Goal: Task Accomplishment & Management: Complete application form

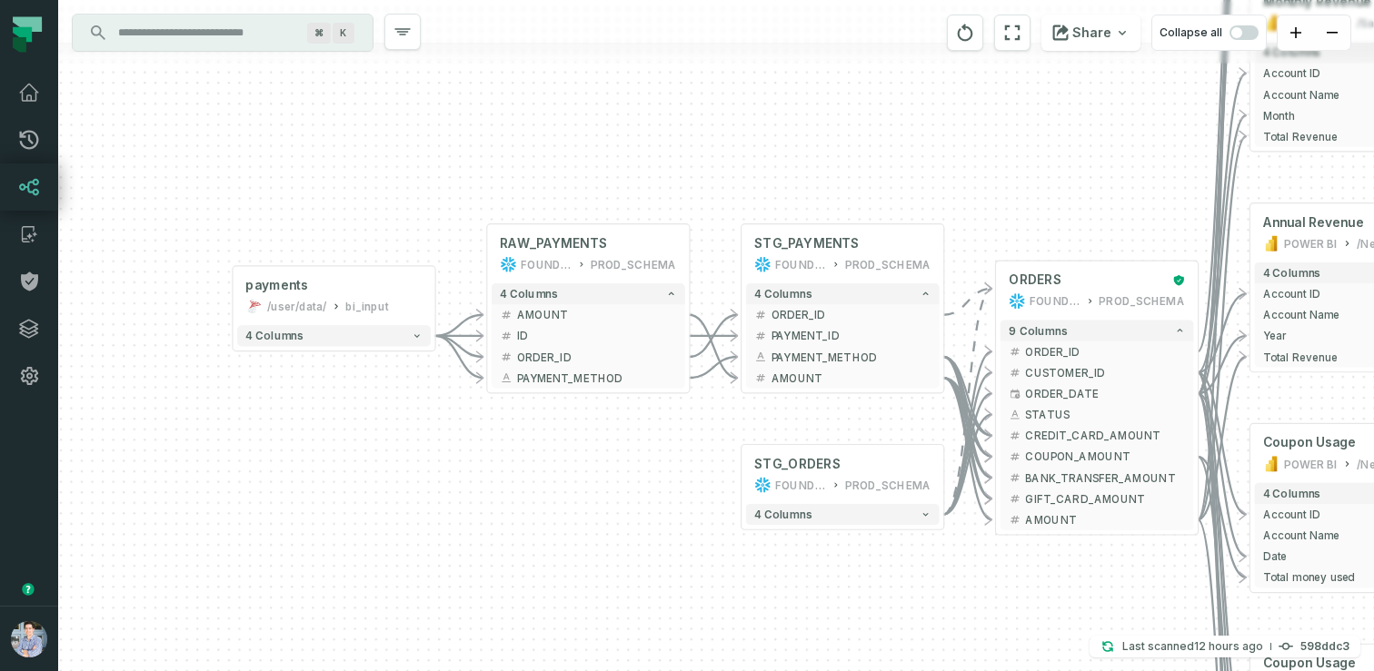
drag, startPoint x: 568, startPoint y: 448, endPoint x: 467, endPoint y: 448, distance: 100.8
click at [468, 448] on div "+ payments /user/data/ bi_input - 4 columns - RAW_PAYMENTS FOUNDATIONAL_DB PROD…" at bounding box center [715, 335] width 1315 height 671
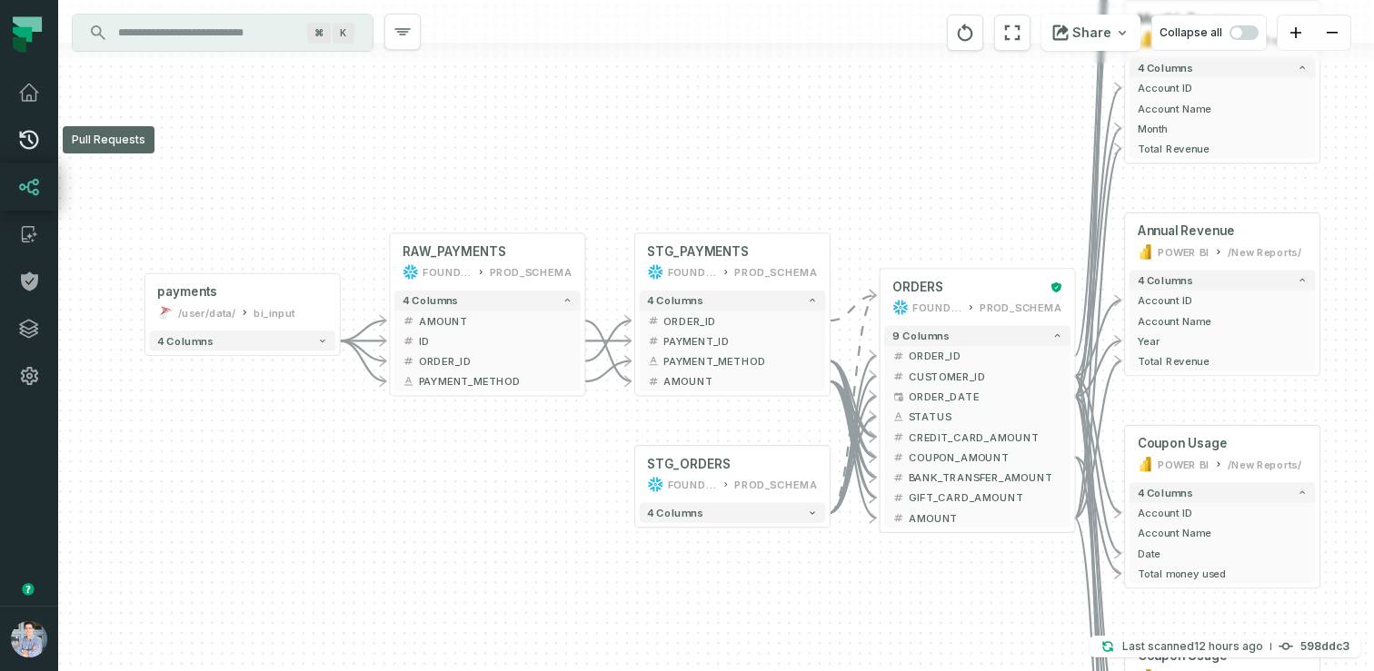
click at [25, 137] on icon at bounding box center [29, 140] width 22 height 22
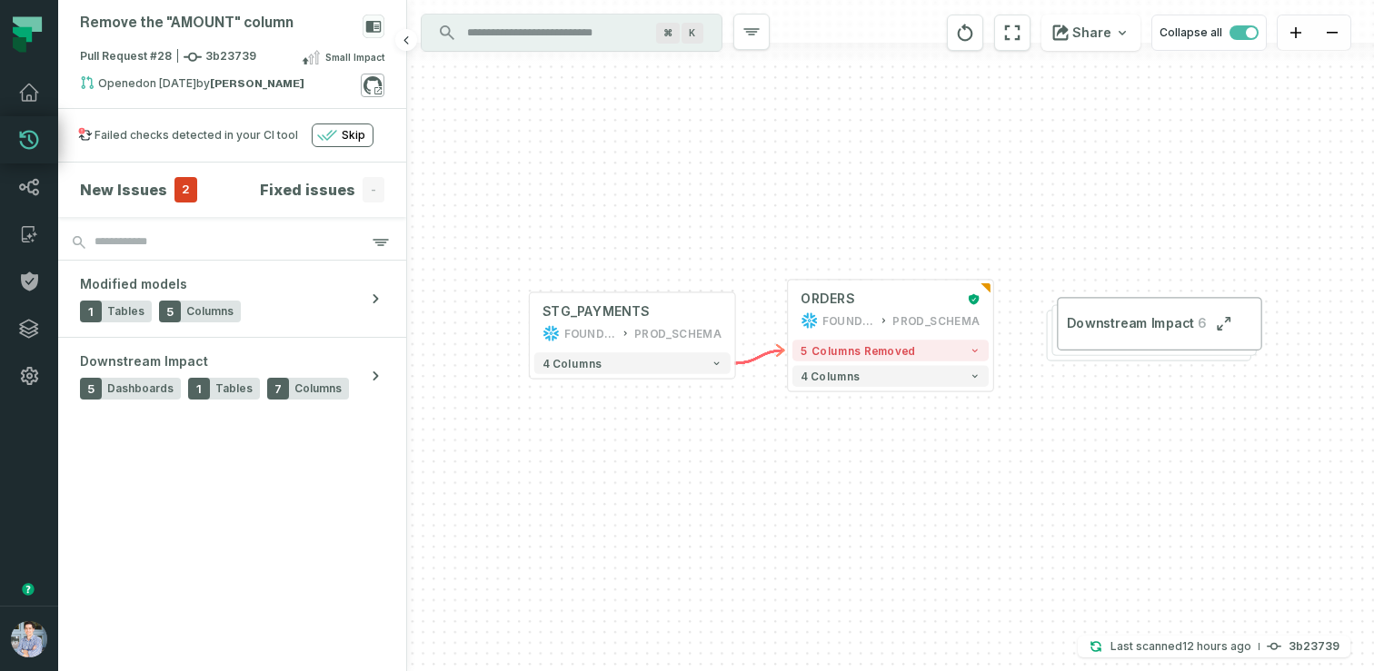
click at [382, 89] on icon at bounding box center [373, 86] width 24 height 24
click at [32, 292] on icon at bounding box center [29, 282] width 22 height 22
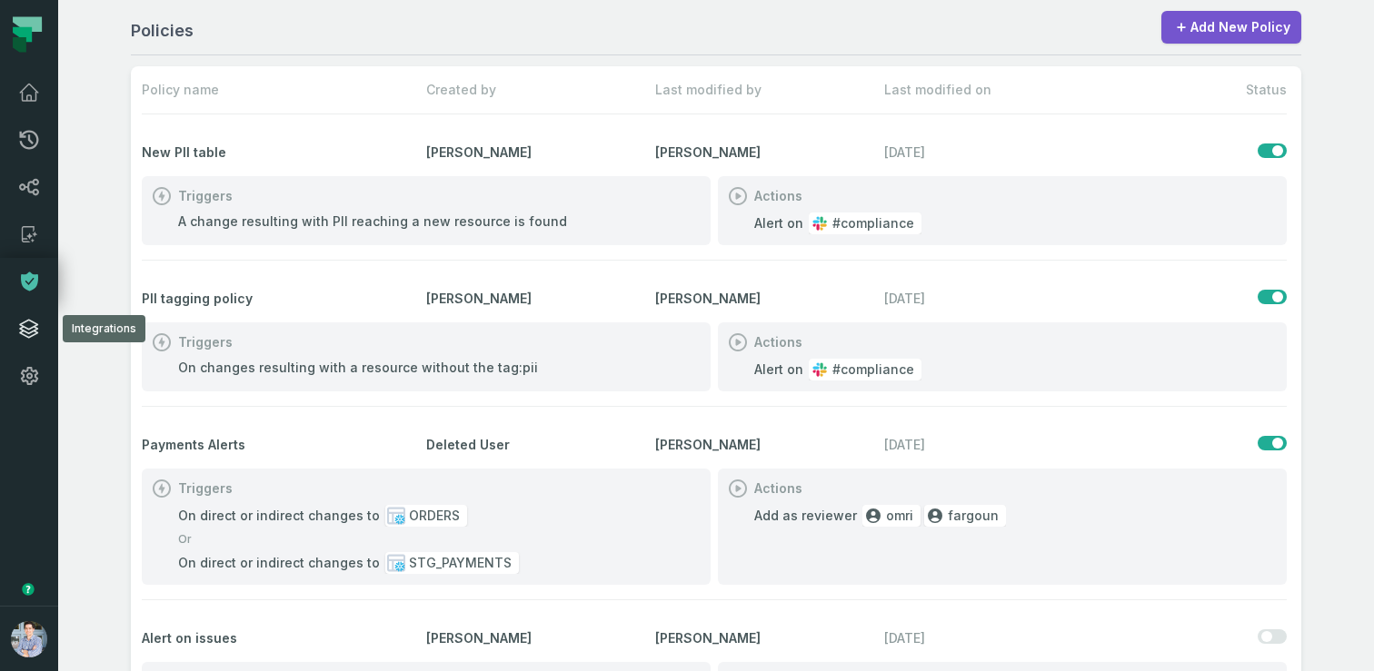
click at [24, 336] on icon at bounding box center [29, 329] width 22 height 22
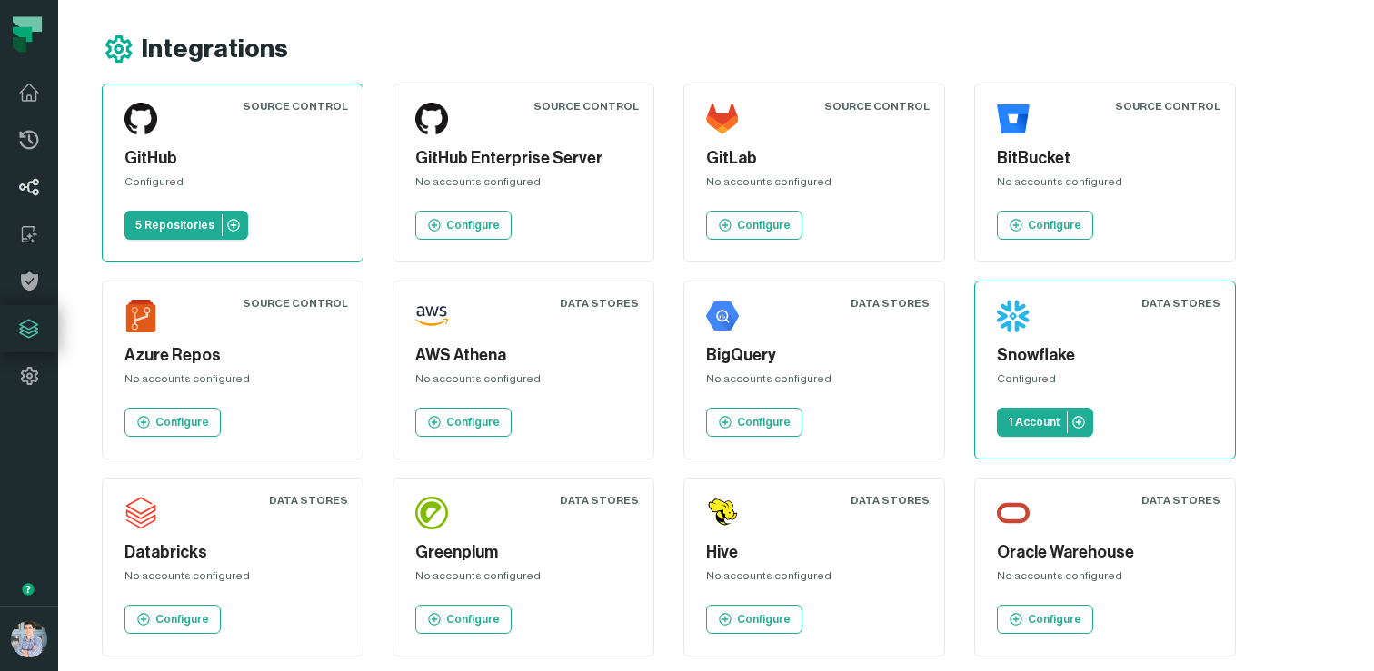
click at [35, 201] on link "Lineage" at bounding box center [29, 187] width 58 height 47
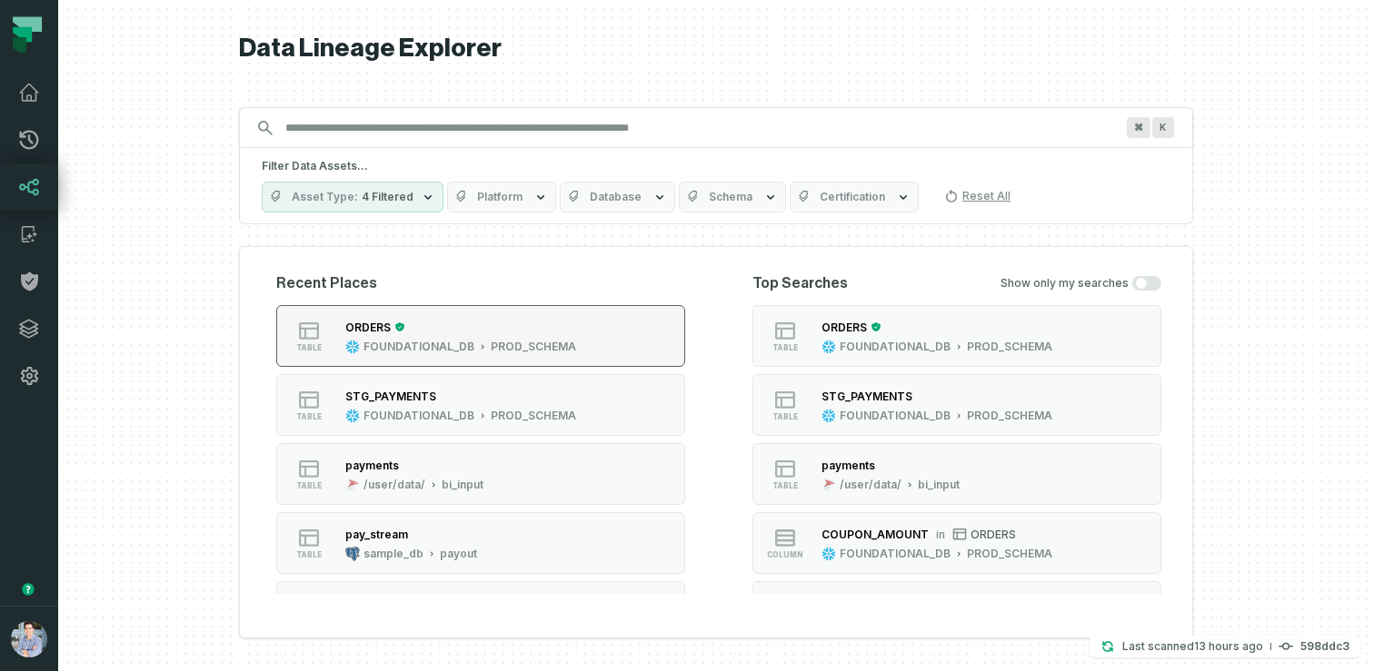
click at [442, 342] on div "FOUNDATIONAL_DB" at bounding box center [418, 347] width 111 height 15
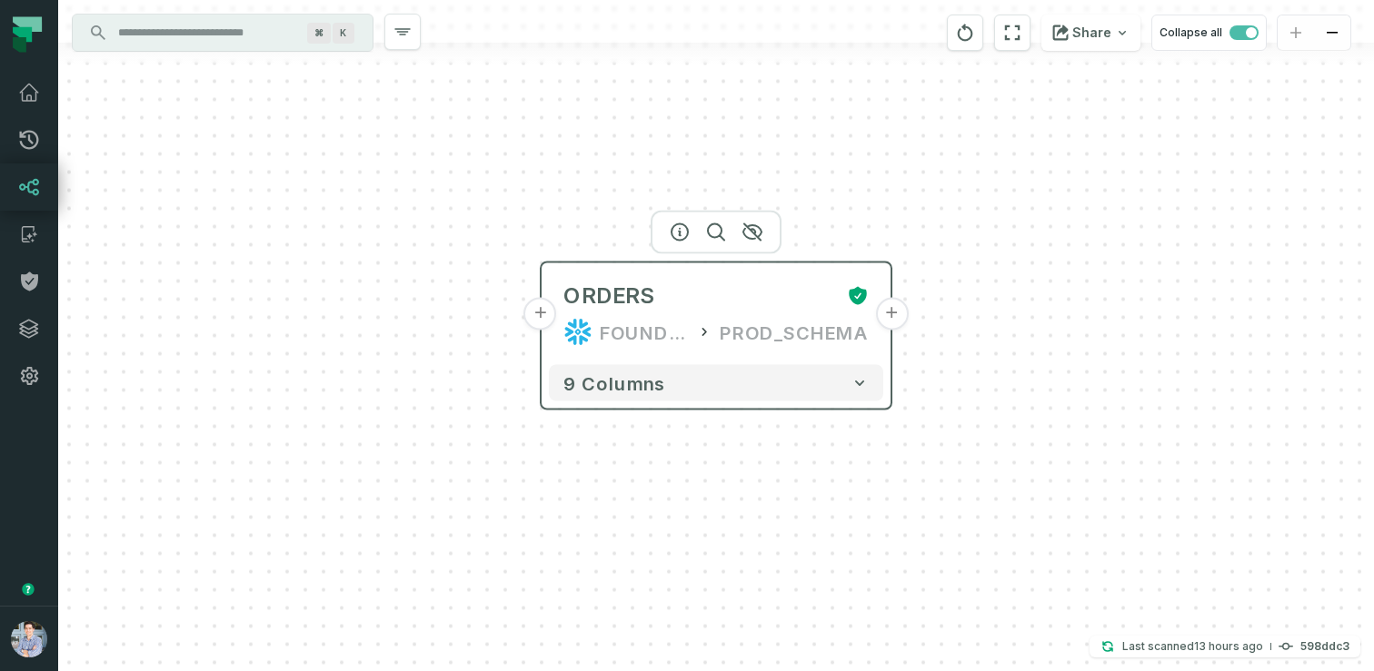
click at [542, 322] on button "+" at bounding box center [540, 314] width 33 height 33
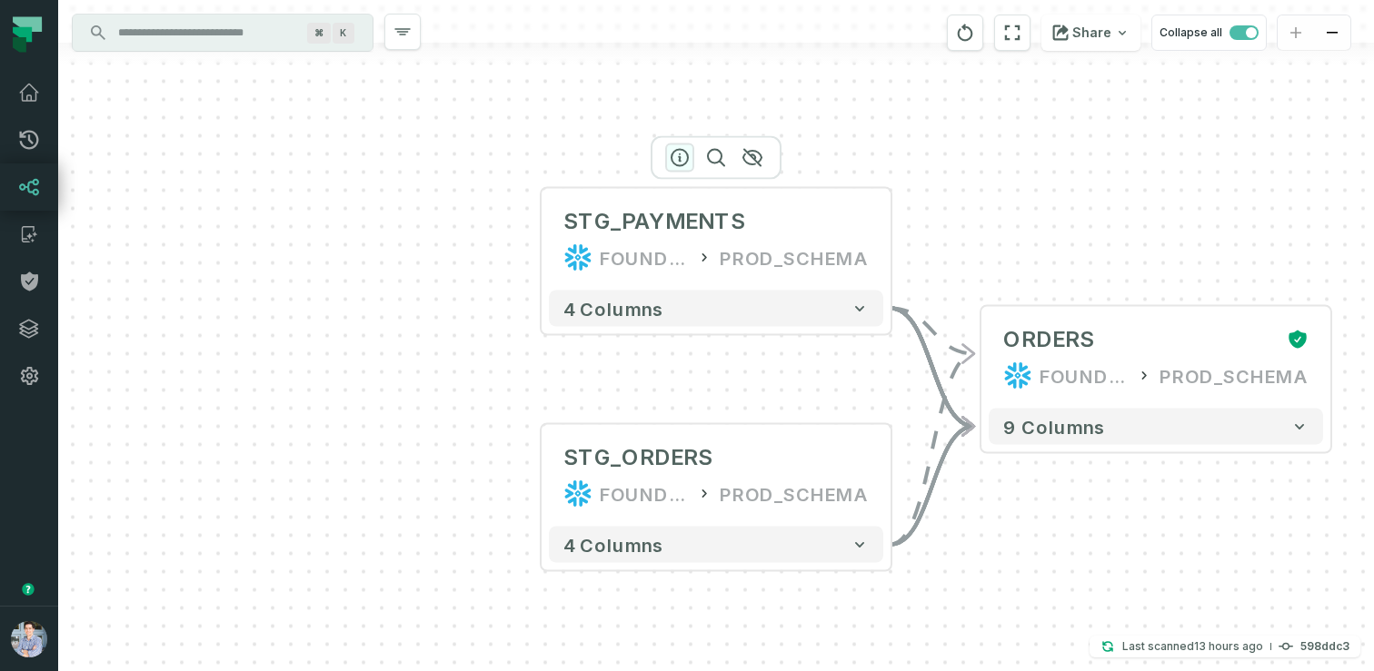
click at [675, 152] on icon "button" at bounding box center [680, 158] width 22 height 22
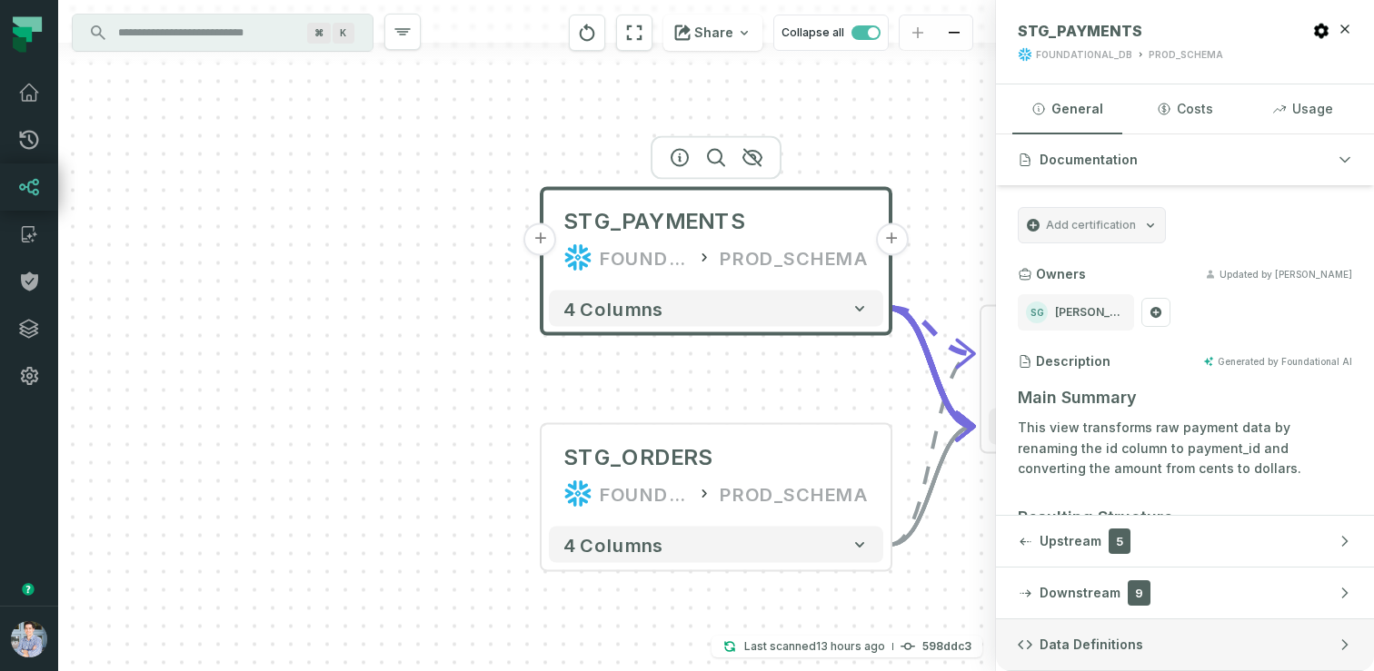
click at [1069, 647] on span "Data Definitions" at bounding box center [1091, 645] width 104 height 18
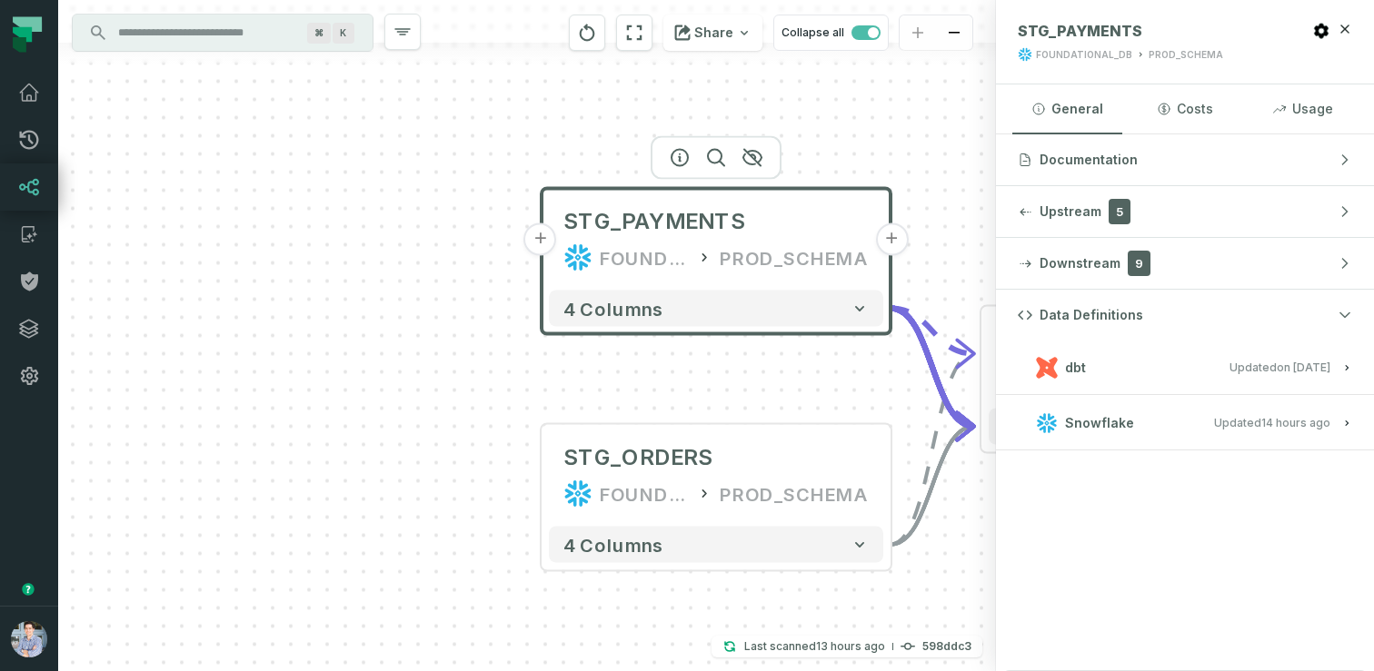
click at [1118, 371] on button "dbt Updated [DATE] 1:15:21 PM" at bounding box center [1184, 367] width 334 height 25
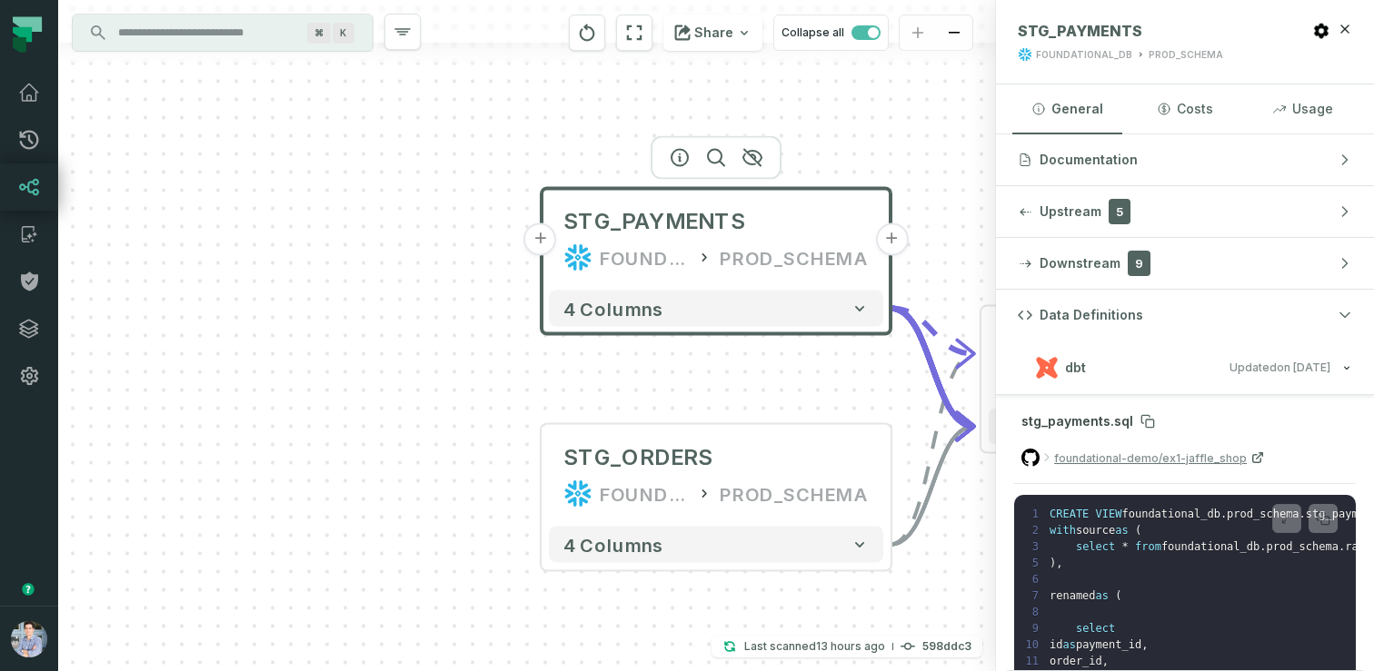
click at [1111, 422] on span "stg_payments.sql" at bounding box center [1077, 420] width 112 height 15
click at [540, 246] on button "+" at bounding box center [540, 239] width 33 height 33
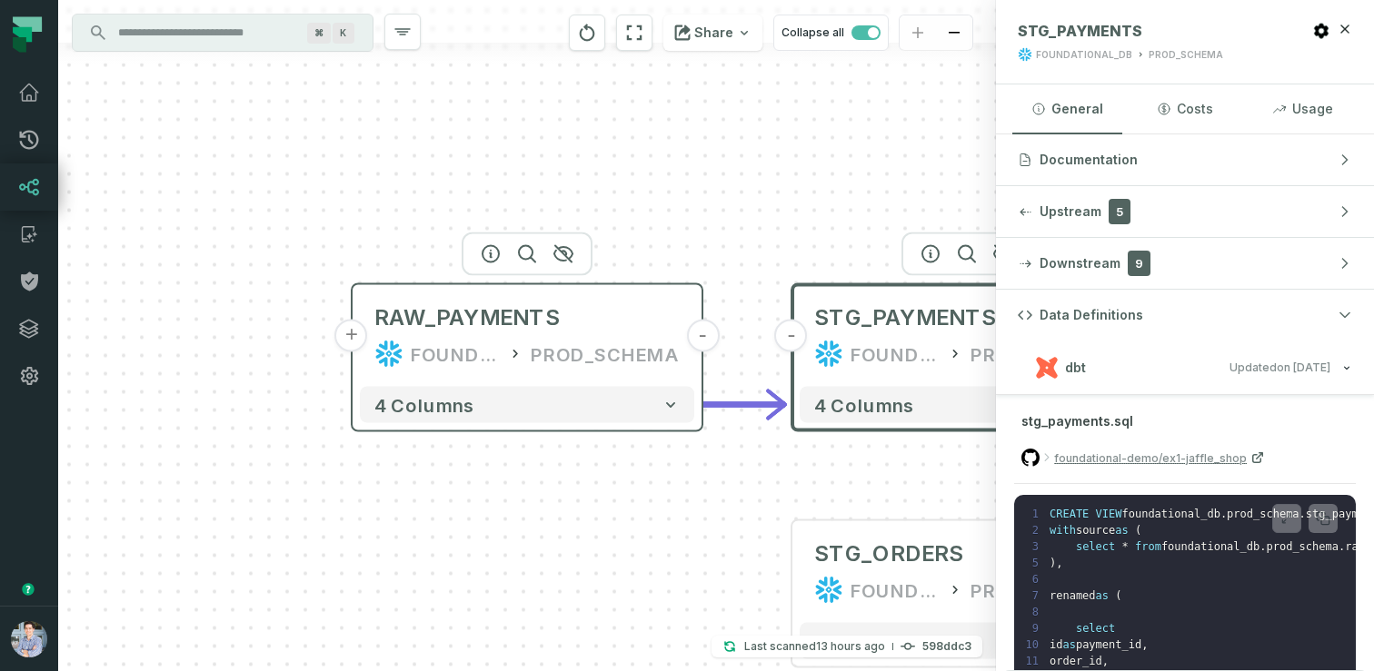
click at [345, 335] on button "+" at bounding box center [351, 336] width 33 height 33
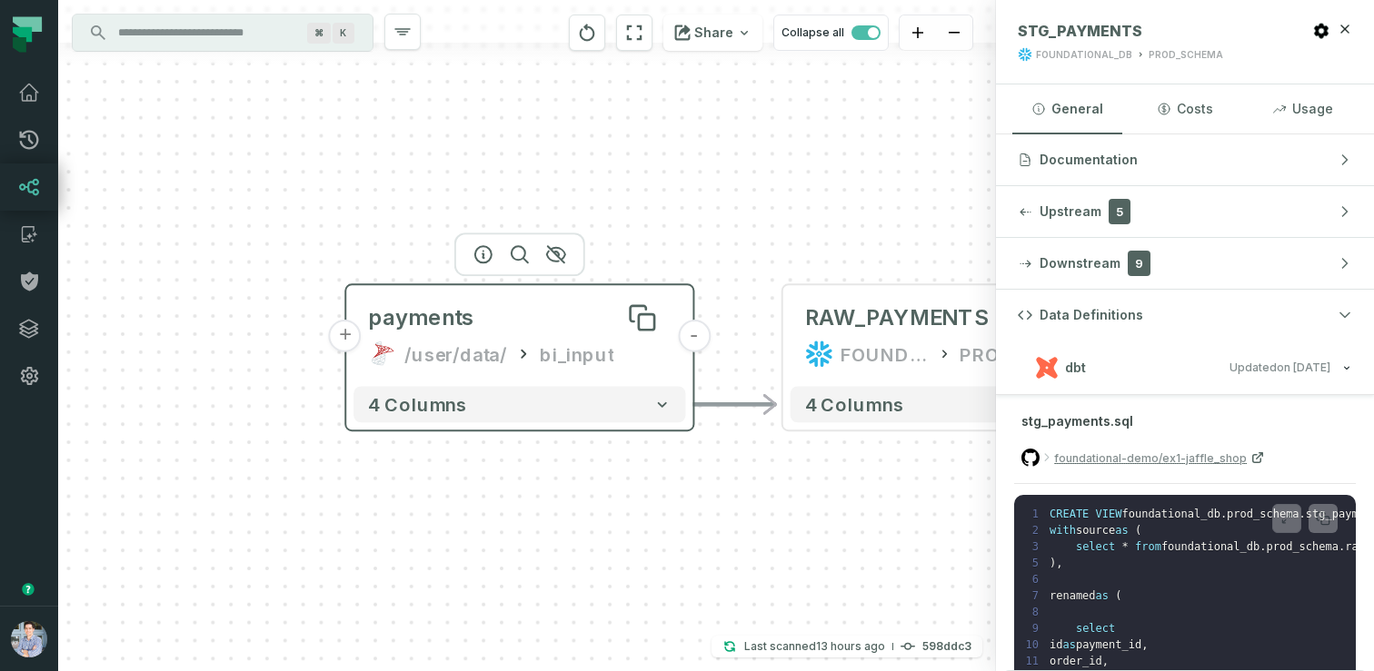
click at [454, 319] on div "payments" at bounding box center [421, 317] width 106 height 29
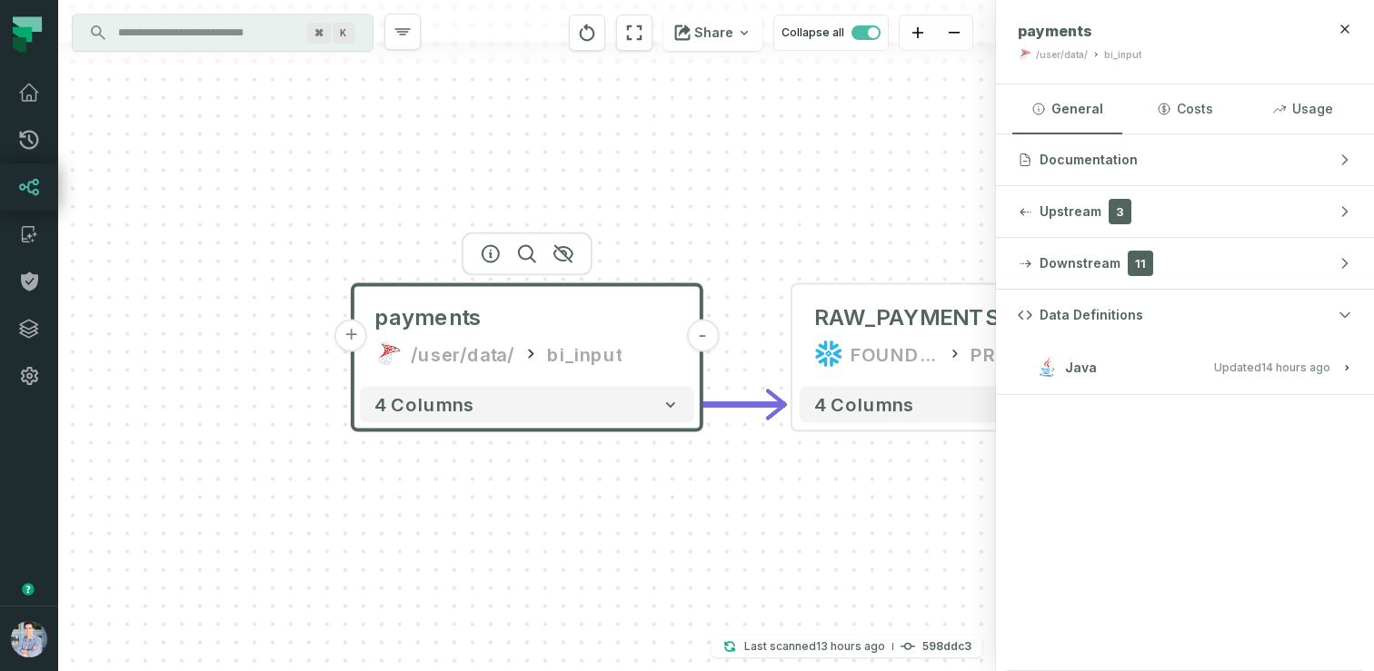
click at [1116, 377] on button "Java Updated [DATE] 1:01:39 AM" at bounding box center [1184, 367] width 334 height 25
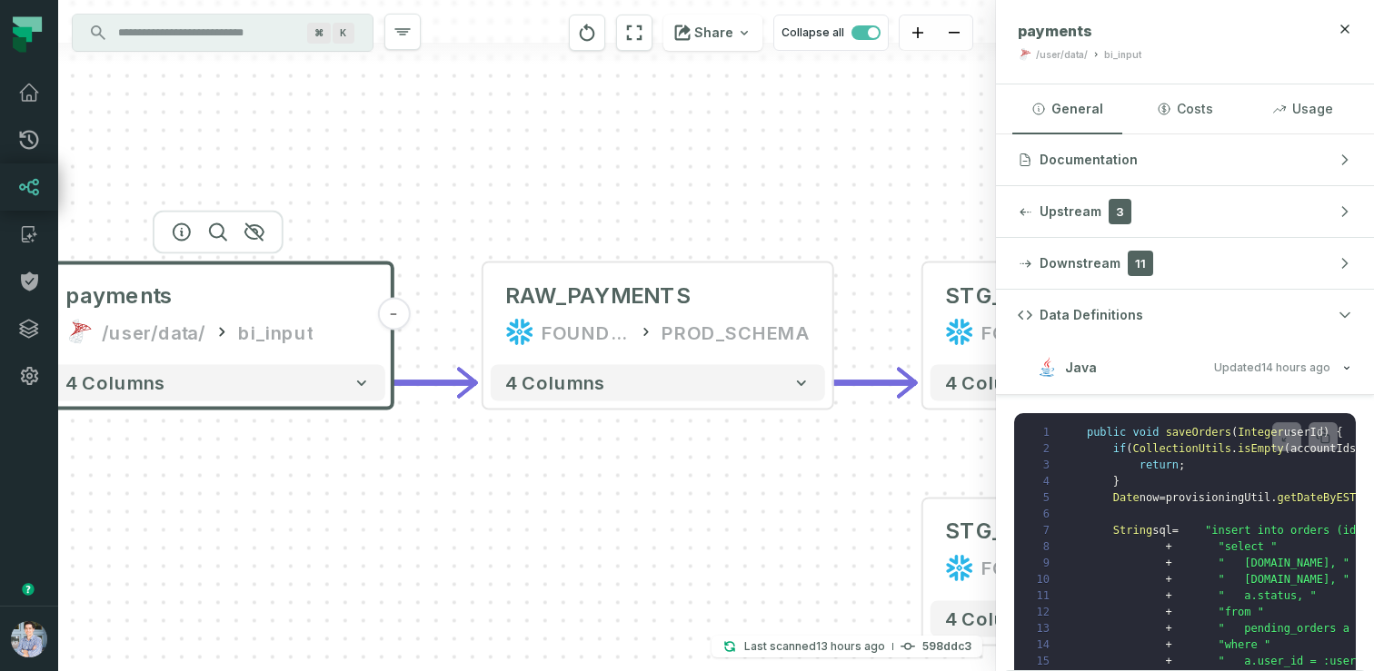
drag, startPoint x: 948, startPoint y: 473, endPoint x: 582, endPoint y: 445, distance: 366.3
click at [582, 447] on div "+ payments /user/data/ bi_input - 4 columns - RAW_PAYMENTS FOUNDATIONAL_DB PROD…" at bounding box center [527, 335] width 938 height 671
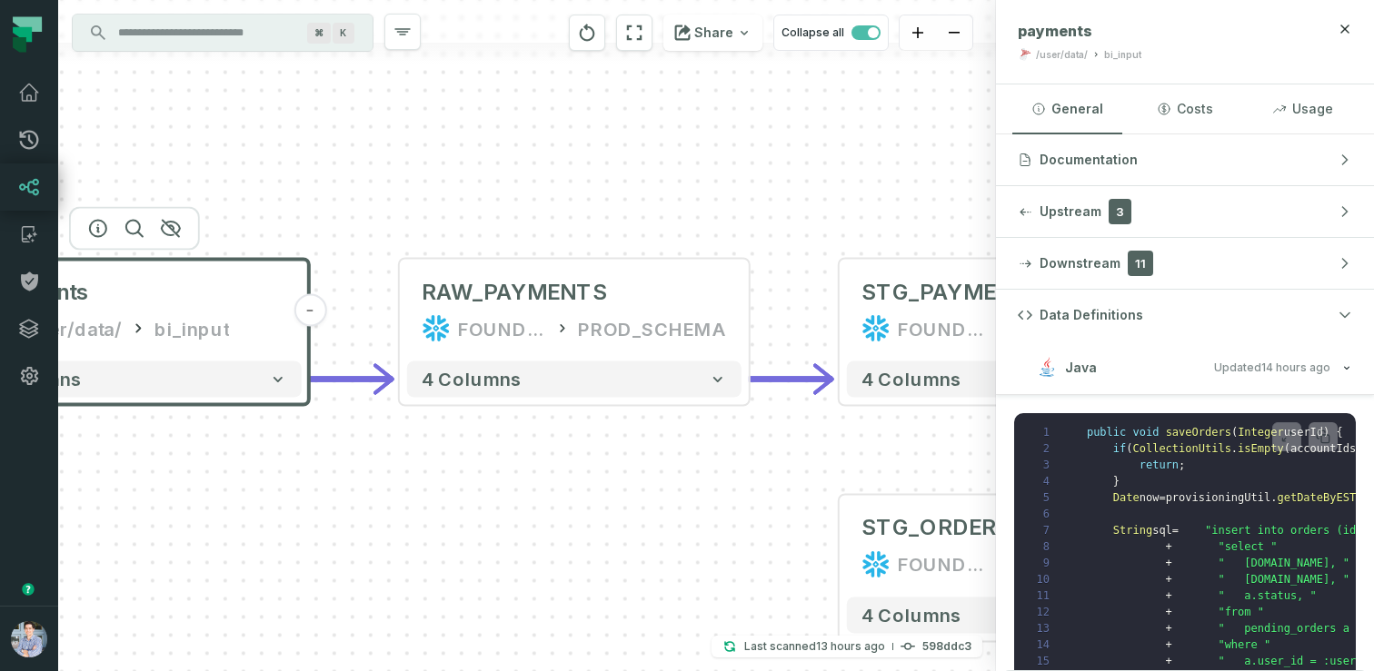
drag, startPoint x: 760, startPoint y: 469, endPoint x: 451, endPoint y: 469, distance: 308.9
click at [451, 469] on div "+ payments /user/data/ bi_input - 4 columns - RAW_PAYMENTS FOUNDATIONAL_DB PROD…" at bounding box center [527, 335] width 938 height 671
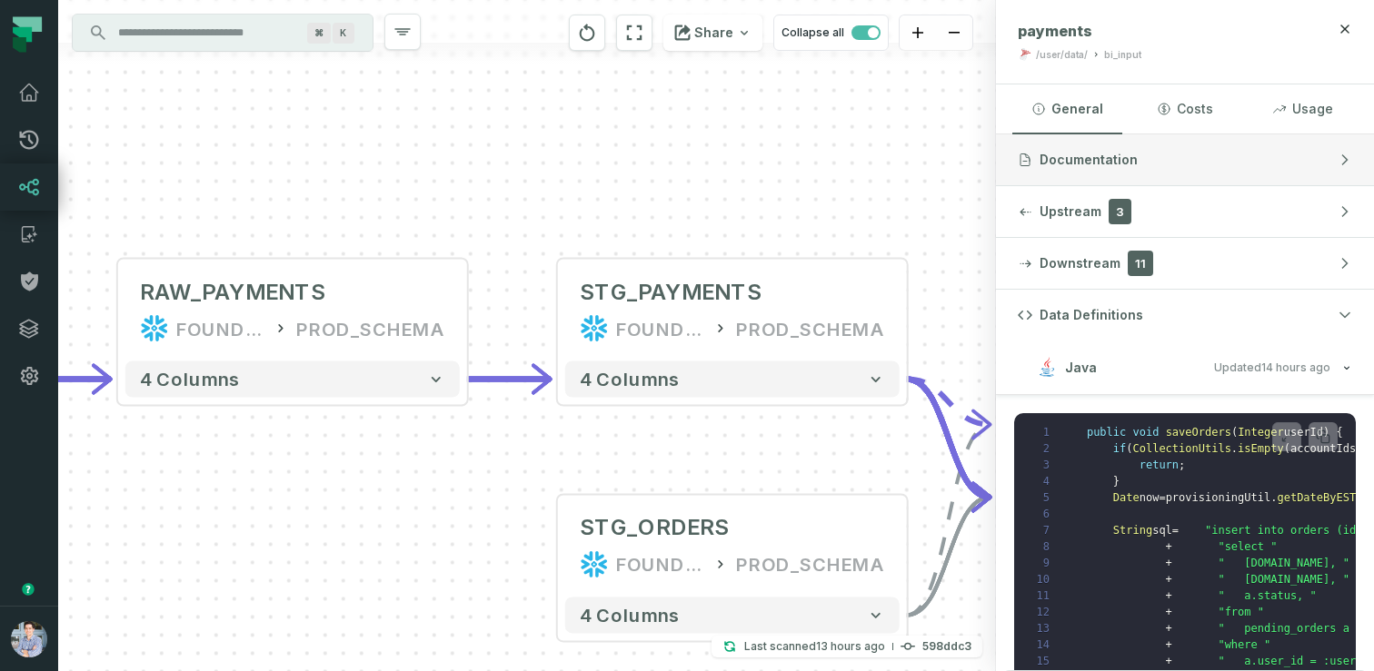
click at [1168, 160] on button "Documentation" at bounding box center [1185, 159] width 378 height 51
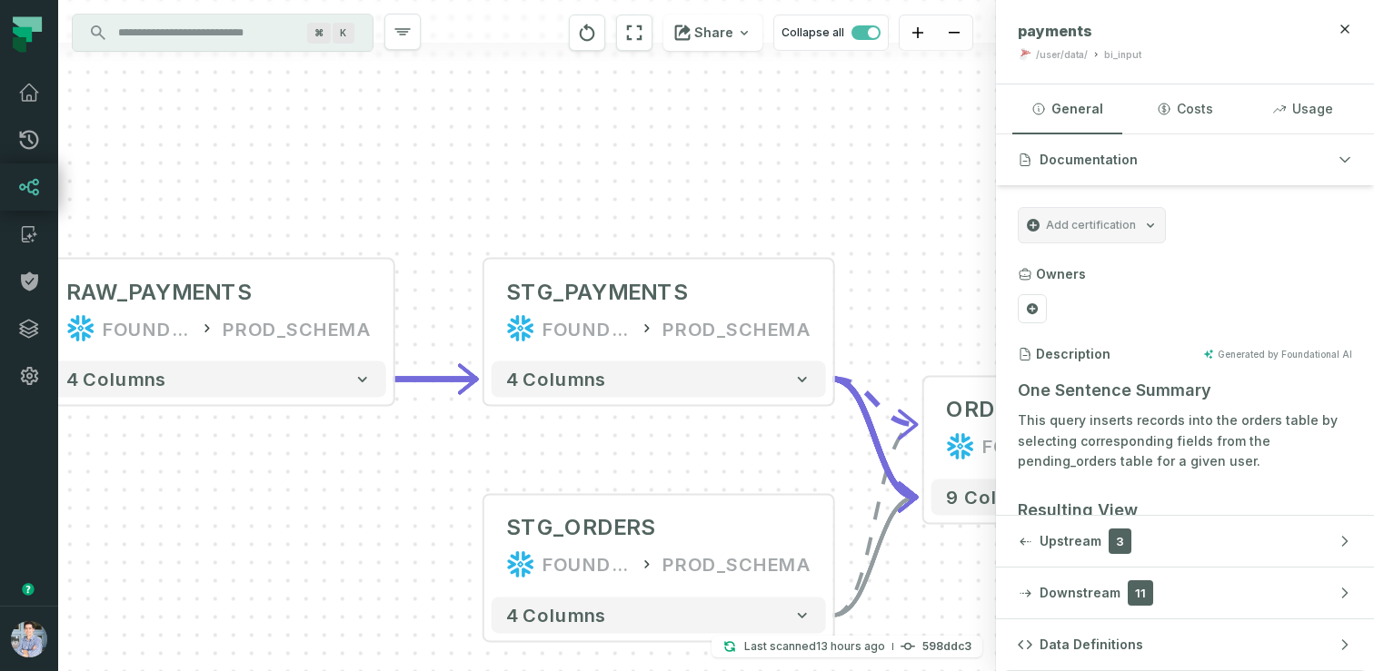
drag, startPoint x: 962, startPoint y: 186, endPoint x: 749, endPoint y: 186, distance: 213.5
click at [749, 186] on div "+ payments /user/data/ bi_input - 4 columns - RAW_PAYMENTS FOUNDATIONAL_DB PROD…" at bounding box center [527, 335] width 938 height 671
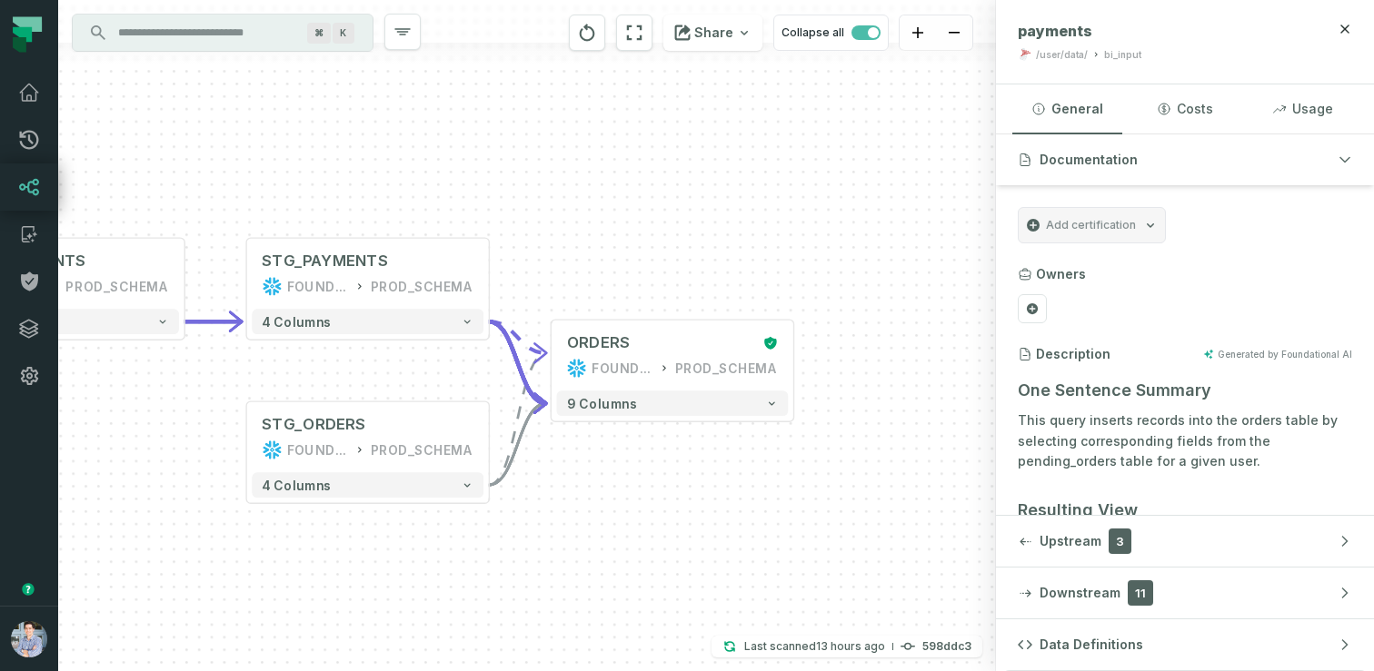
drag, startPoint x: 861, startPoint y: 243, endPoint x: 608, endPoint y: 237, distance: 253.5
click at [604, 236] on div "+ payments /user/data/ bi_input - 4 columns - RAW_PAYMENTS FOUNDATIONAL_DB PROD…" at bounding box center [527, 335] width 938 height 671
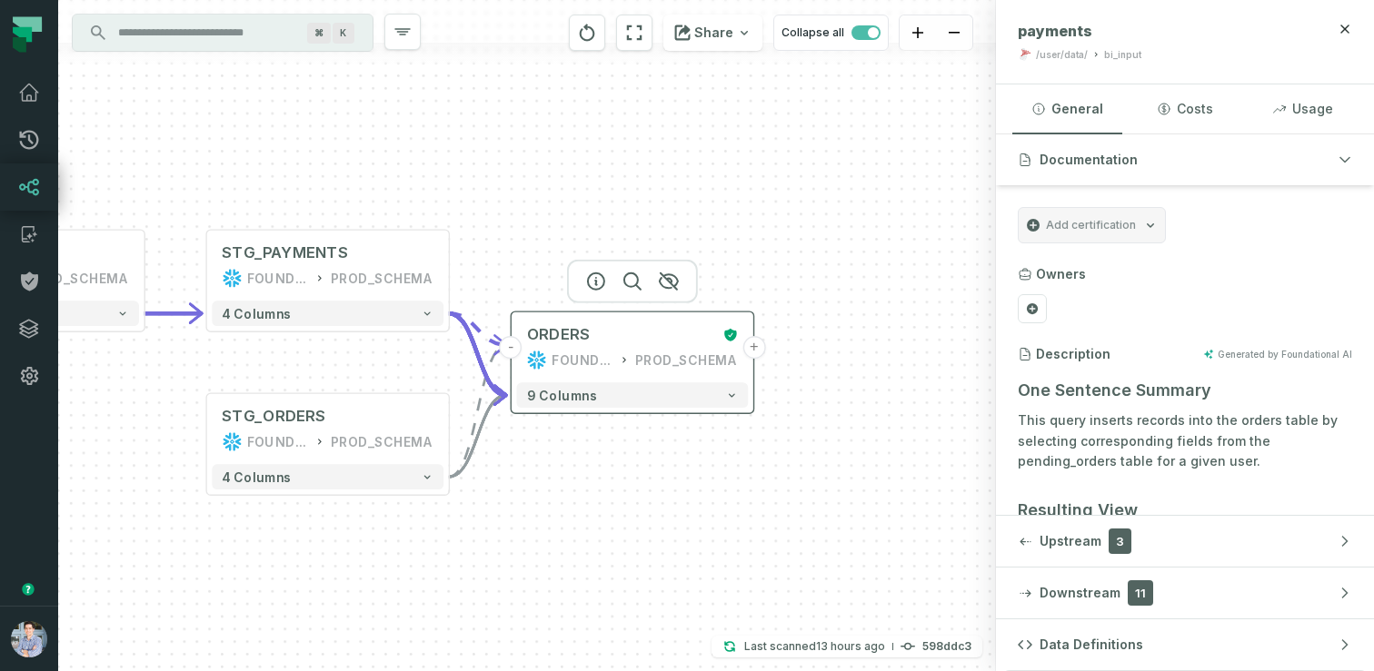
click at [754, 344] on button "+" at bounding box center [753, 347] width 23 height 23
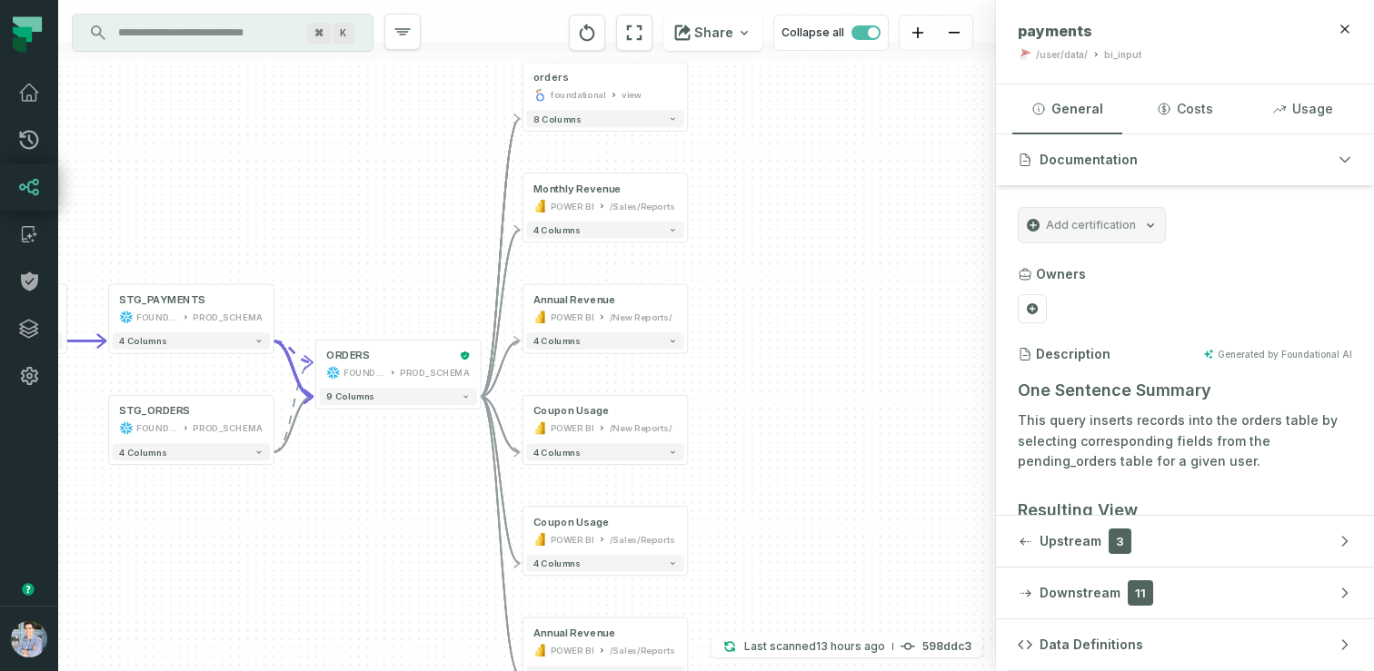
drag, startPoint x: 657, startPoint y: 458, endPoint x: 782, endPoint y: 417, distance: 131.9
click at [780, 421] on div "+ orders foundational view + 8 columns + Monthly Revenue POWER BI /Sales/Report…" at bounding box center [527, 335] width 938 height 671
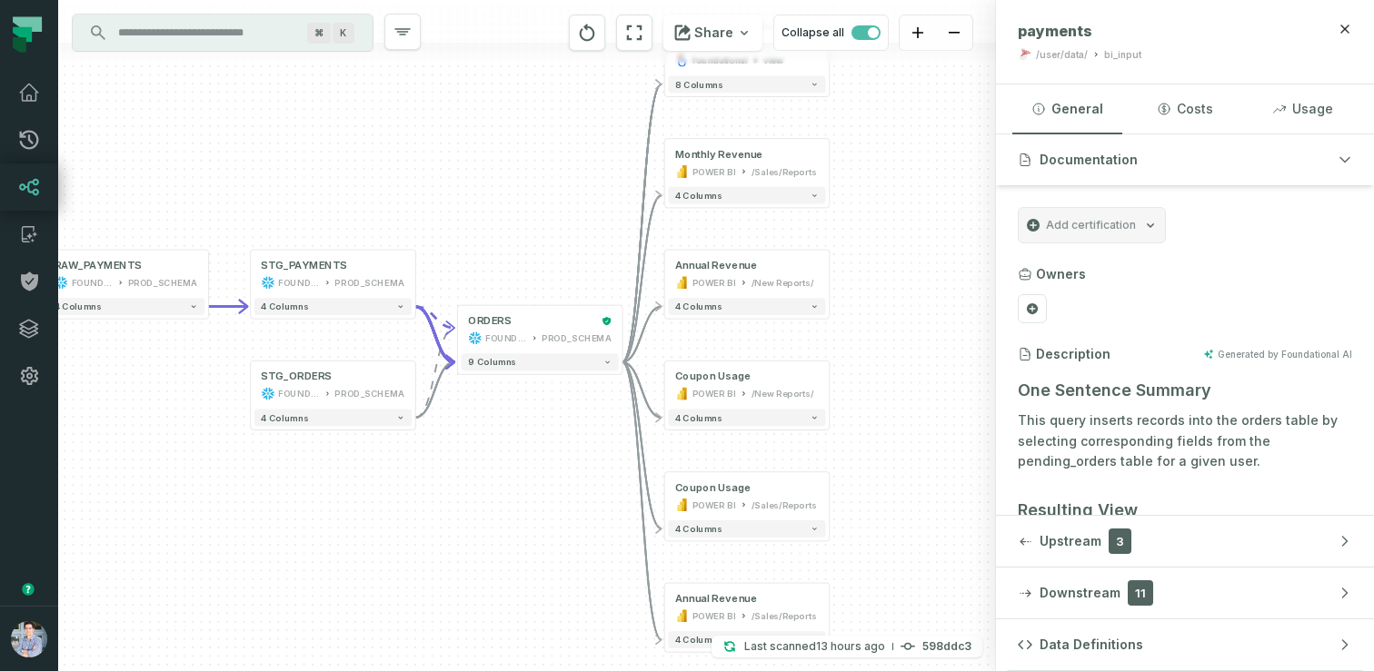
drag, startPoint x: 805, startPoint y: 413, endPoint x: 933, endPoint y: 397, distance: 129.1
click at [933, 397] on div "+ orders foundational view + 8 columns + Monthly Revenue POWER BI /Sales/Report…" at bounding box center [527, 335] width 938 height 671
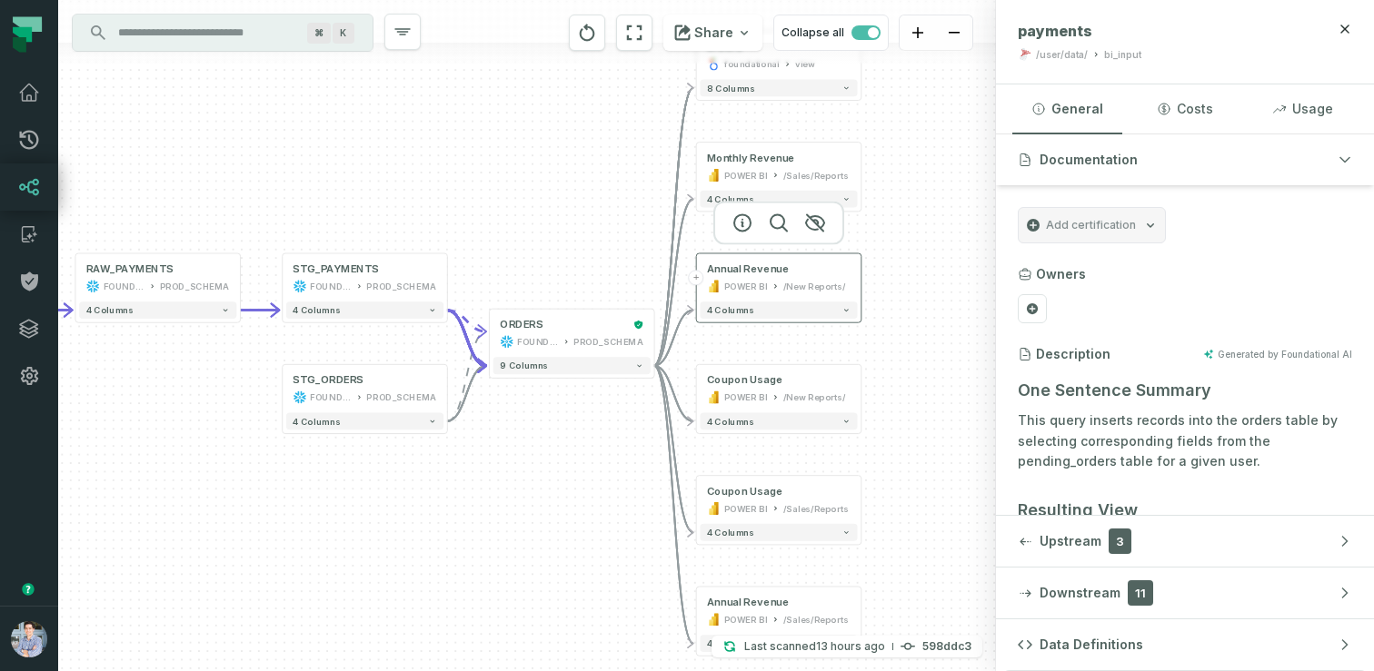
click at [802, 290] on div "/New Reports/" at bounding box center [814, 287] width 63 height 14
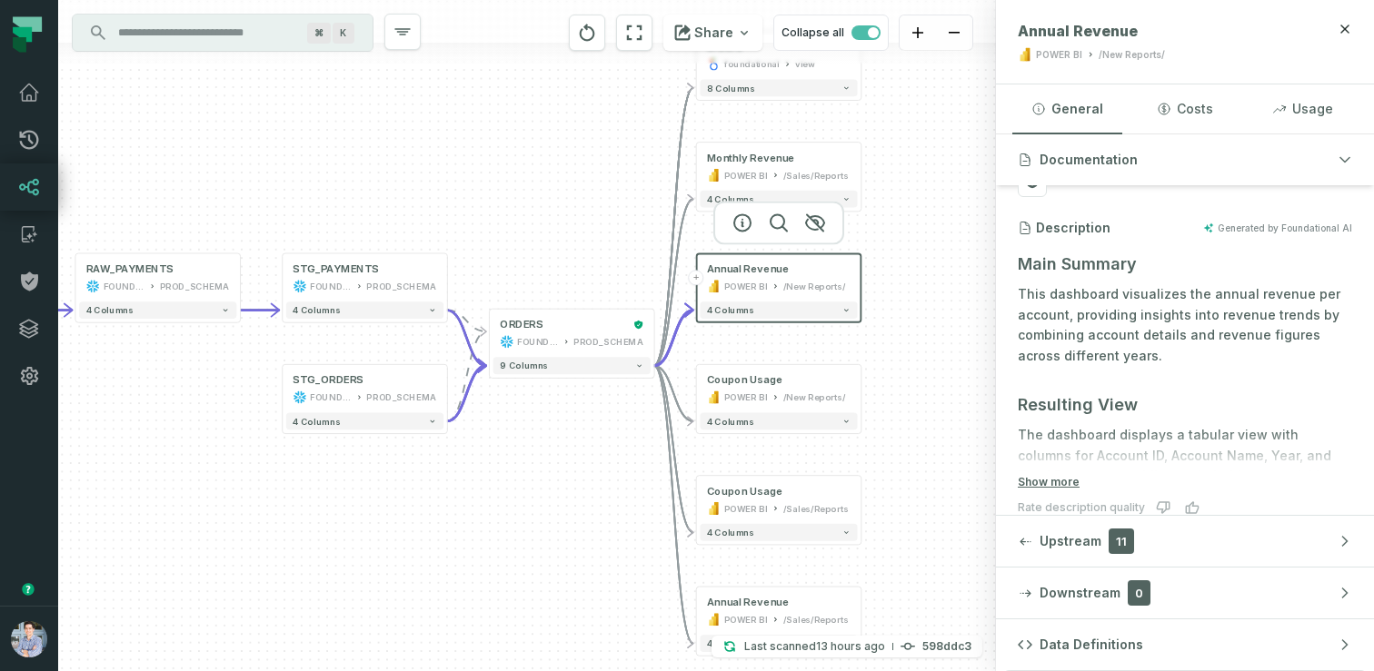
scroll to position [137, 0]
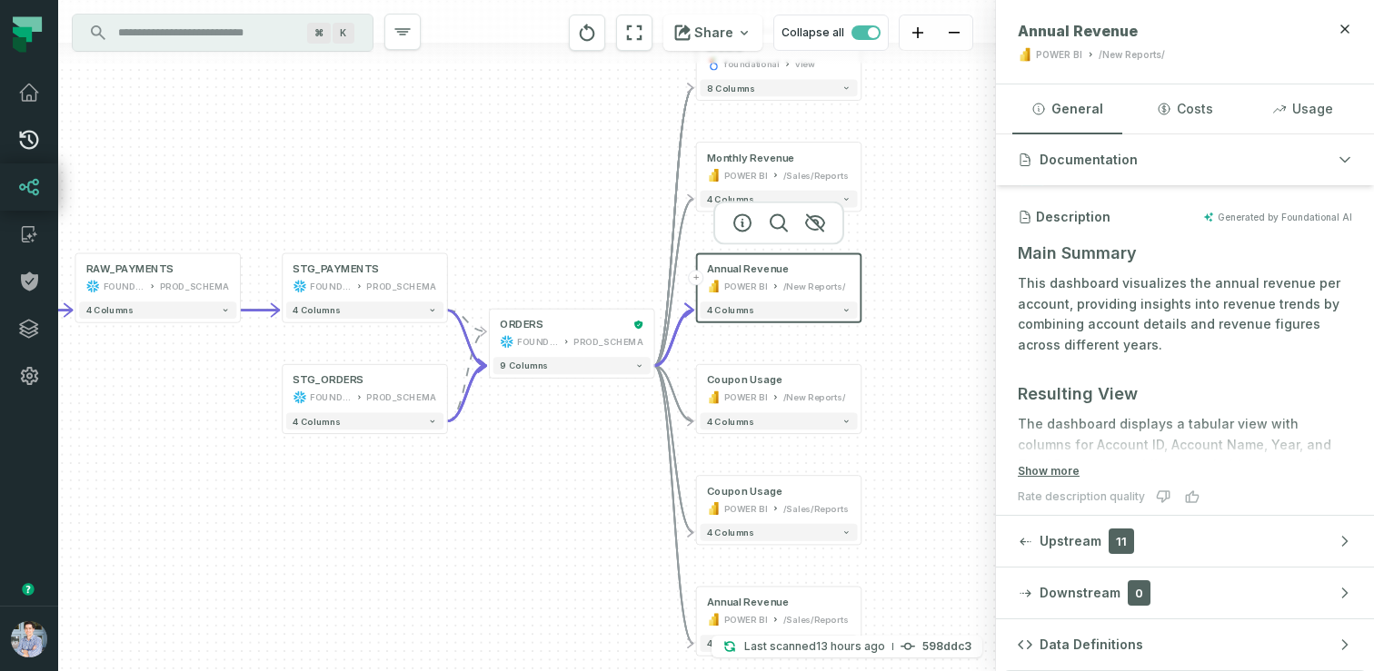
click at [30, 141] on icon at bounding box center [29, 140] width 19 height 19
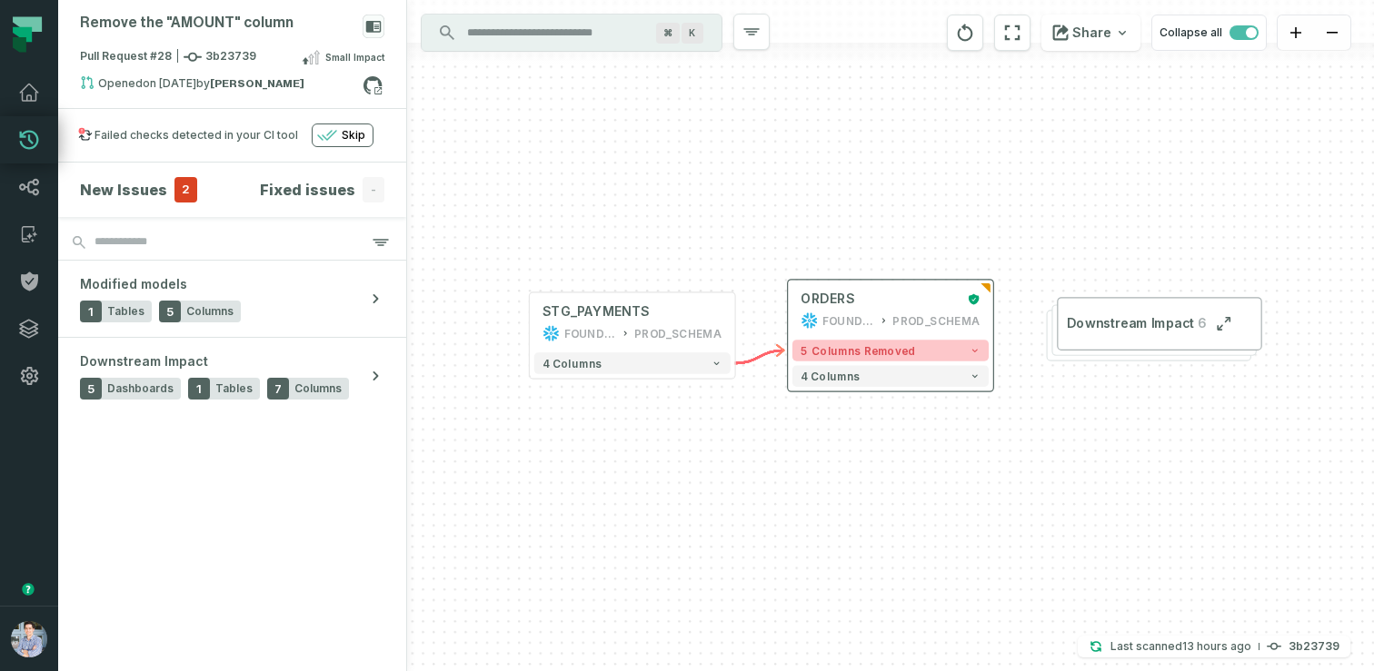
click at [828, 349] on span "5 columns removed" at bounding box center [857, 350] width 114 height 13
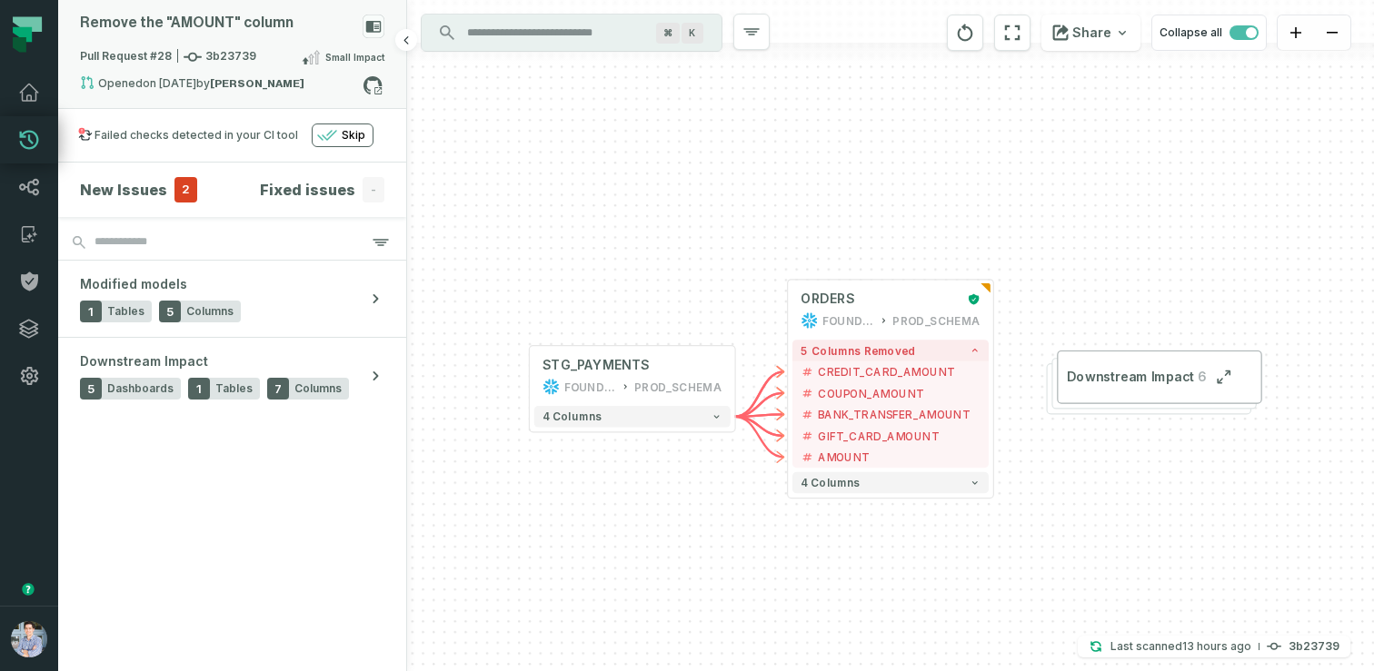
click at [281, 88] on strong "[PERSON_NAME]" at bounding box center [257, 83] width 94 height 11
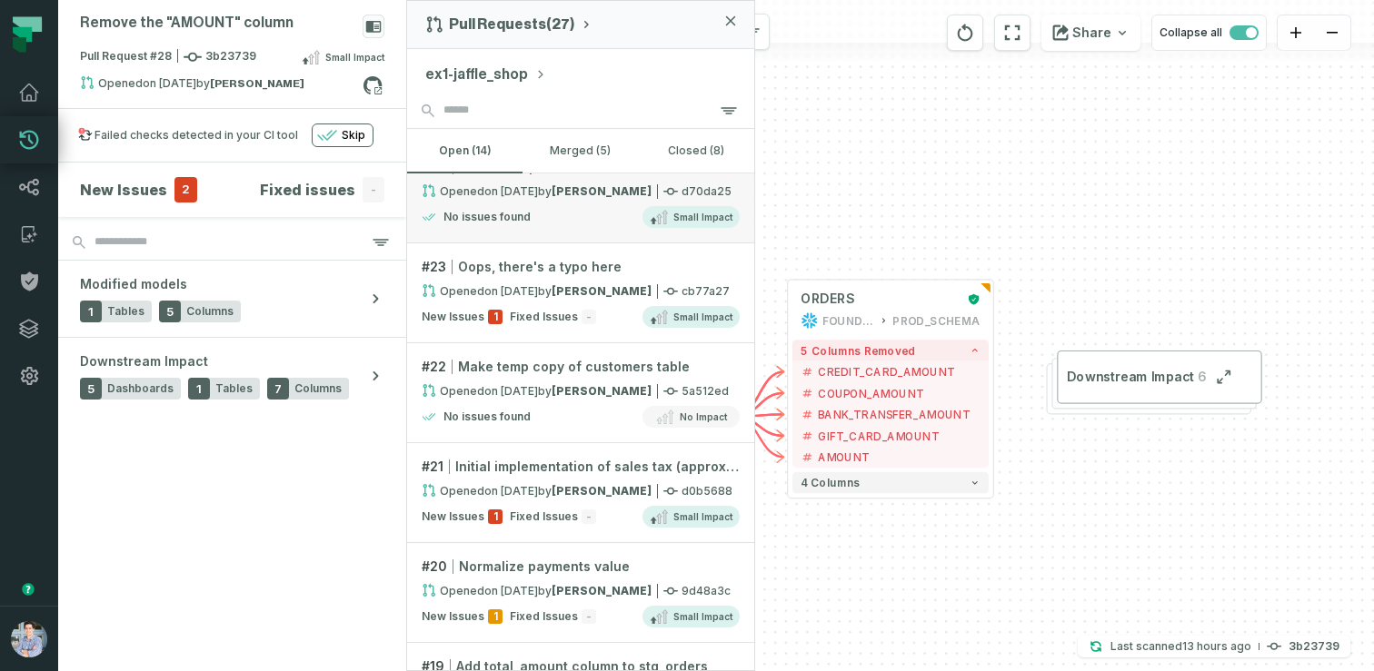
scroll to position [437, 0]
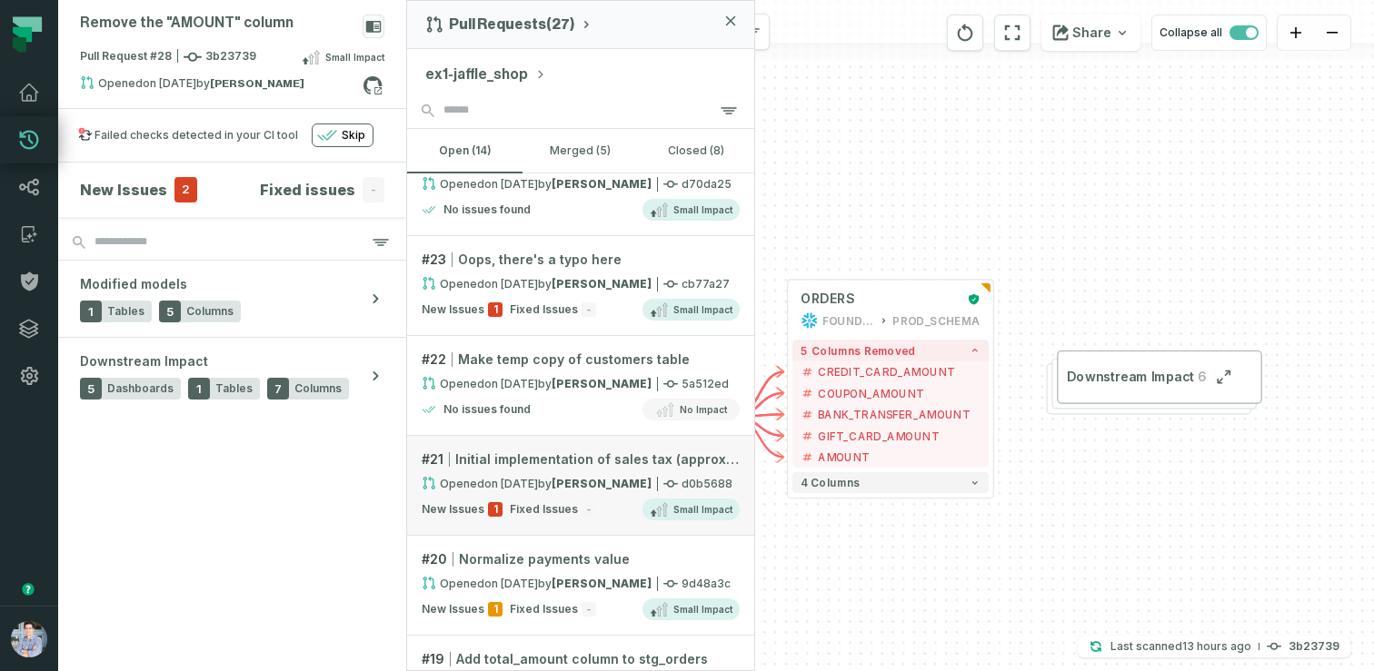
click at [588, 481] on strong "[PERSON_NAME]" at bounding box center [601, 484] width 100 height 14
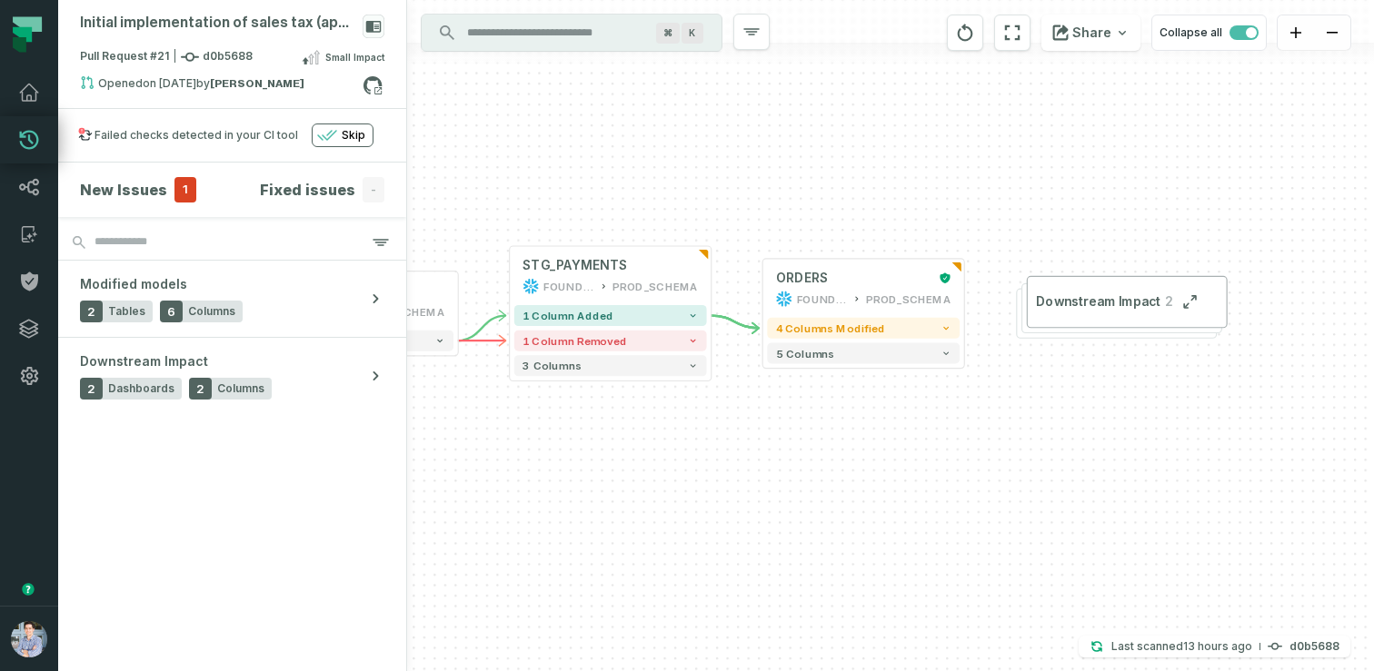
drag, startPoint x: 1004, startPoint y: 453, endPoint x: 806, endPoint y: 455, distance: 198.0
click at [806, 455] on div "+ RAW_PAYMENTS FOUNDATIONAL_DB PROD_SCHEMA + 4 columns + STG_PAYMENTS FOUNDATIO…" at bounding box center [890, 335] width 967 height 671
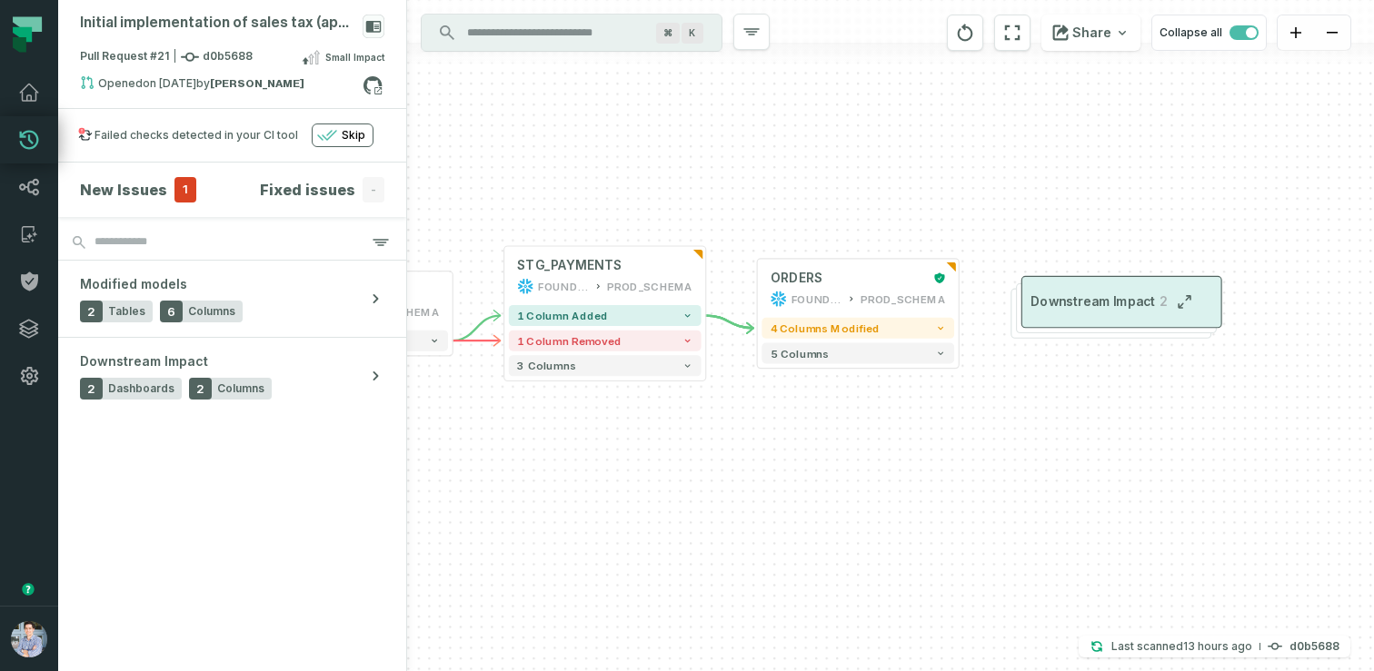
click at [1102, 294] on span "Downstream Impact" at bounding box center [1092, 301] width 124 height 16
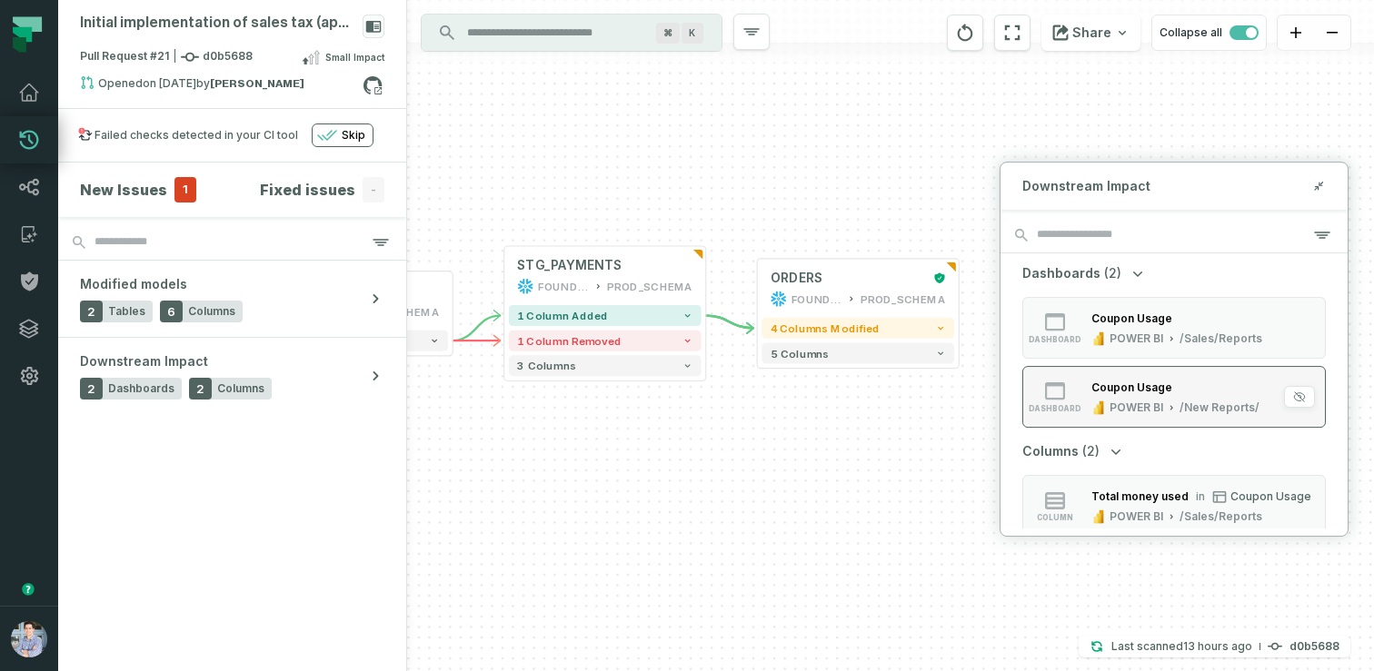
scroll to position [76, 0]
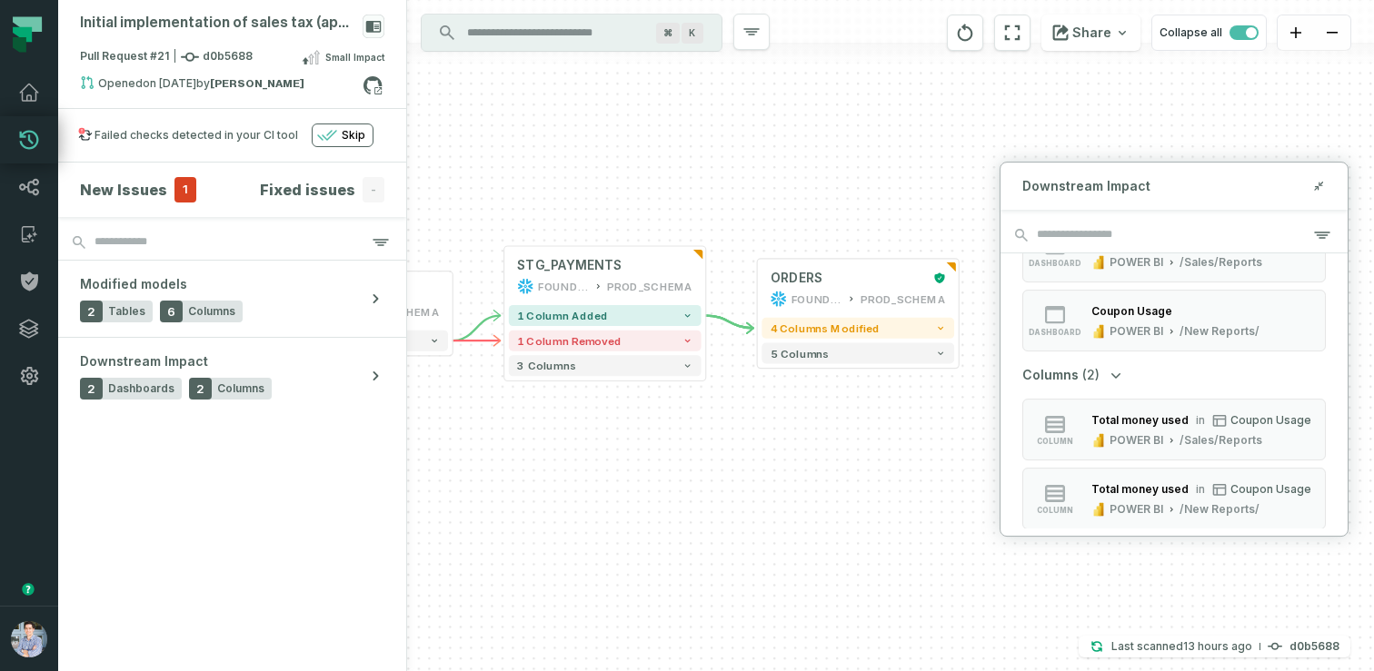
click at [908, 489] on div "+ RAW_PAYMENTS FOUNDATIONAL_DB PROD_SCHEMA + 4 columns + STG_PAYMENTS FOUNDATIO…" at bounding box center [890, 335] width 967 height 671
click at [1317, 187] on icon at bounding box center [1316, 189] width 4 height 4
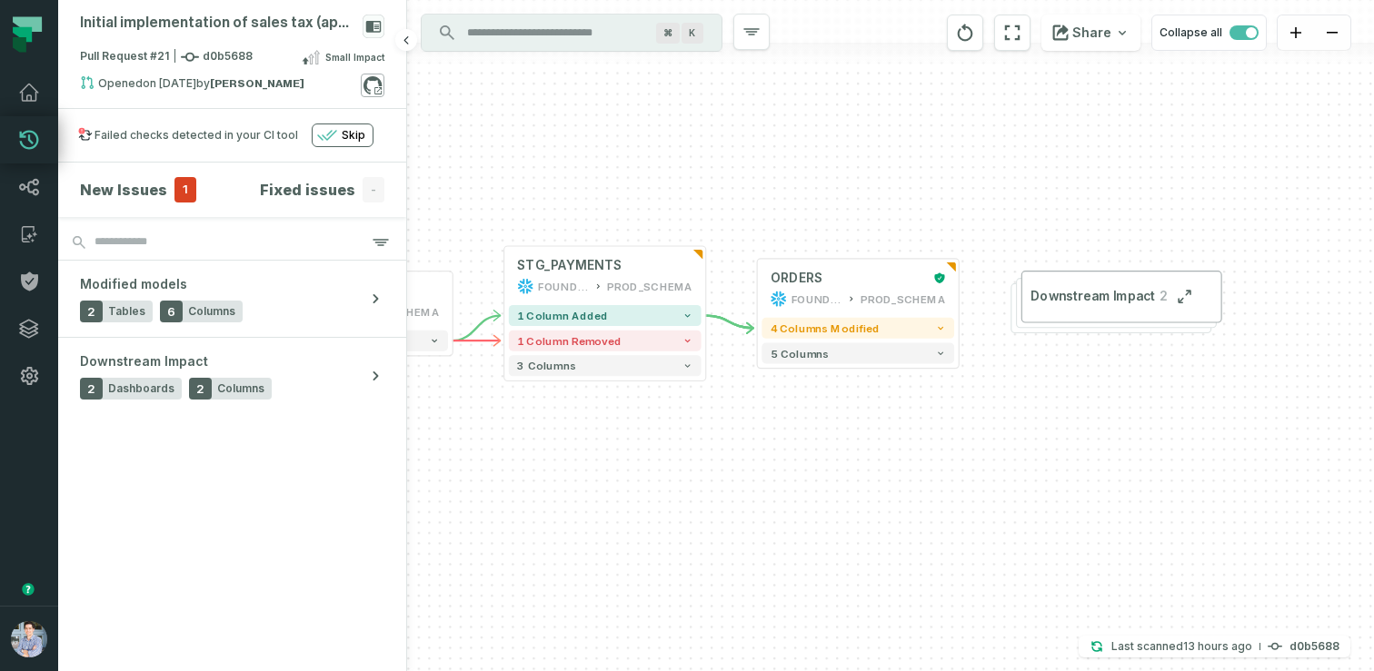
click at [373, 84] on icon at bounding box center [373, 86] width 24 height 24
click at [33, 229] on icon at bounding box center [29, 234] width 22 height 22
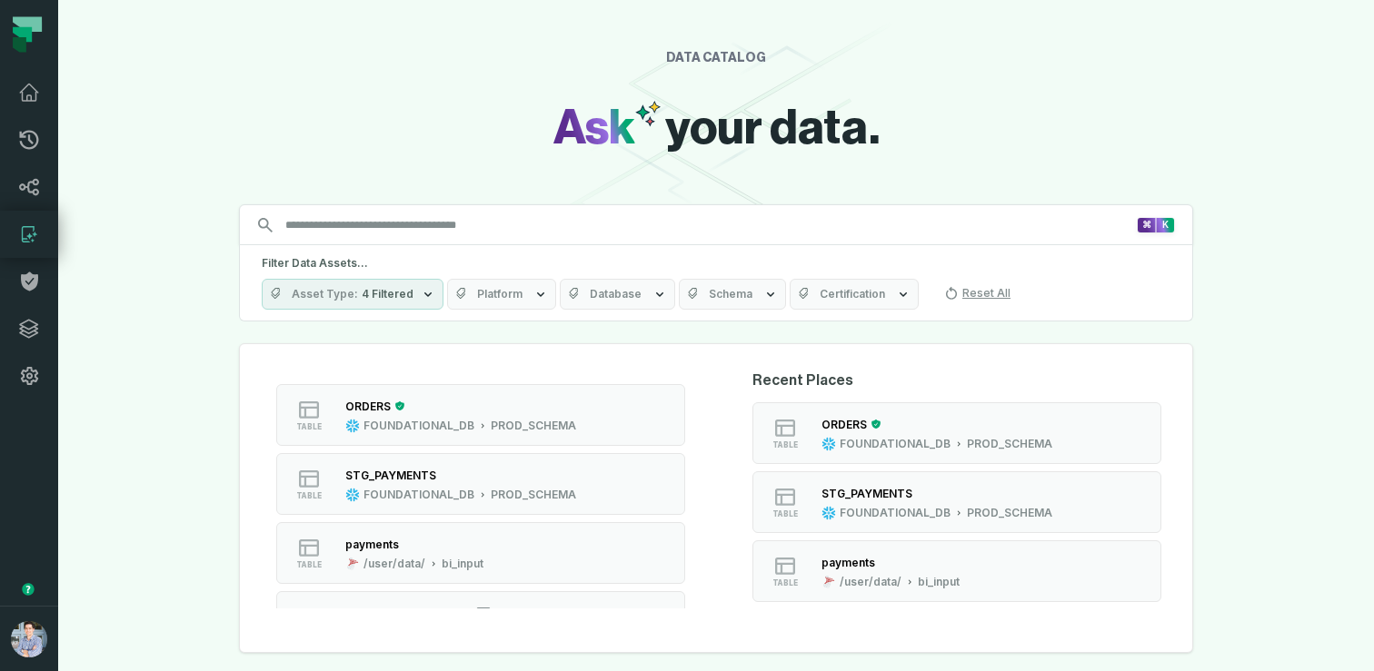
scroll to position [259, 0]
click at [521, 475] on div "STG_PAYMENTS" at bounding box center [460, 474] width 231 height 18
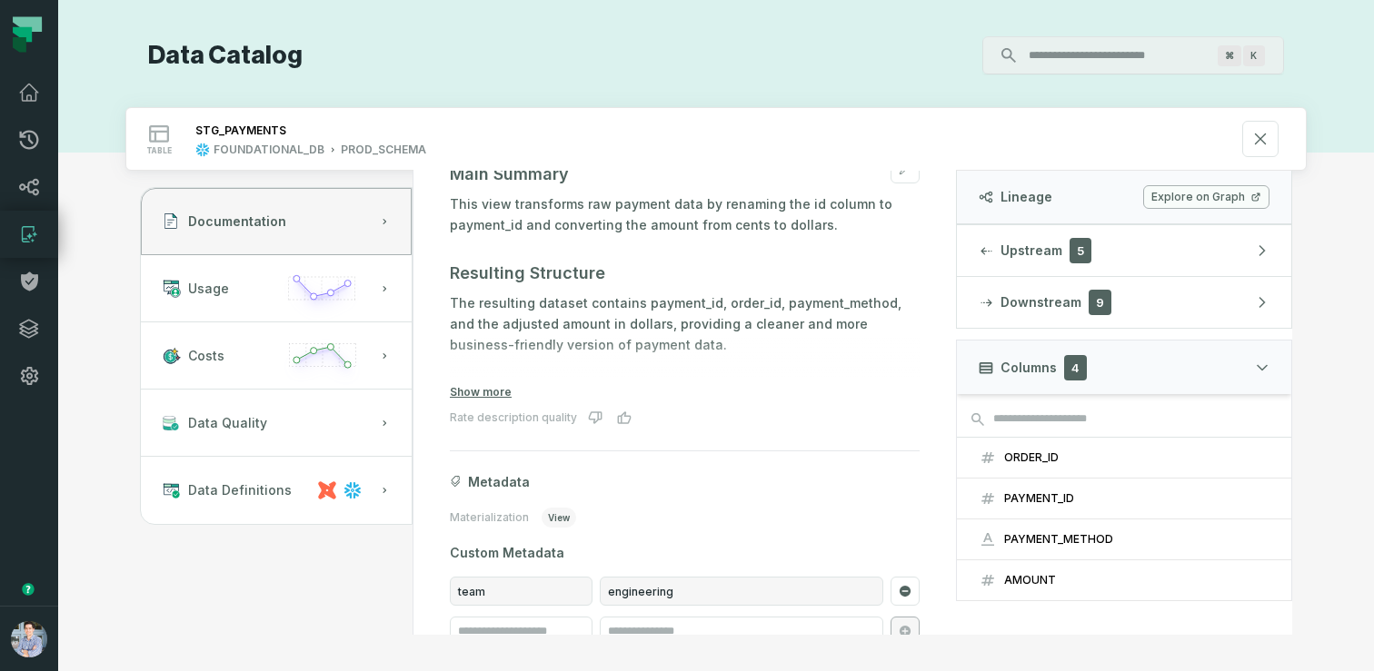
scroll to position [223, 0]
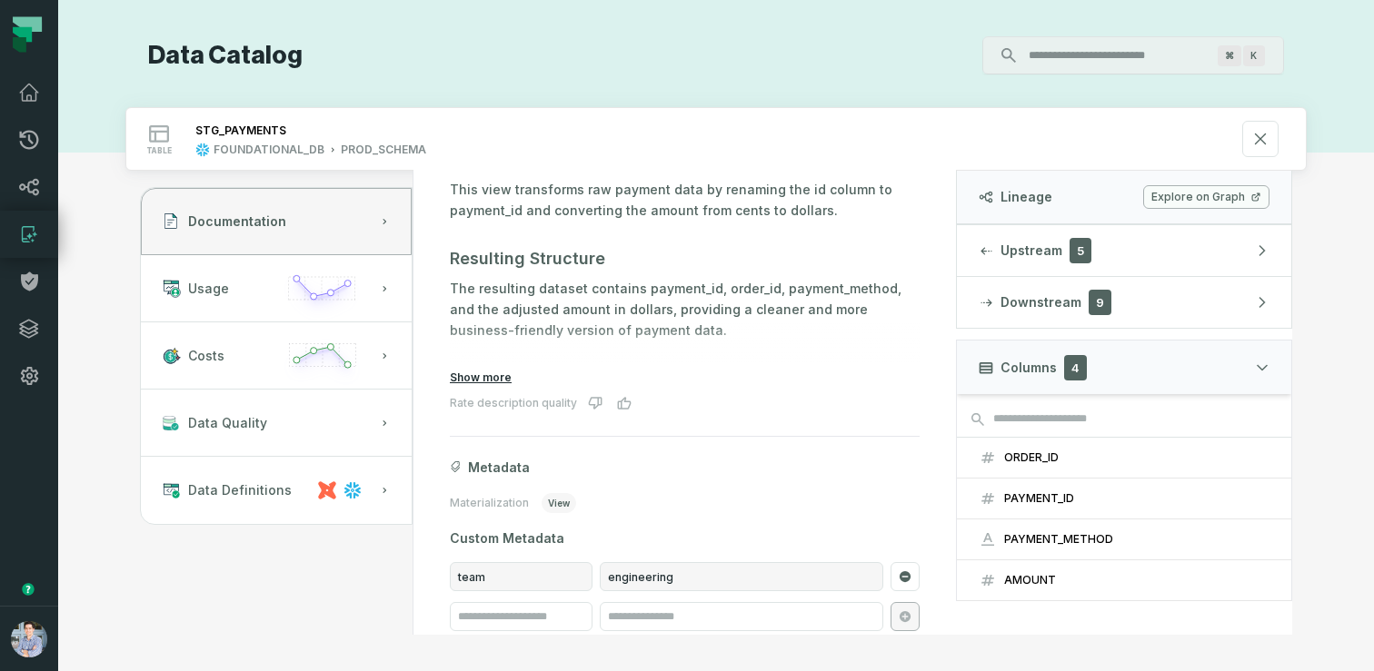
click at [471, 372] on button "Show more" at bounding box center [481, 378] width 62 height 15
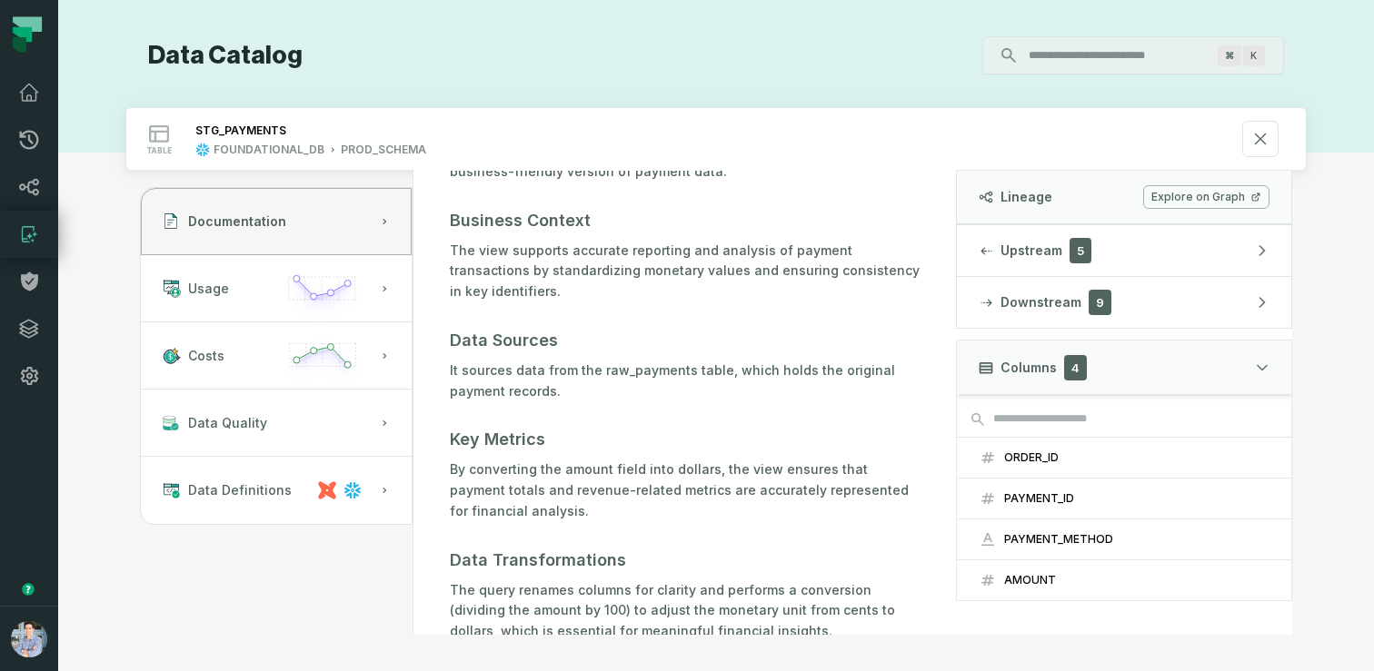
scroll to position [392, 0]
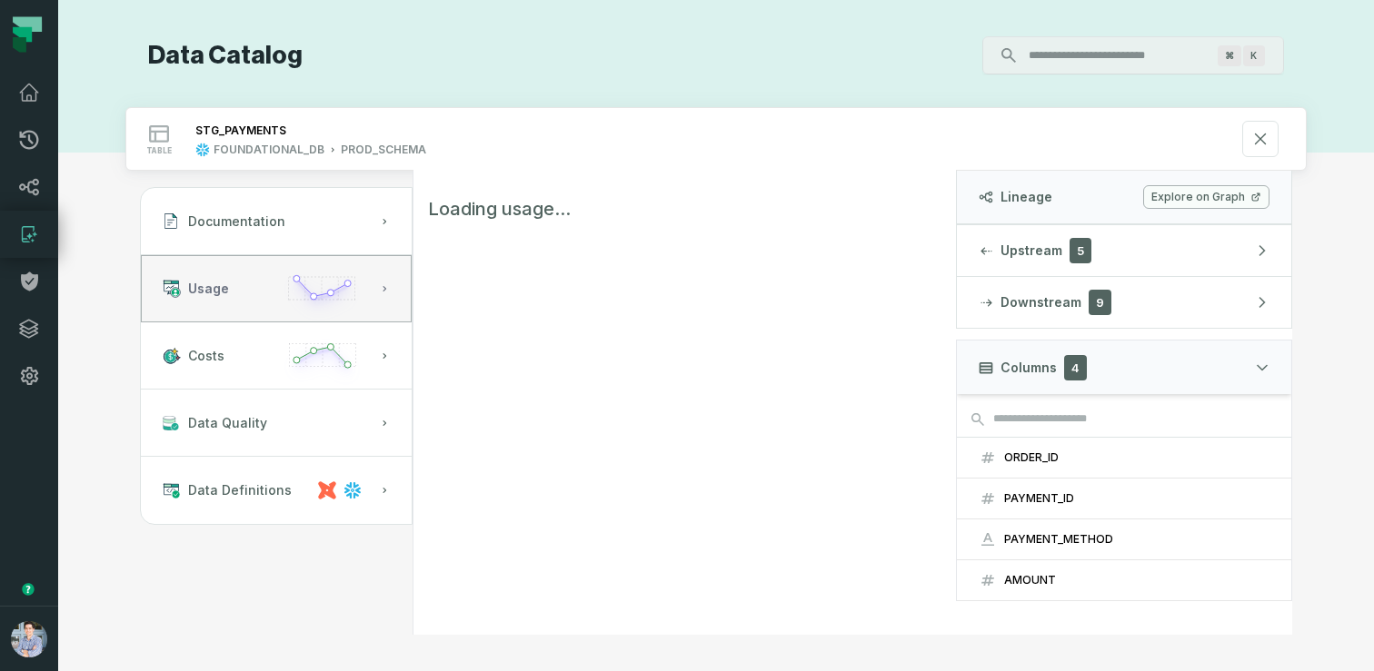
click at [306, 297] on icon "button" at bounding box center [322, 296] width 84 height 52
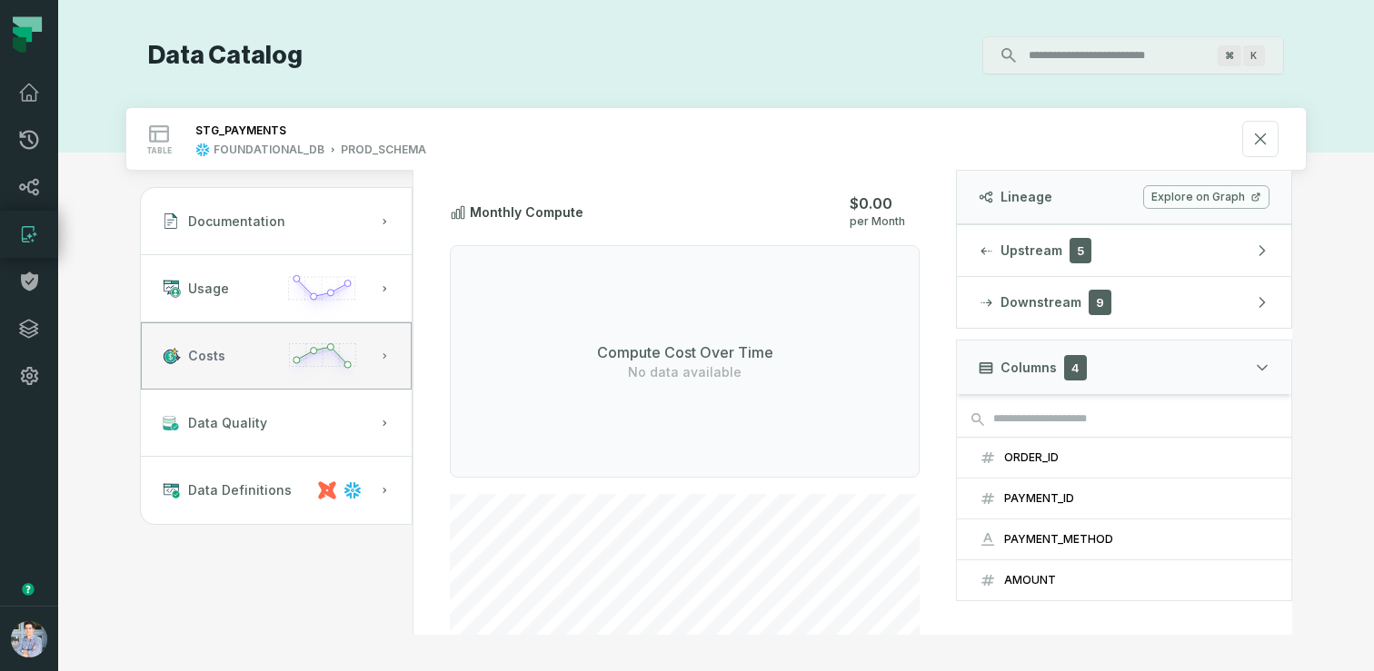
click at [311, 344] on icon "button" at bounding box center [322, 363] width 84 height 53
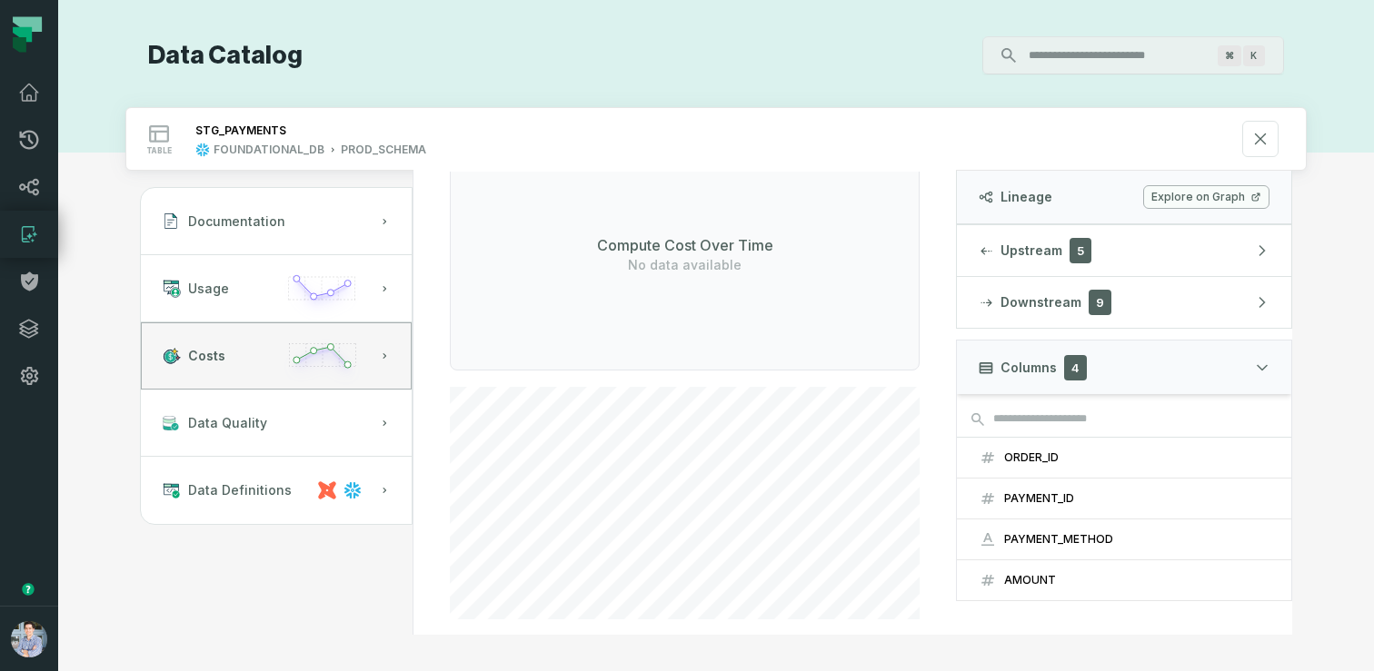
scroll to position [112, 0]
click at [25, 200] on link "Lineage" at bounding box center [29, 187] width 58 height 47
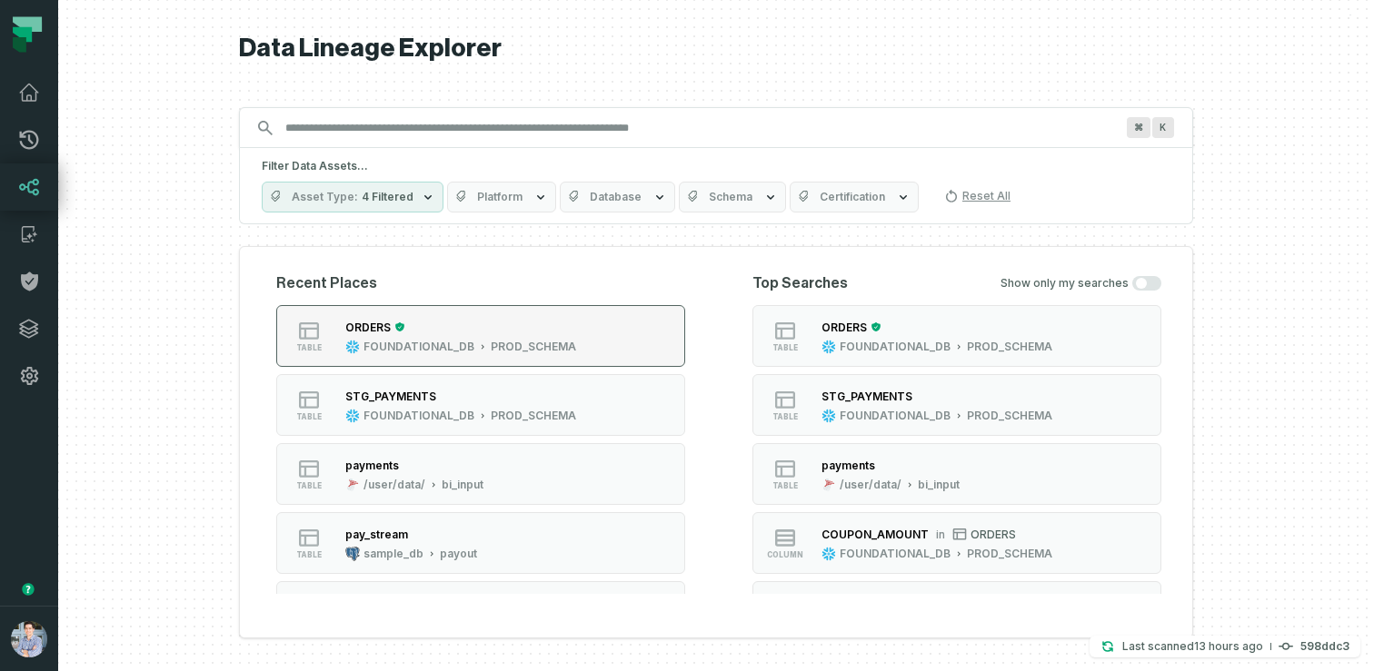
click at [405, 329] on div "ORDERS" at bounding box center [460, 327] width 231 height 18
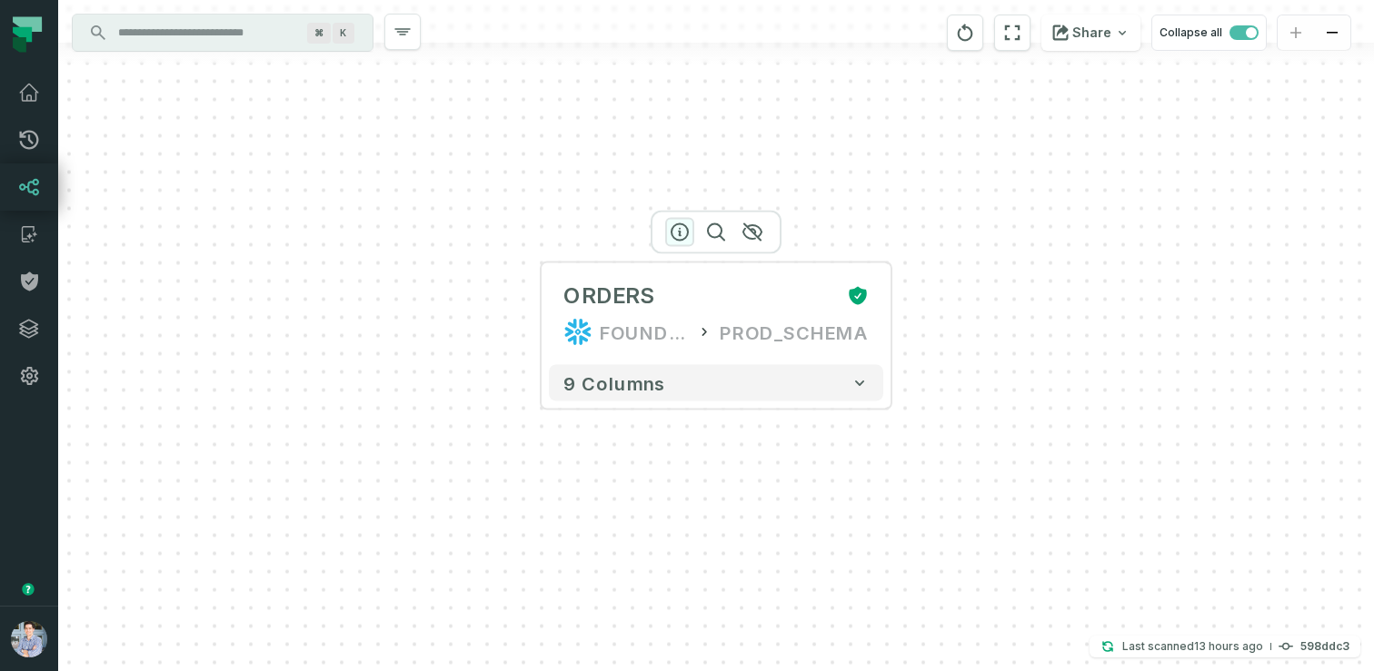
click at [683, 232] on icon "button" at bounding box center [680, 233] width 22 height 22
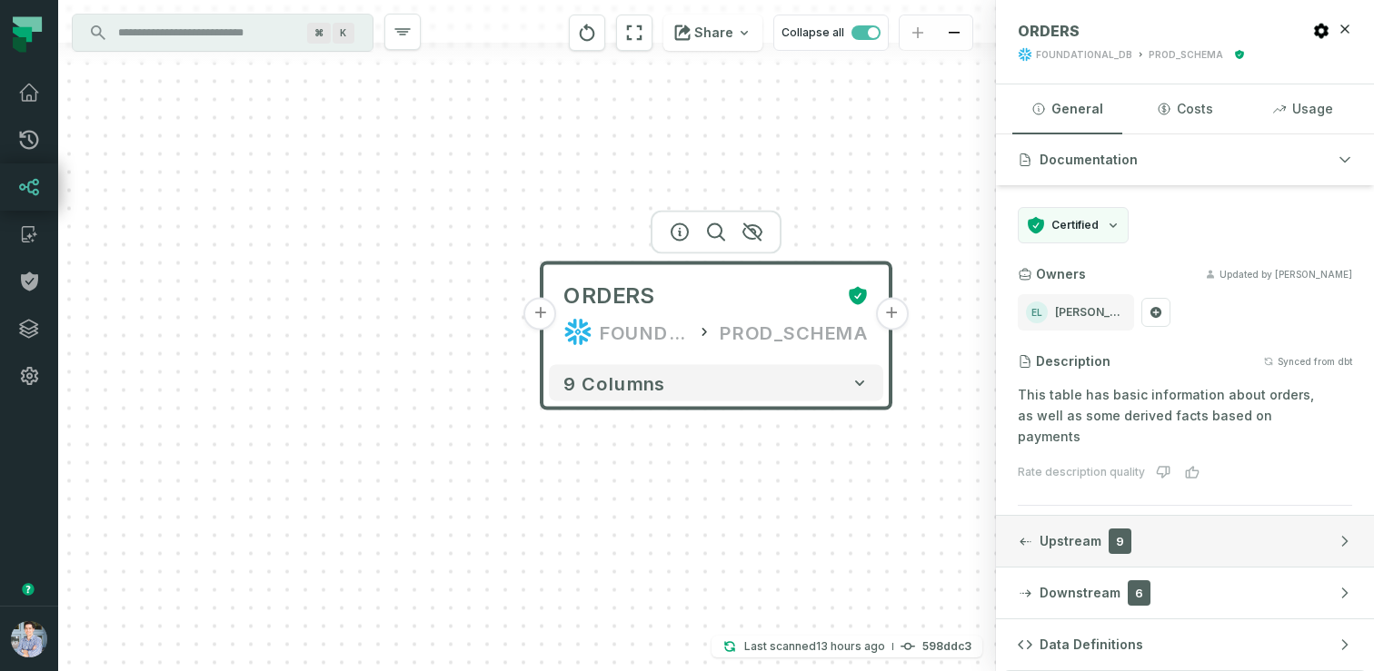
click at [1140, 528] on button "Upstream 9" at bounding box center [1185, 541] width 378 height 51
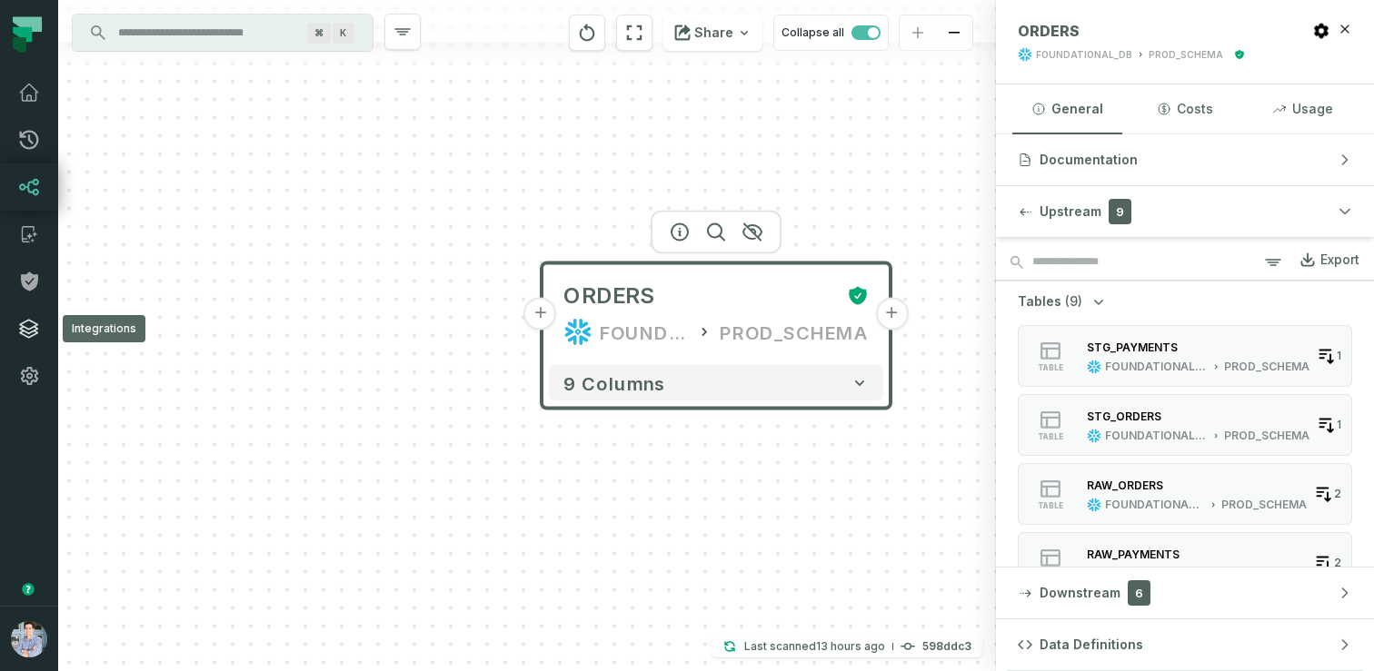
click at [35, 327] on icon at bounding box center [29, 329] width 18 height 18
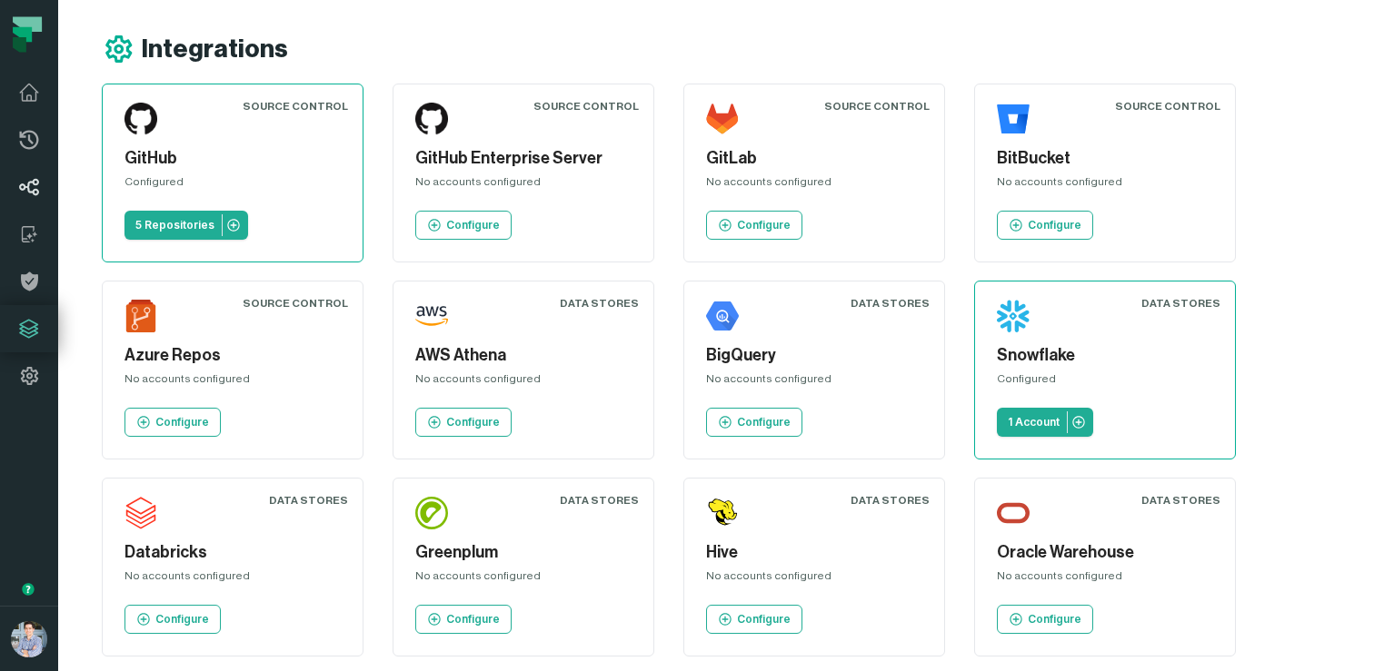
click at [21, 193] on icon at bounding box center [29, 187] width 22 height 22
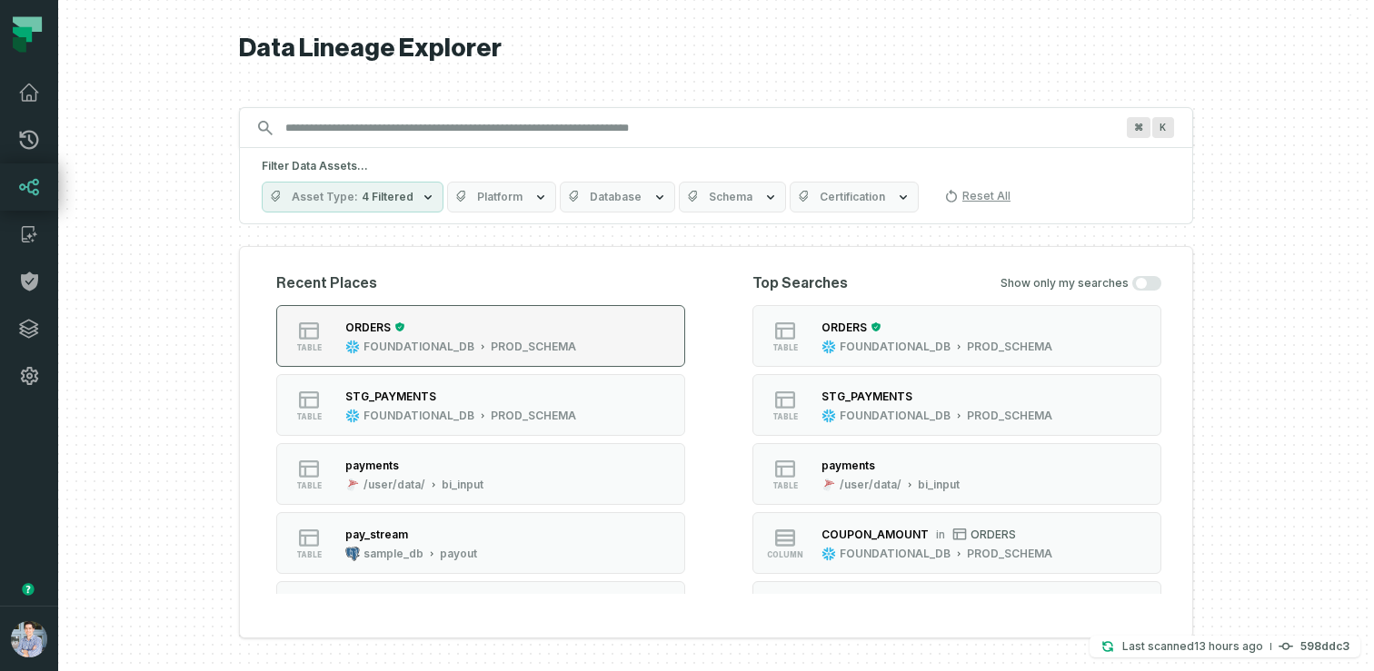
click at [422, 332] on div "ORDERS" at bounding box center [460, 327] width 231 height 18
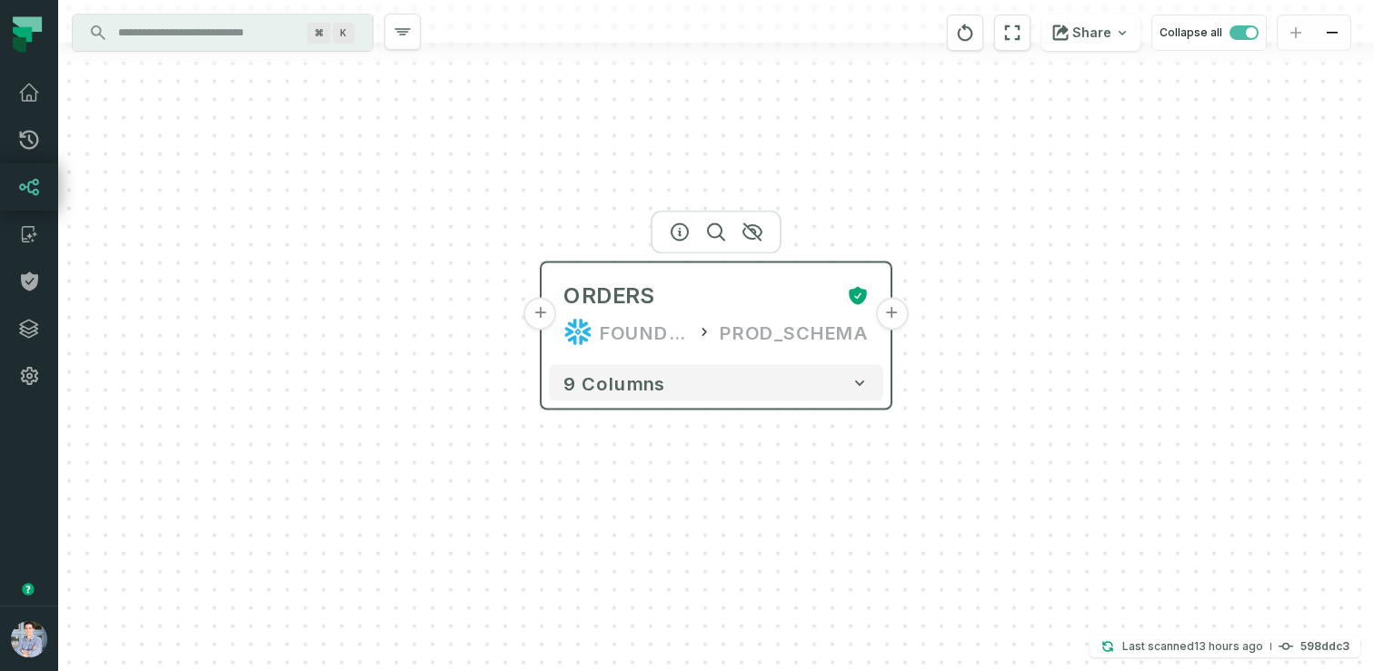
click at [548, 313] on button "+" at bounding box center [540, 314] width 33 height 33
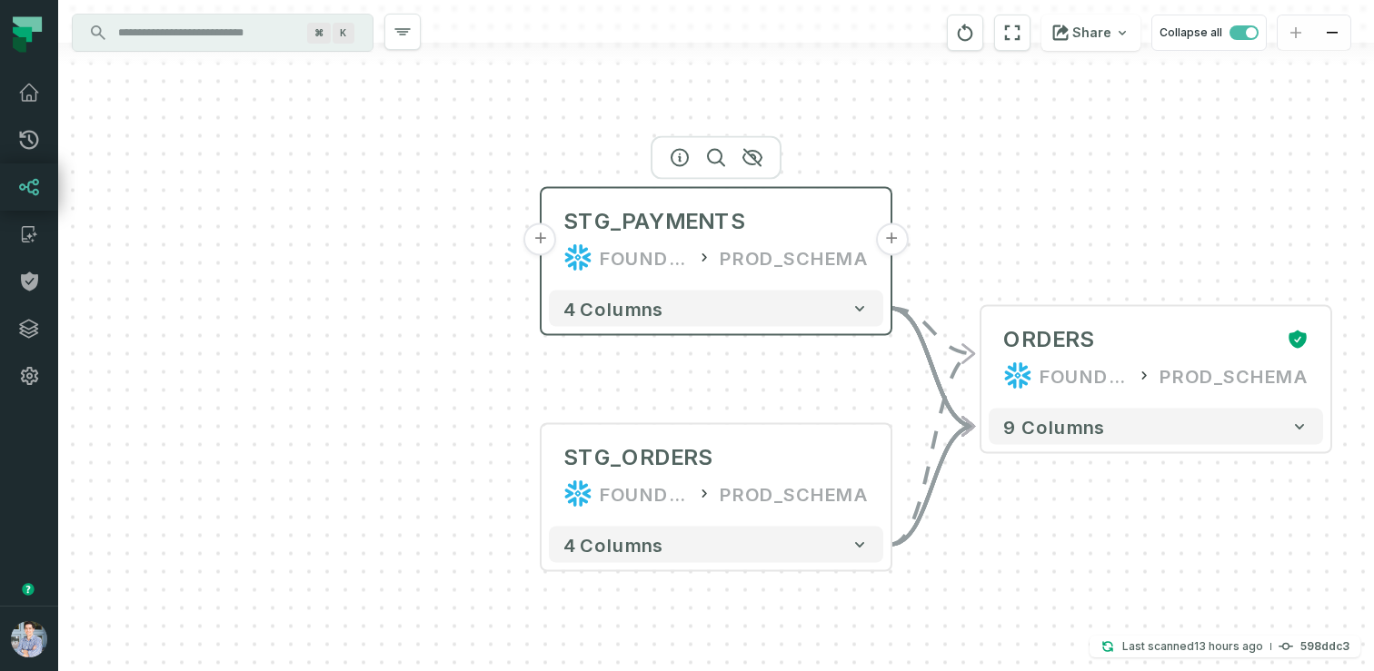
click at [544, 239] on button "+" at bounding box center [540, 239] width 33 height 33
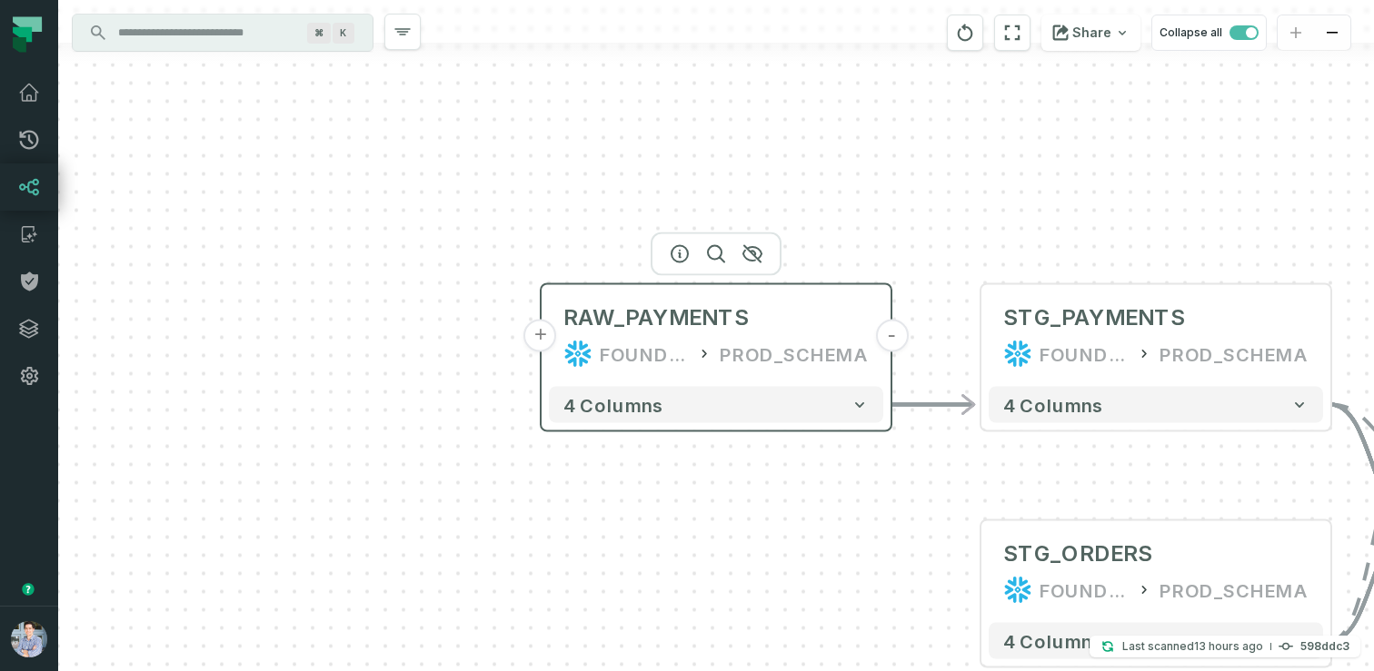
click at [543, 334] on button "+" at bounding box center [540, 336] width 33 height 33
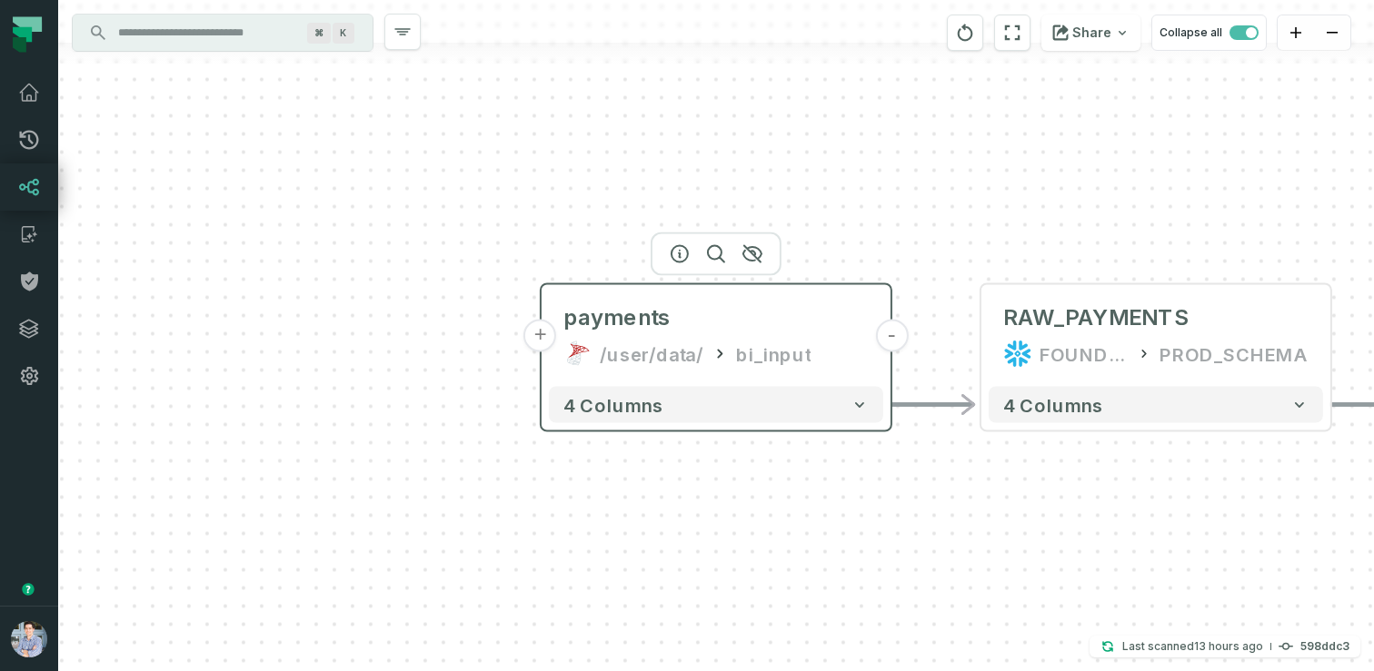
click at [527, 342] on button "+" at bounding box center [540, 336] width 33 height 33
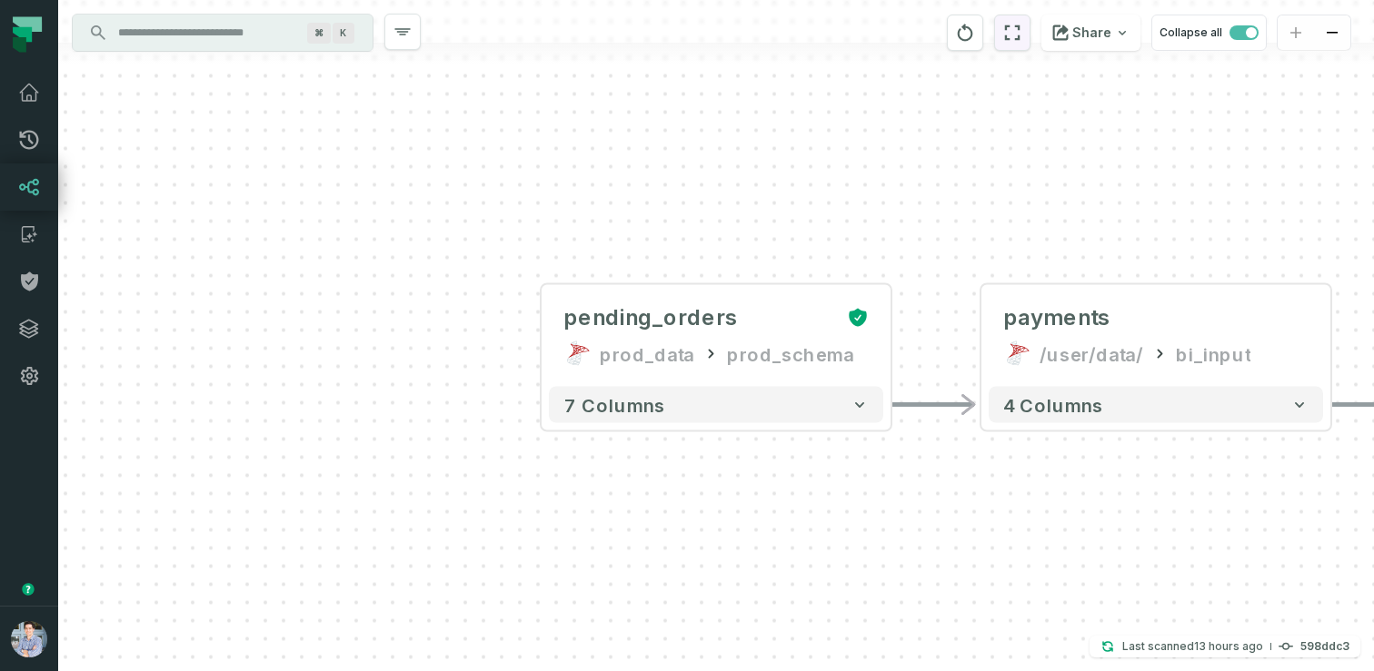
click at [1007, 31] on button "reset" at bounding box center [1012, 33] width 36 height 36
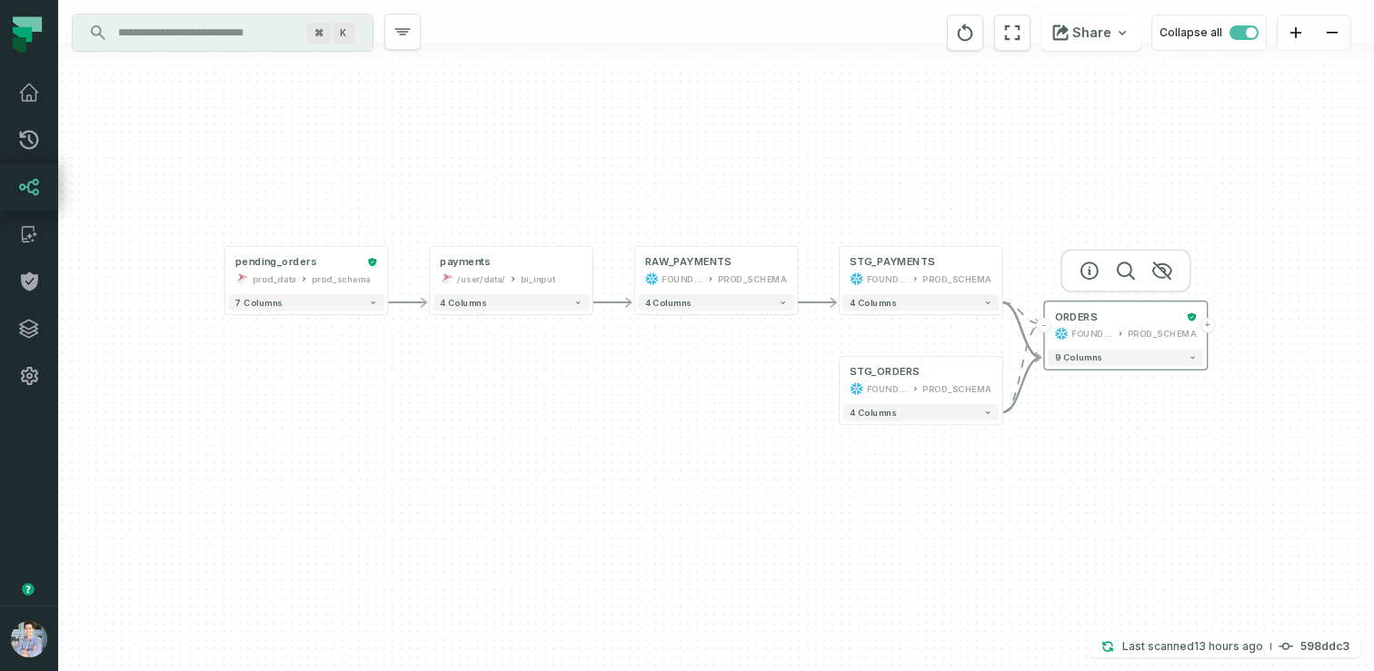
click at [1208, 327] on button "+" at bounding box center [1206, 325] width 15 height 15
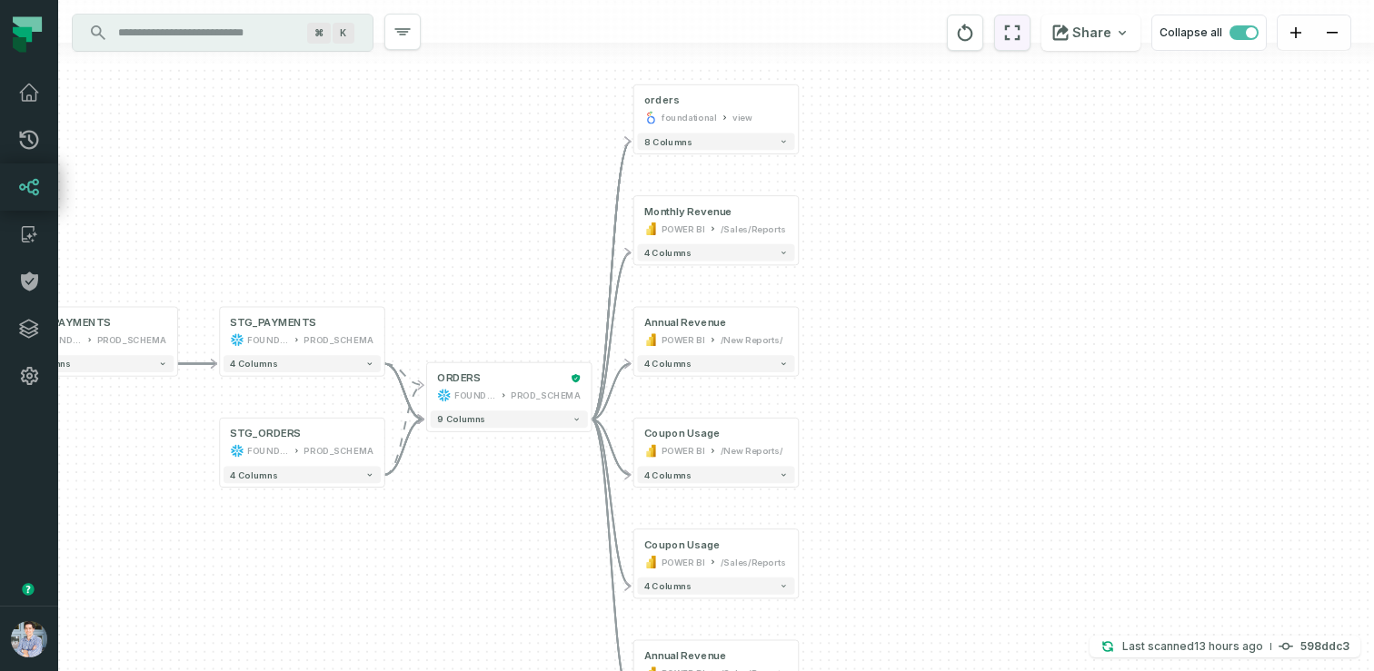
click at [1022, 27] on icon "reset" at bounding box center [1012, 33] width 20 height 22
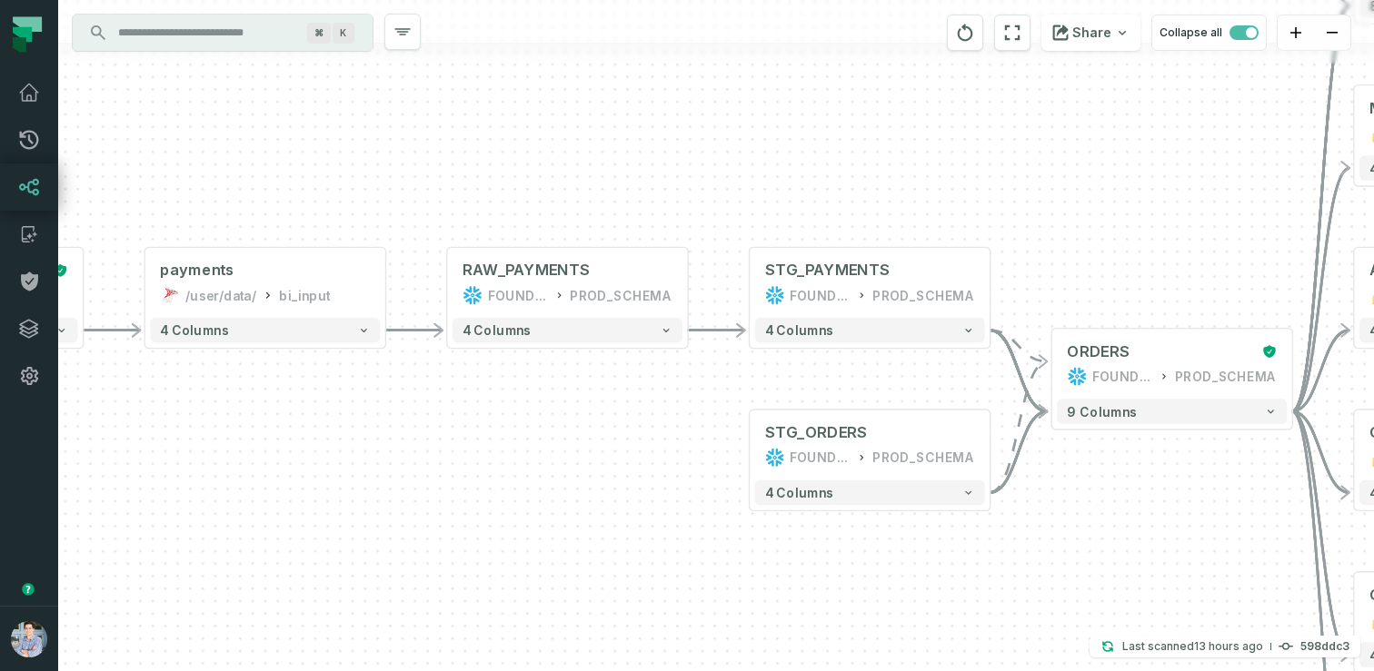
drag, startPoint x: 828, startPoint y: 227, endPoint x: 1060, endPoint y: 227, distance: 232.6
click at [1060, 227] on div "+ orders foundational view + 8 columns + Monthly Revenue POWER BI /Sales/Report…" at bounding box center [715, 335] width 1315 height 671
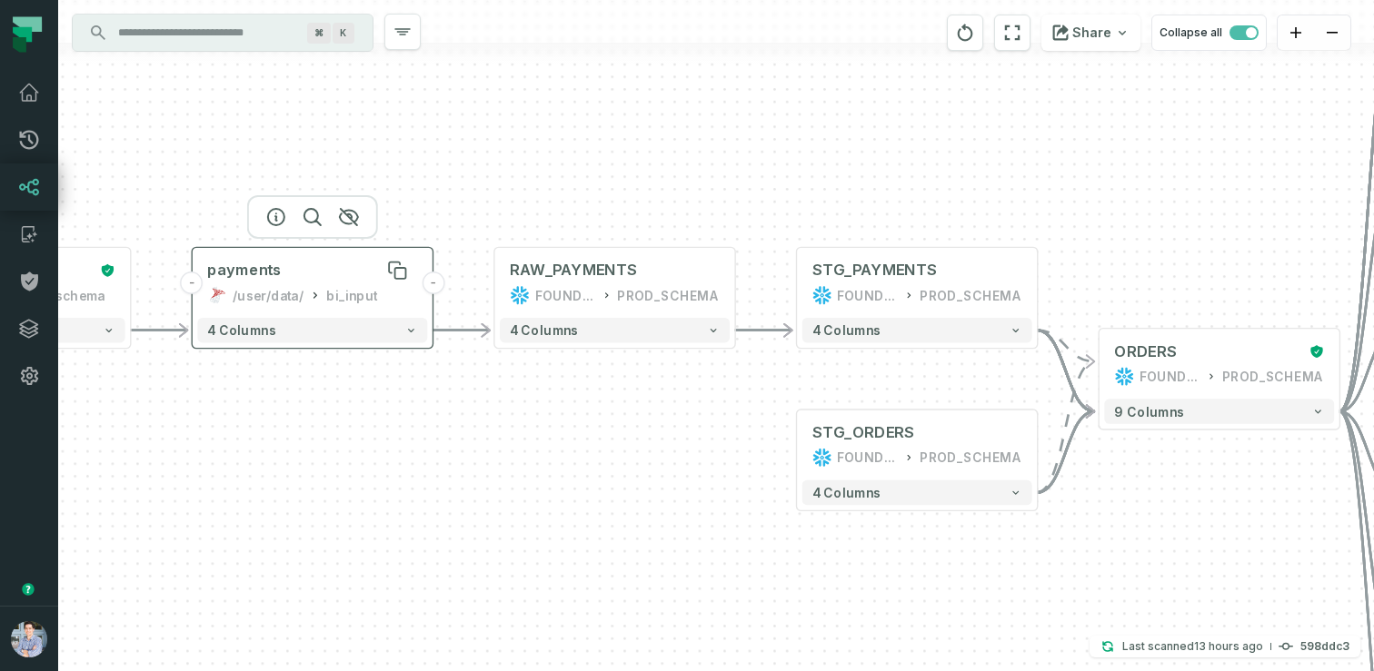
click at [317, 273] on div "payments" at bounding box center [312, 271] width 210 height 20
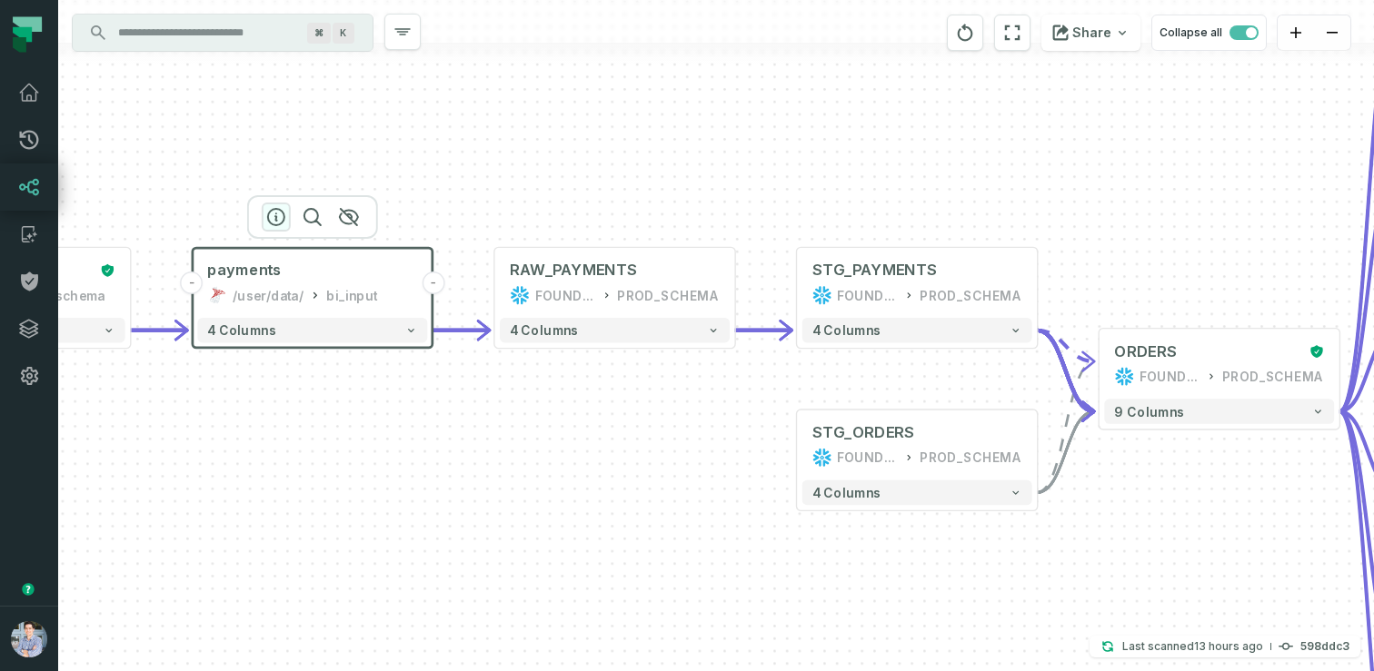
click at [271, 205] on button "button" at bounding box center [276, 217] width 29 height 29
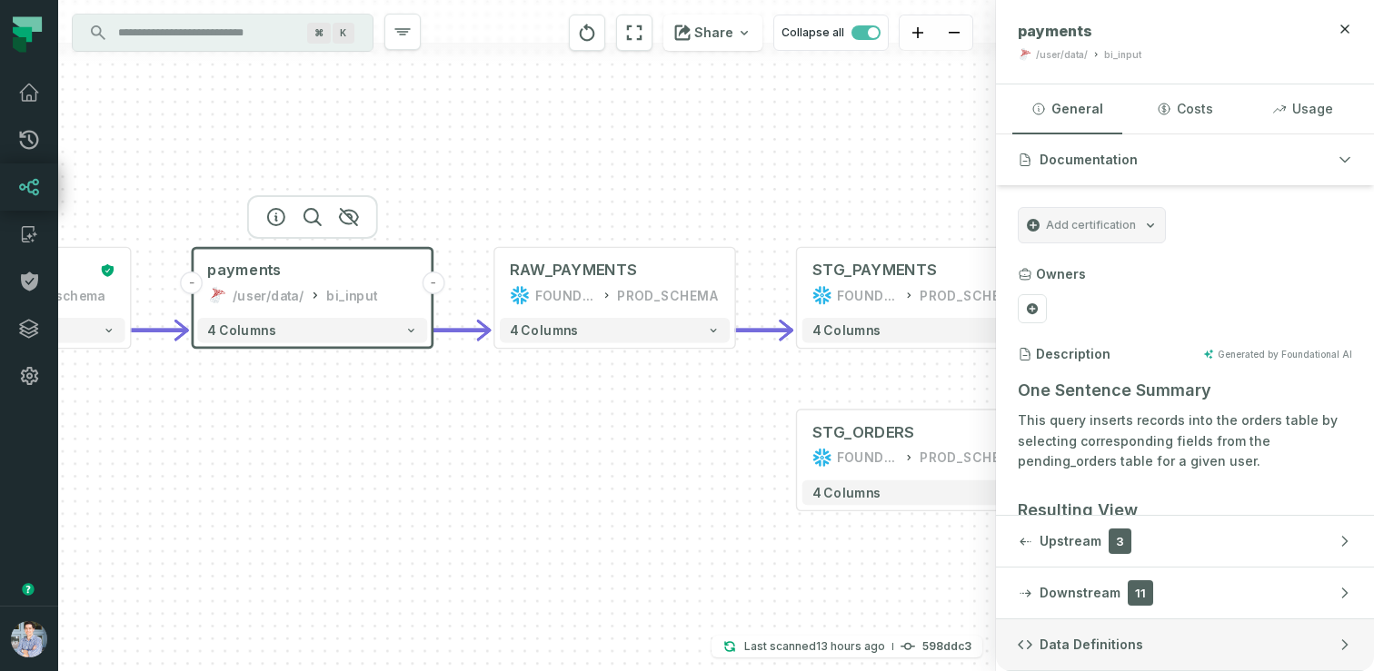
click at [1070, 652] on span "Data Definitions" at bounding box center [1091, 645] width 104 height 18
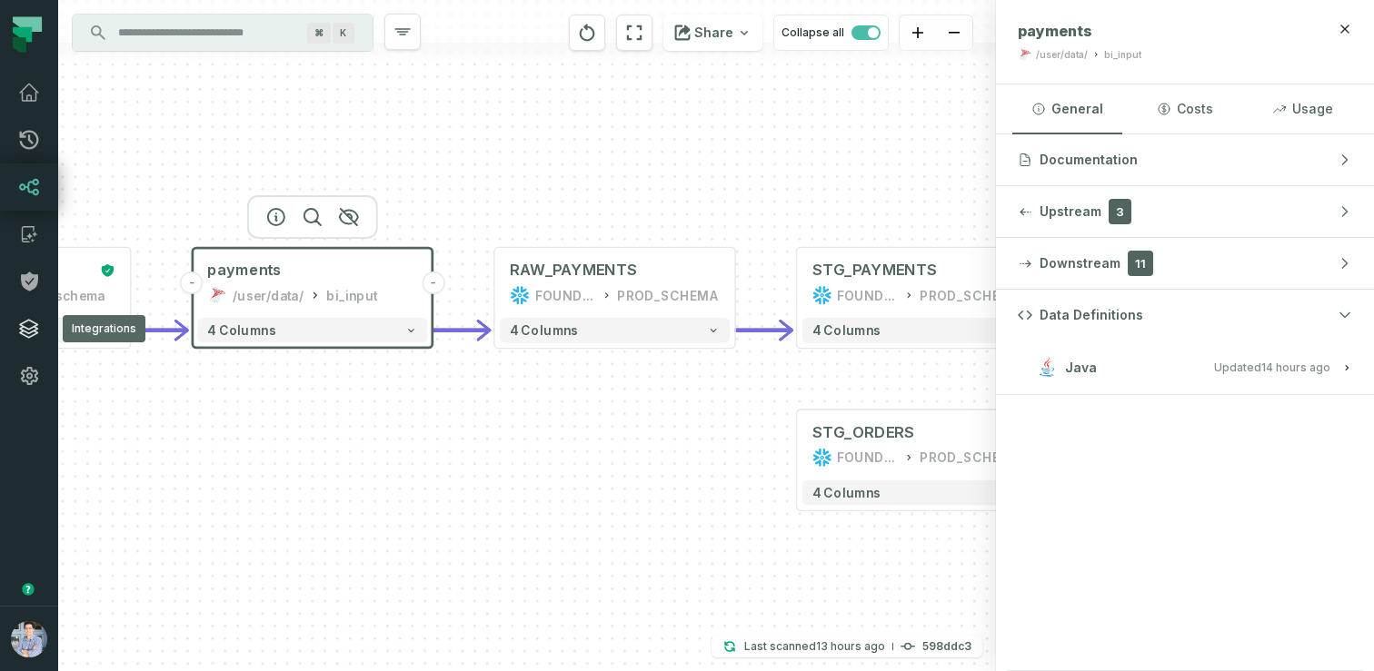
click at [35, 324] on icon at bounding box center [29, 329] width 22 height 22
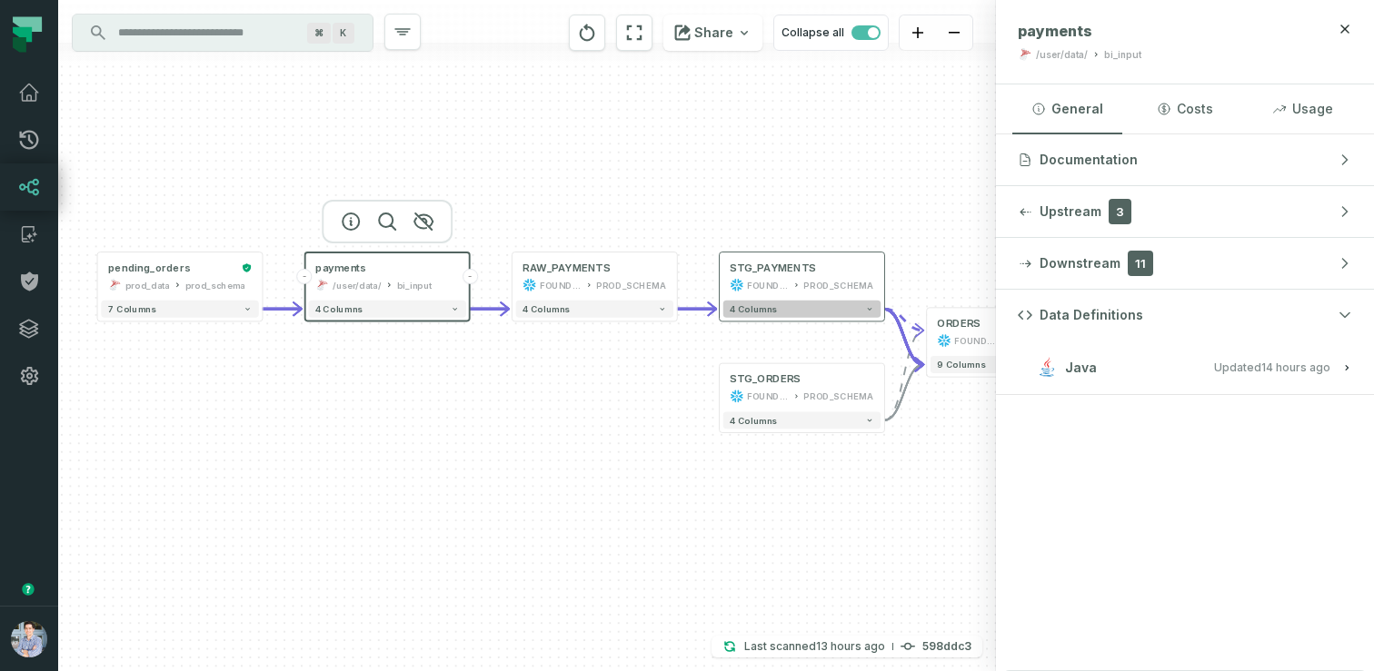
click at [756, 309] on span "4 columns" at bounding box center [752, 309] width 47 height 10
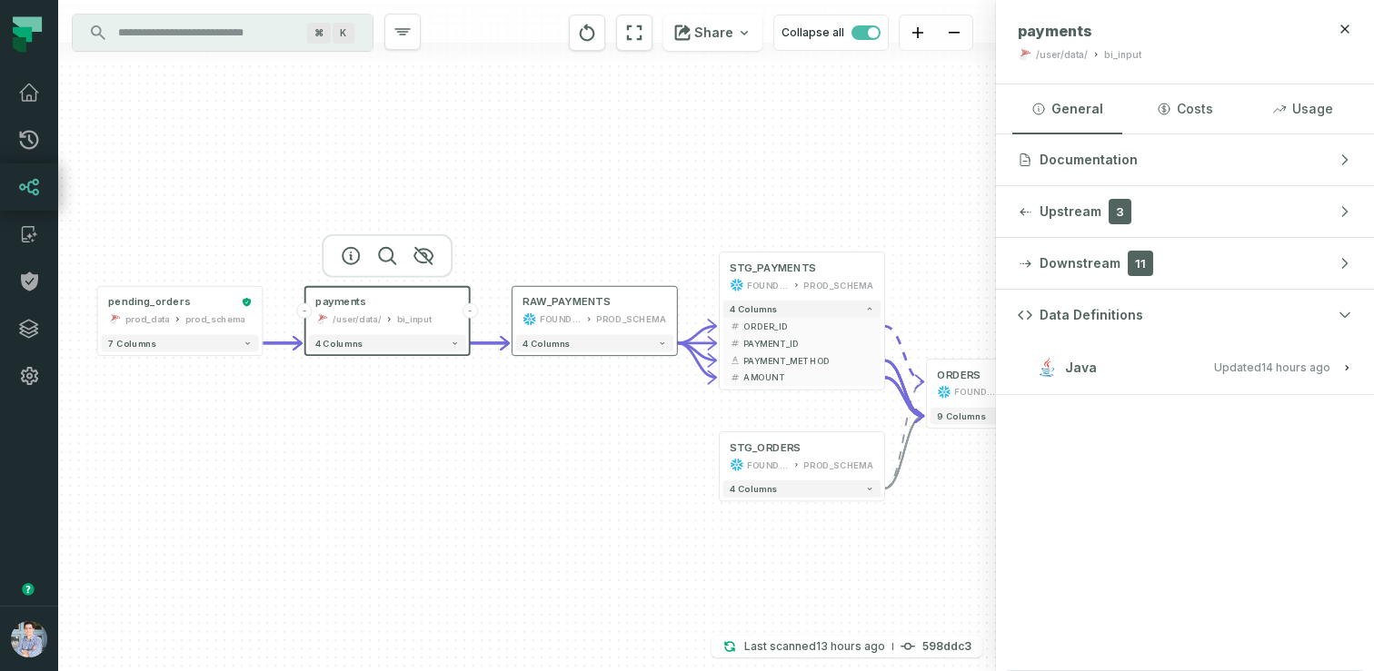
click at [589, 352] on div "4 columns" at bounding box center [594, 344] width 164 height 24
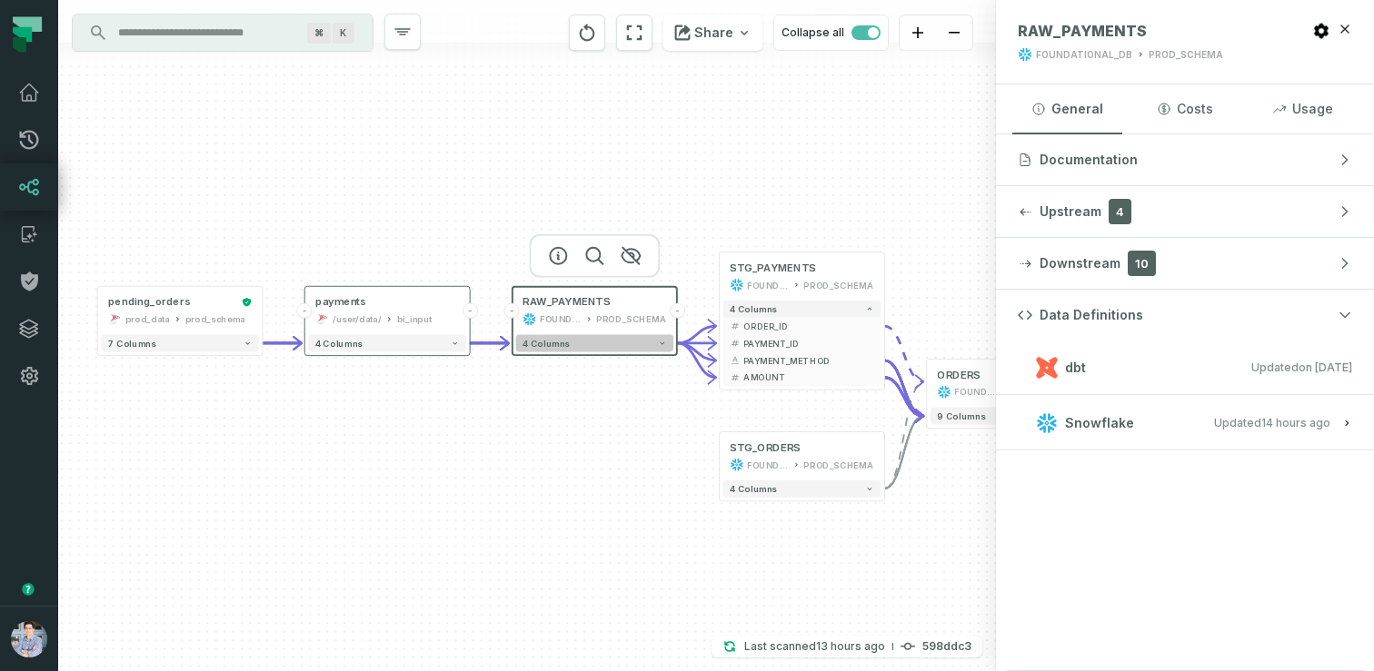
click at [607, 344] on button "4 columns" at bounding box center [594, 343] width 157 height 17
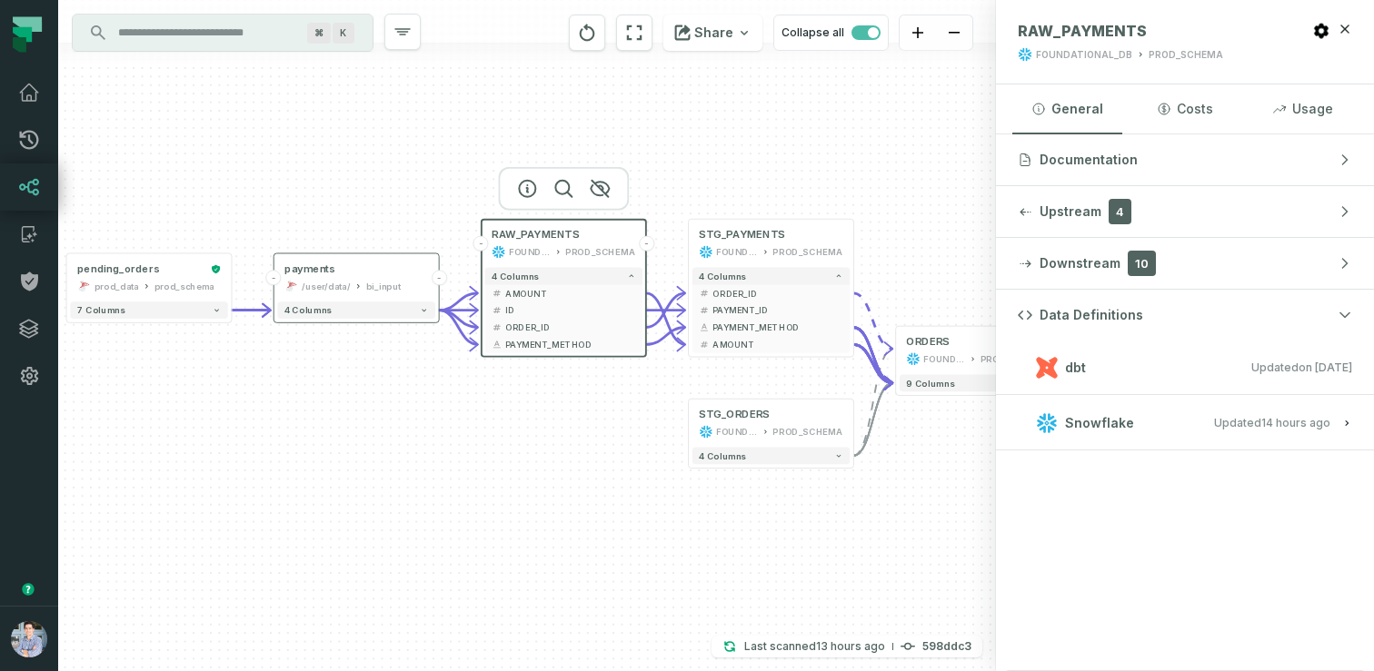
drag, startPoint x: 580, startPoint y: 493, endPoint x: 550, endPoint y: 426, distance: 74.0
click at [550, 426] on div "+ orders foundational view + 8 columns + Monthly Revenue POWER BI /Sales/Report…" at bounding box center [527, 335] width 938 height 671
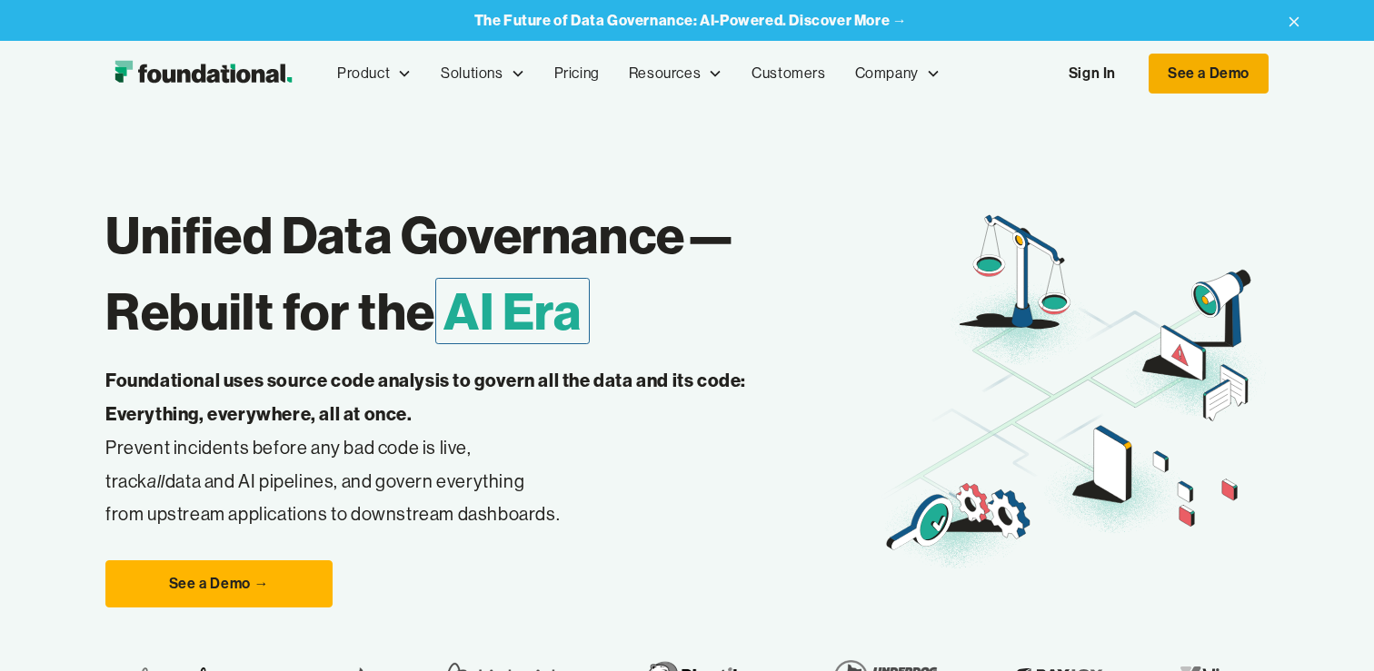
click at [1181, 77] on link "See a Demo" at bounding box center [1208, 74] width 120 height 40
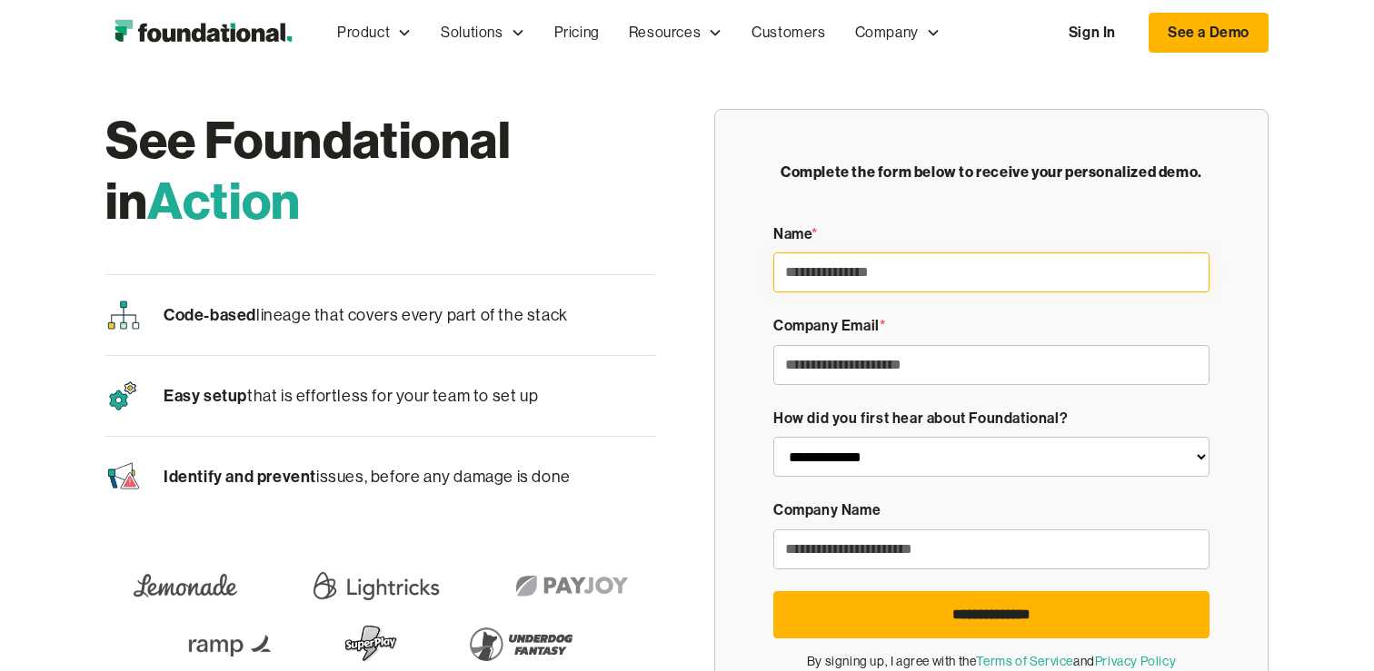
click at [981, 279] on input "Demo Form" at bounding box center [991, 273] width 436 height 40
type input "*******"
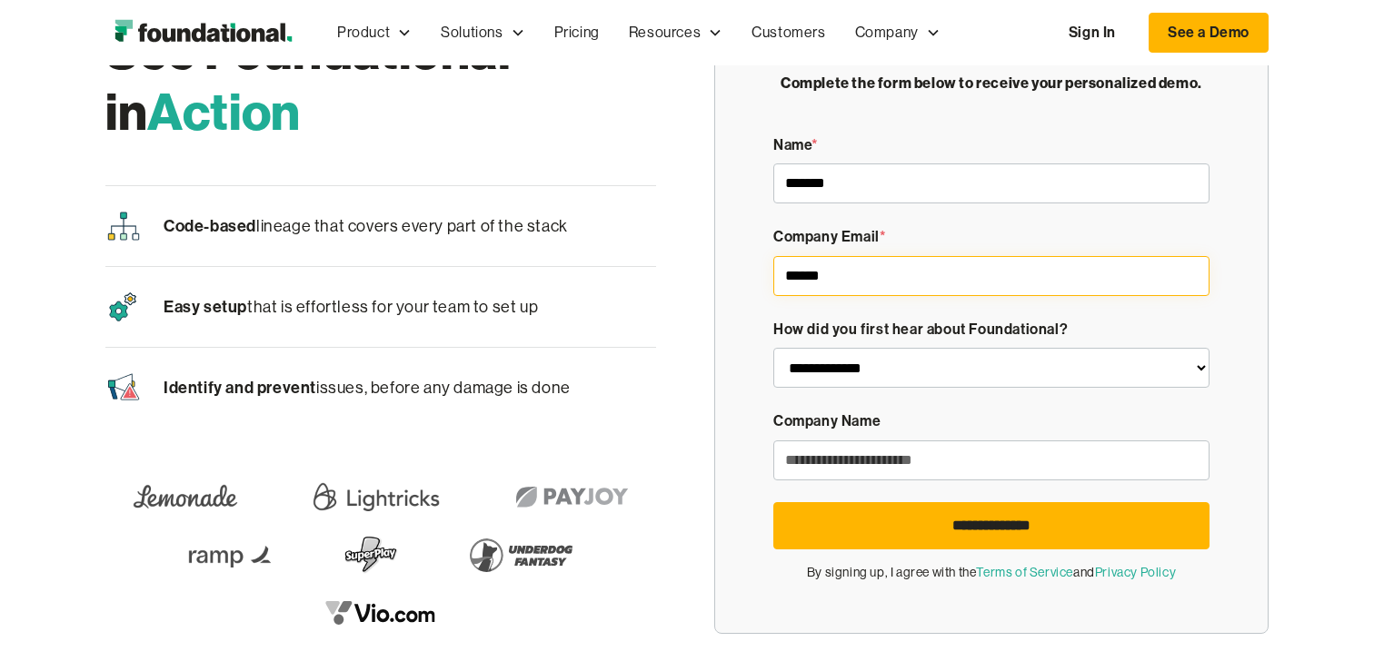
scroll to position [101, 0]
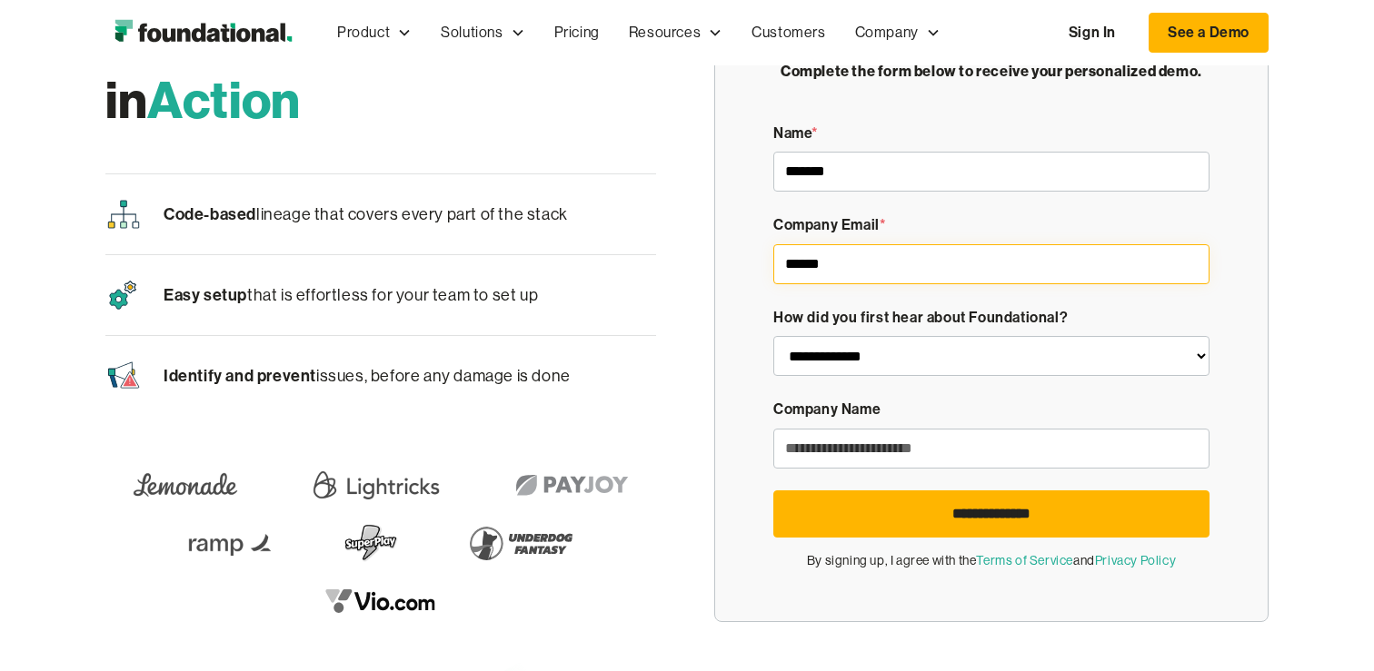
type input "******"
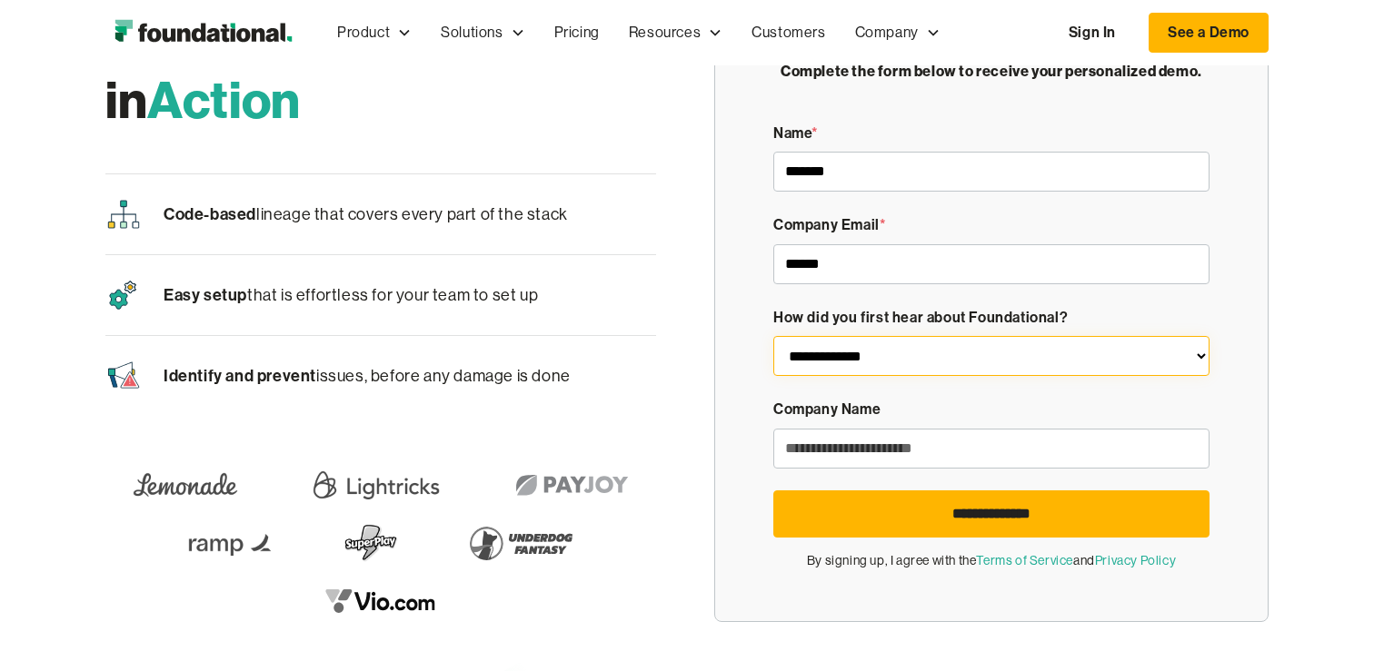
click at [1012, 370] on select "**********" at bounding box center [991, 356] width 436 height 40
select select "**********"
click at [773, 336] on select "**********" at bounding box center [991, 356] width 436 height 40
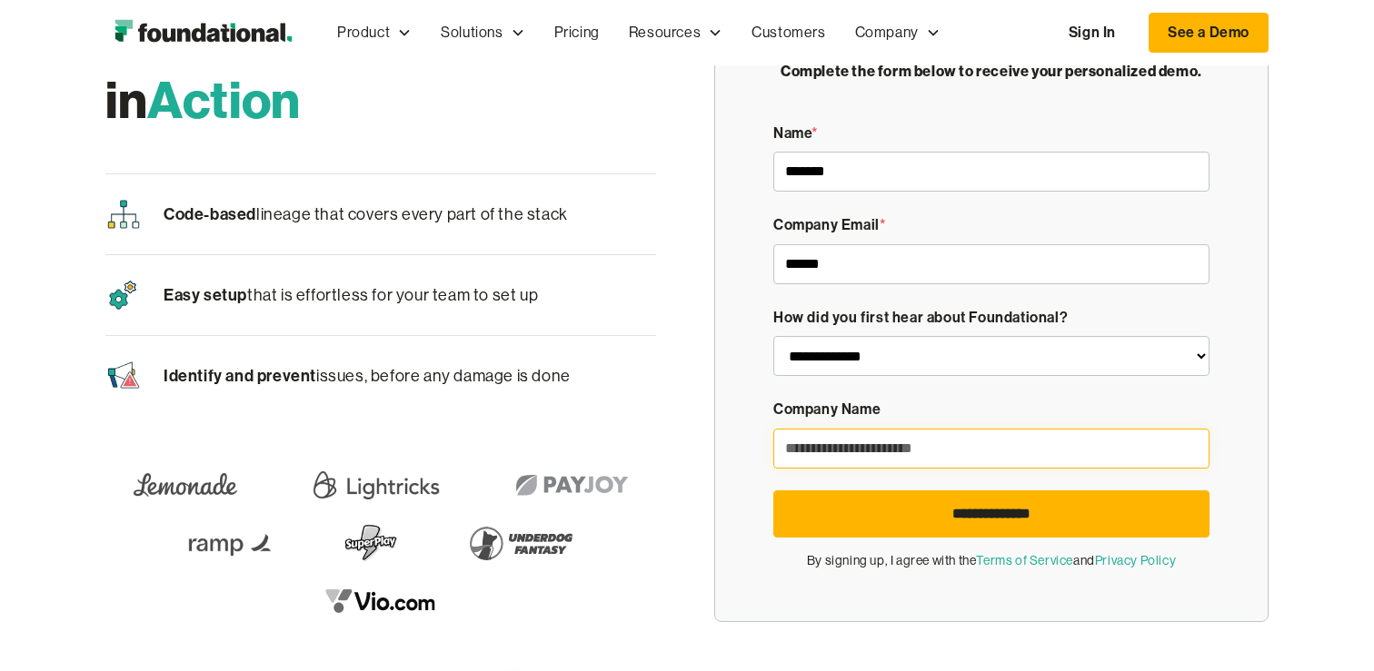
click at [915, 445] on input "Demo Form" at bounding box center [991, 449] width 436 height 40
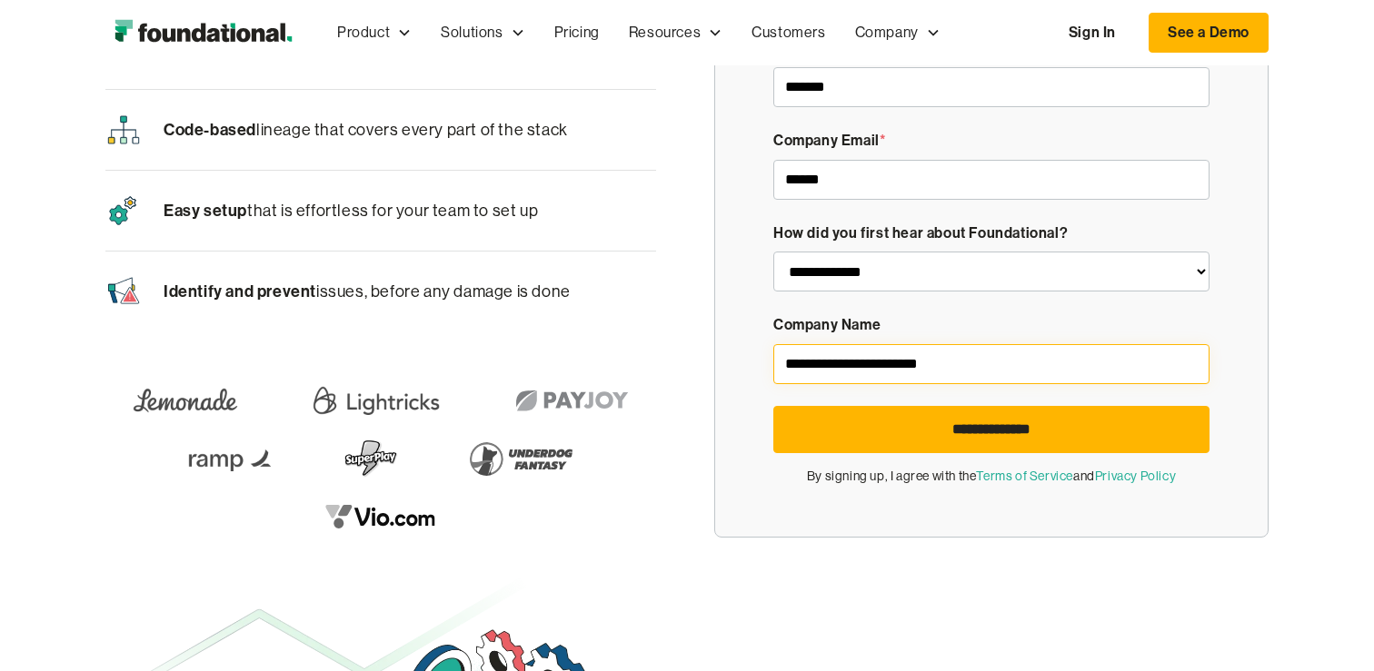
scroll to position [197, 0]
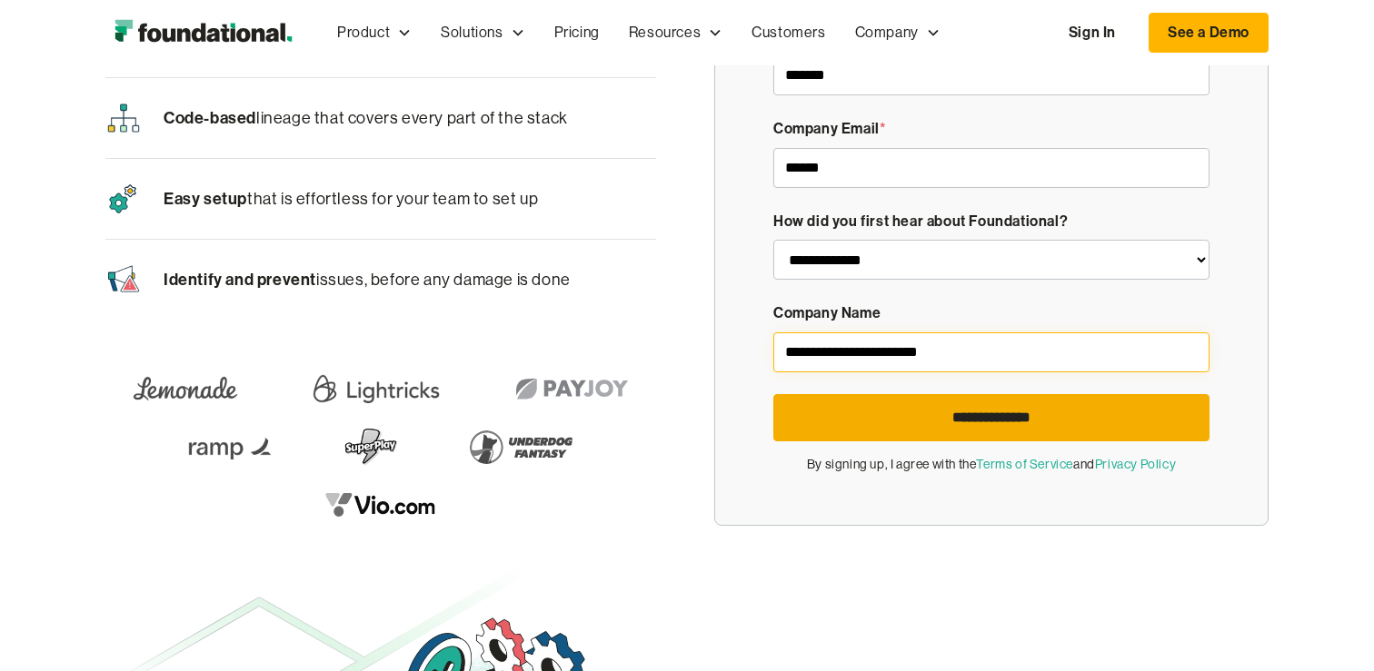
type input "**********"
click at [944, 433] on input "**********" at bounding box center [991, 417] width 436 height 47
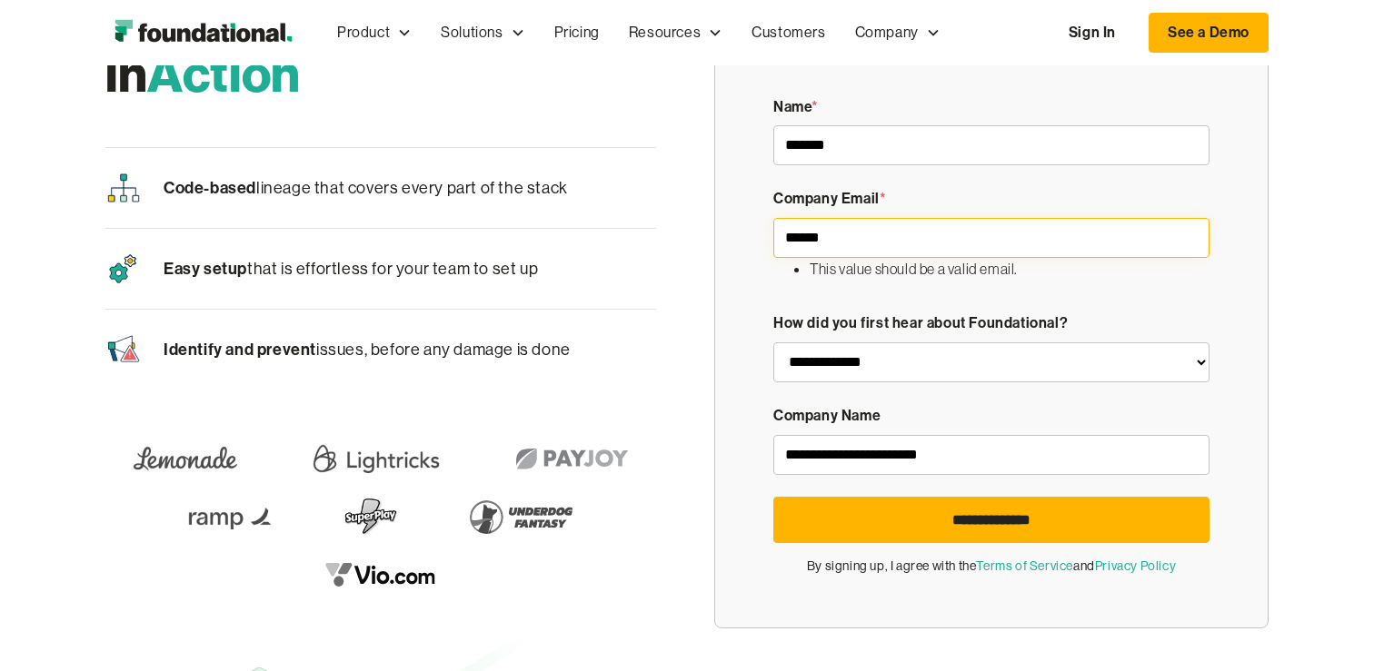
scroll to position [124, 0]
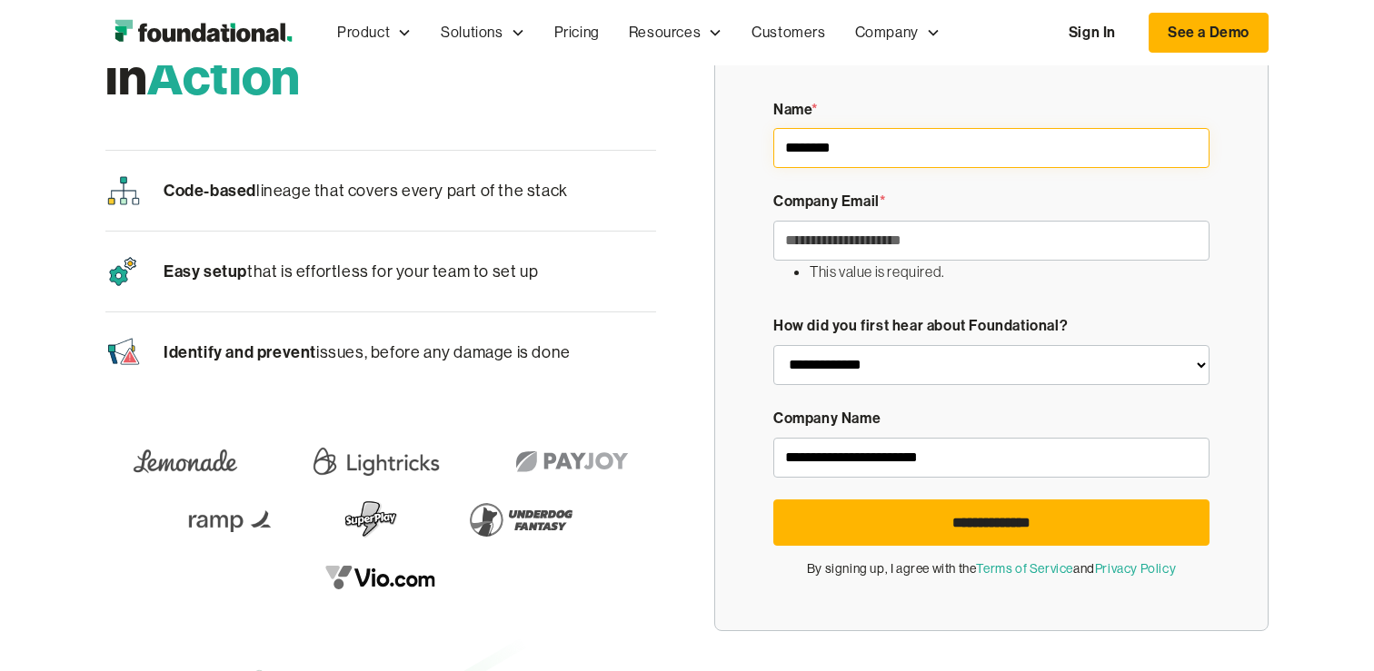
paste input "*******"
type input "**********"
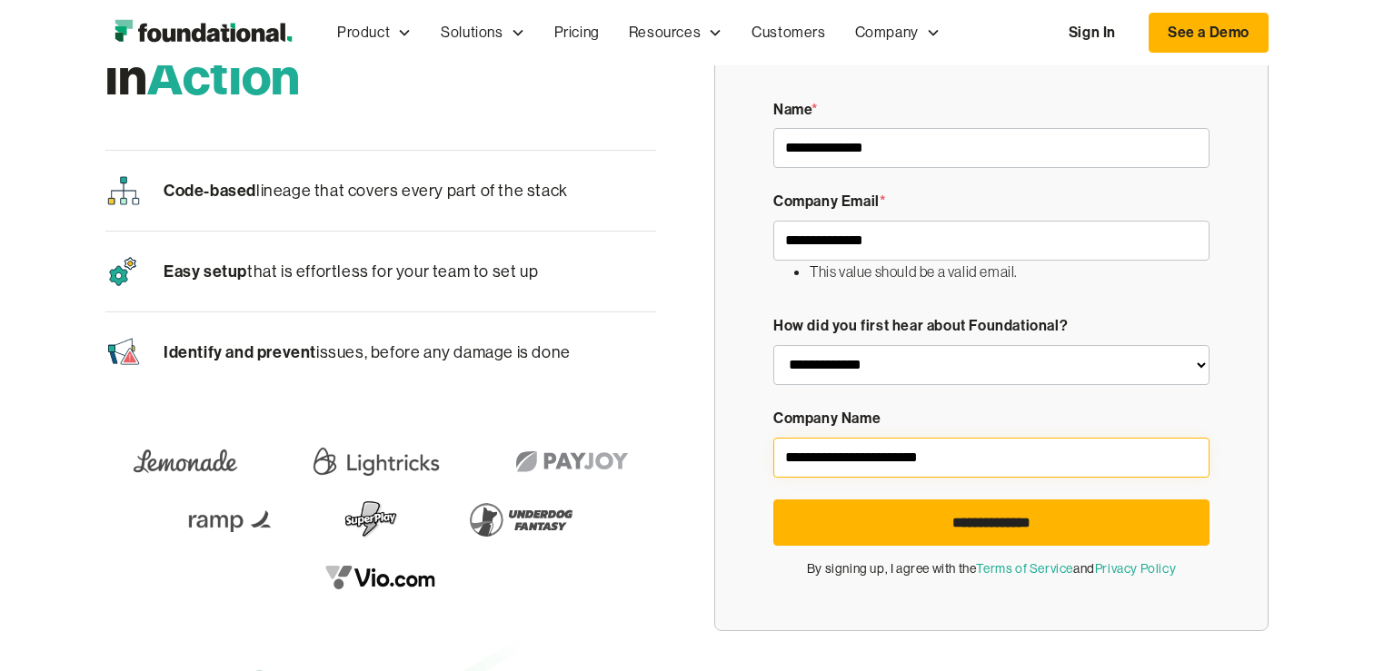
click at [830, 451] on input "**********" at bounding box center [991, 458] width 436 height 40
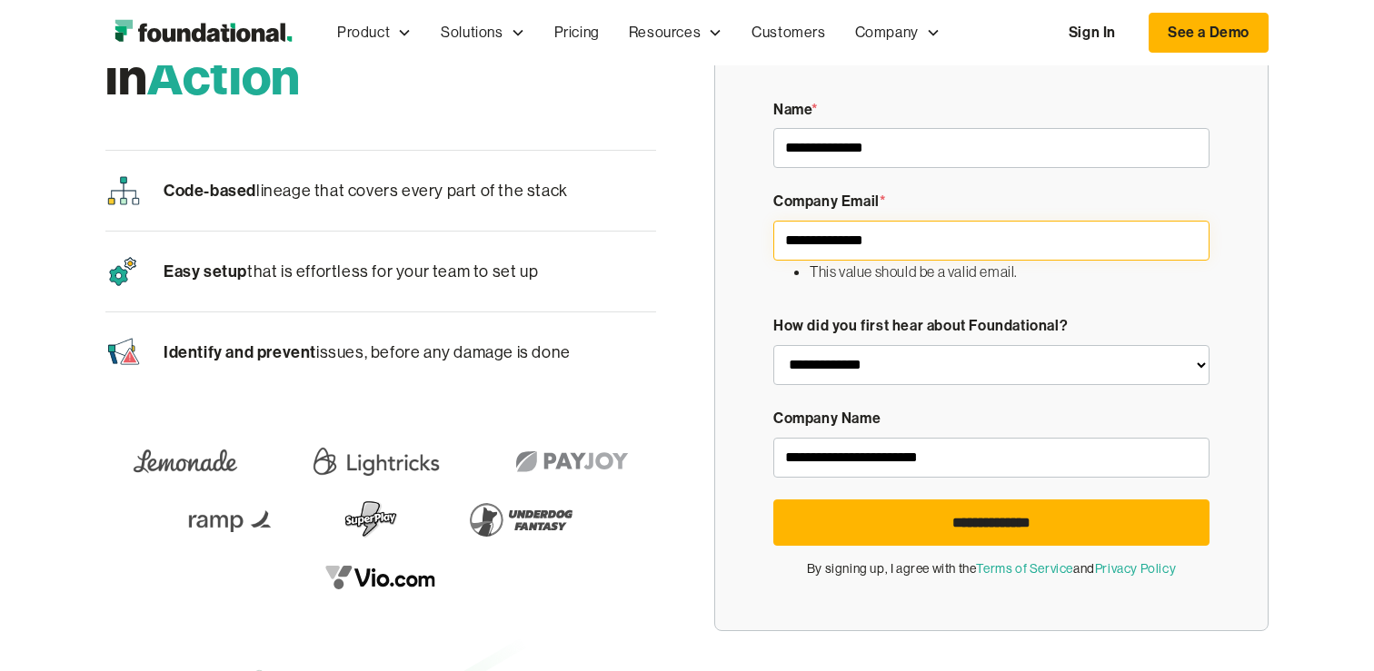
click at [908, 256] on input "**********" at bounding box center [991, 241] width 436 height 40
paste input "**********"
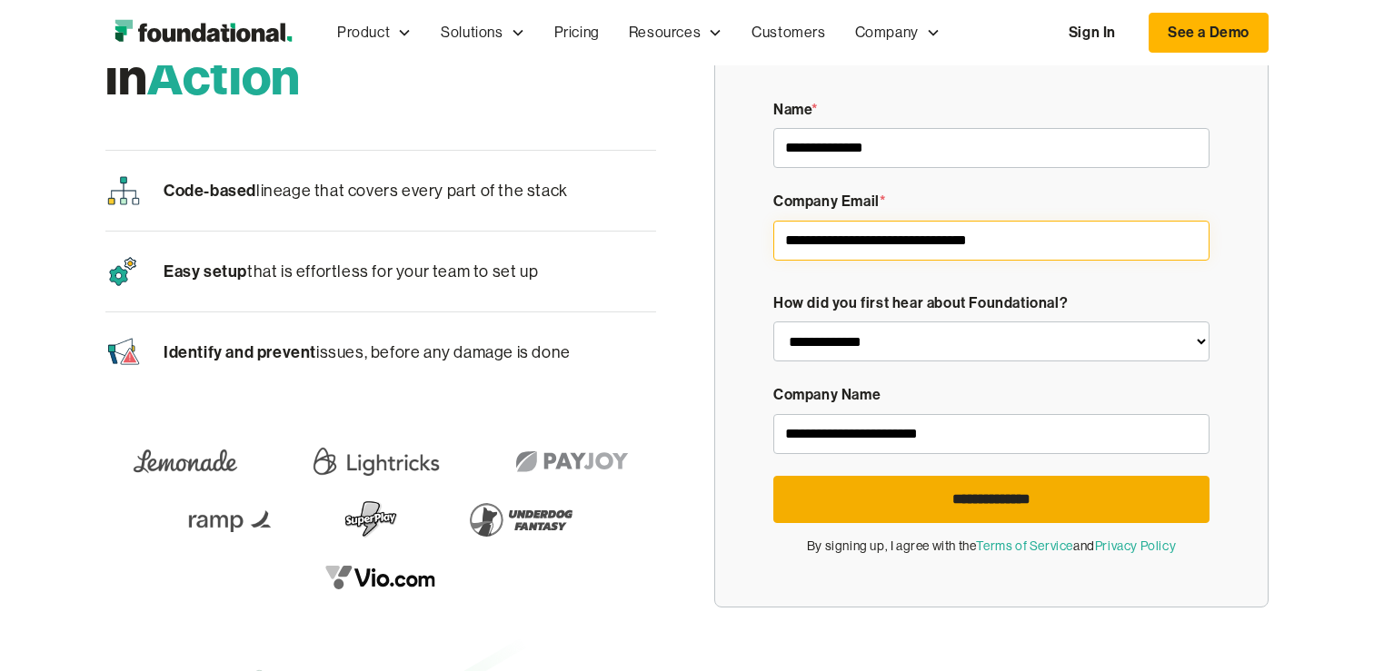
type input "**********"
click at [907, 488] on input "**********" at bounding box center [991, 499] width 436 height 47
type input "**********"
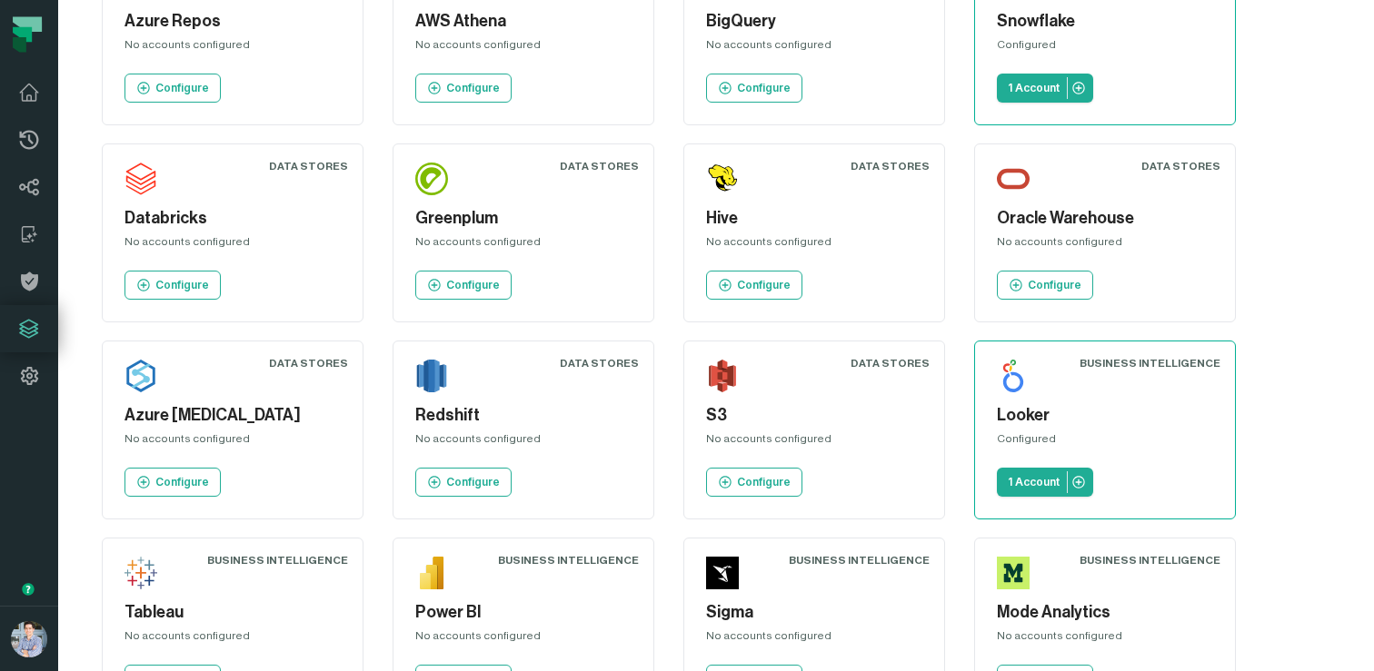
scroll to position [332, 0]
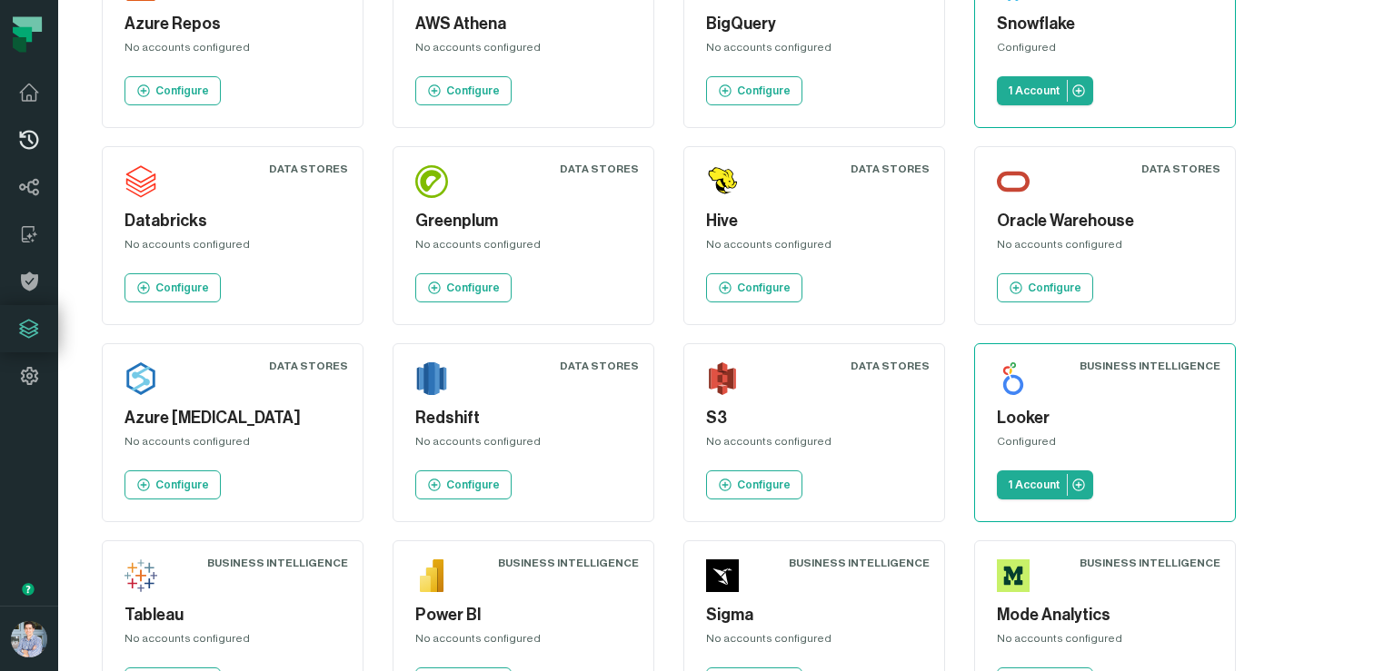
click at [37, 131] on icon at bounding box center [29, 140] width 22 height 22
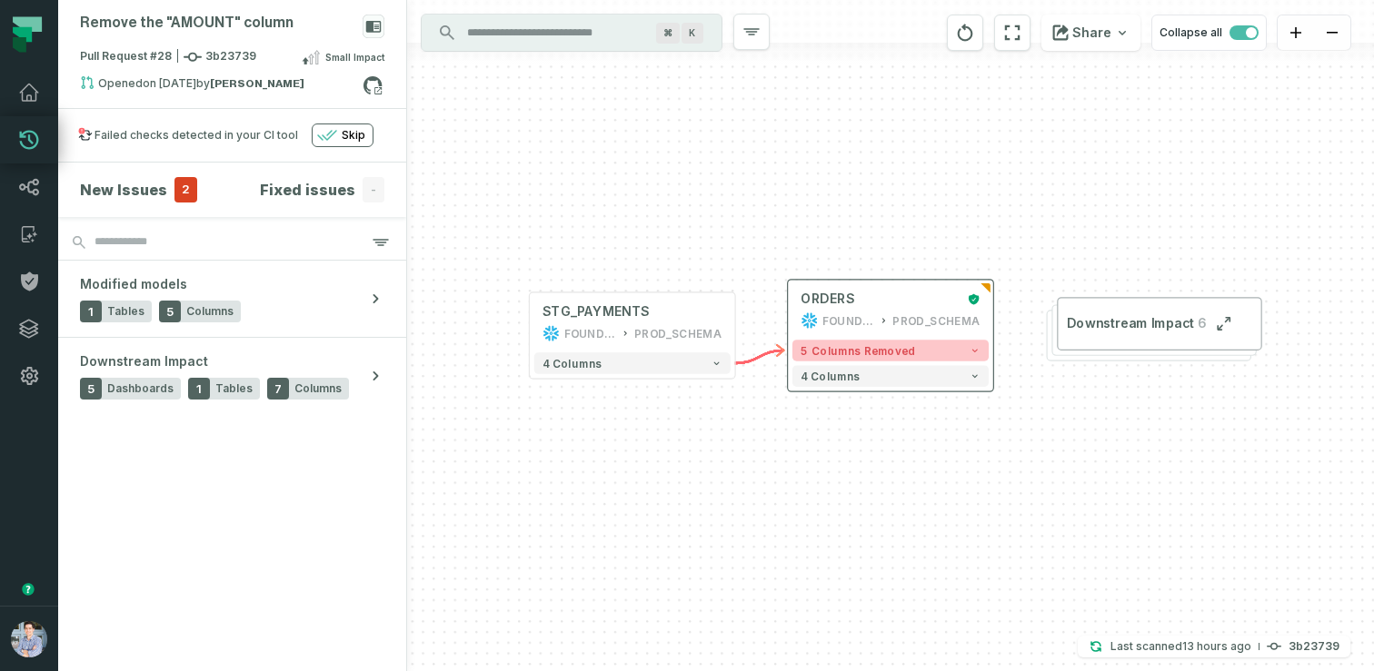
click at [874, 347] on span "5 columns removed" at bounding box center [857, 350] width 114 height 13
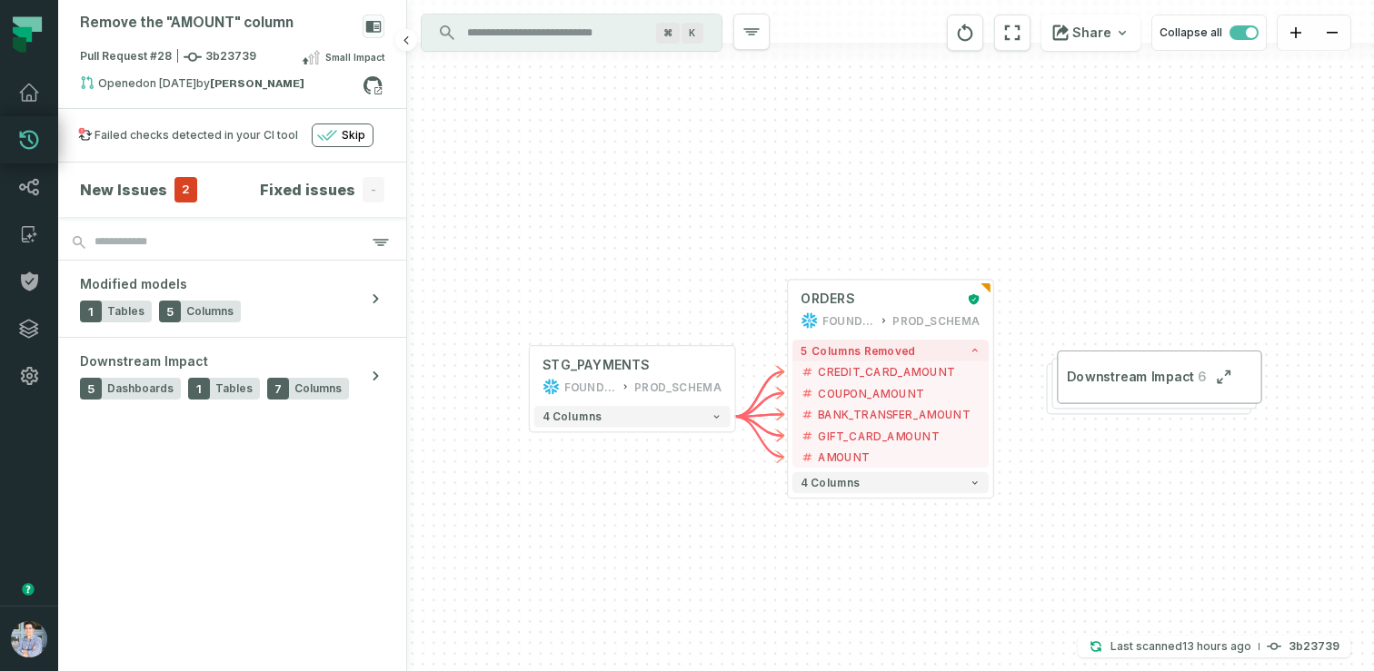
click at [182, 179] on span "2" at bounding box center [185, 189] width 23 height 25
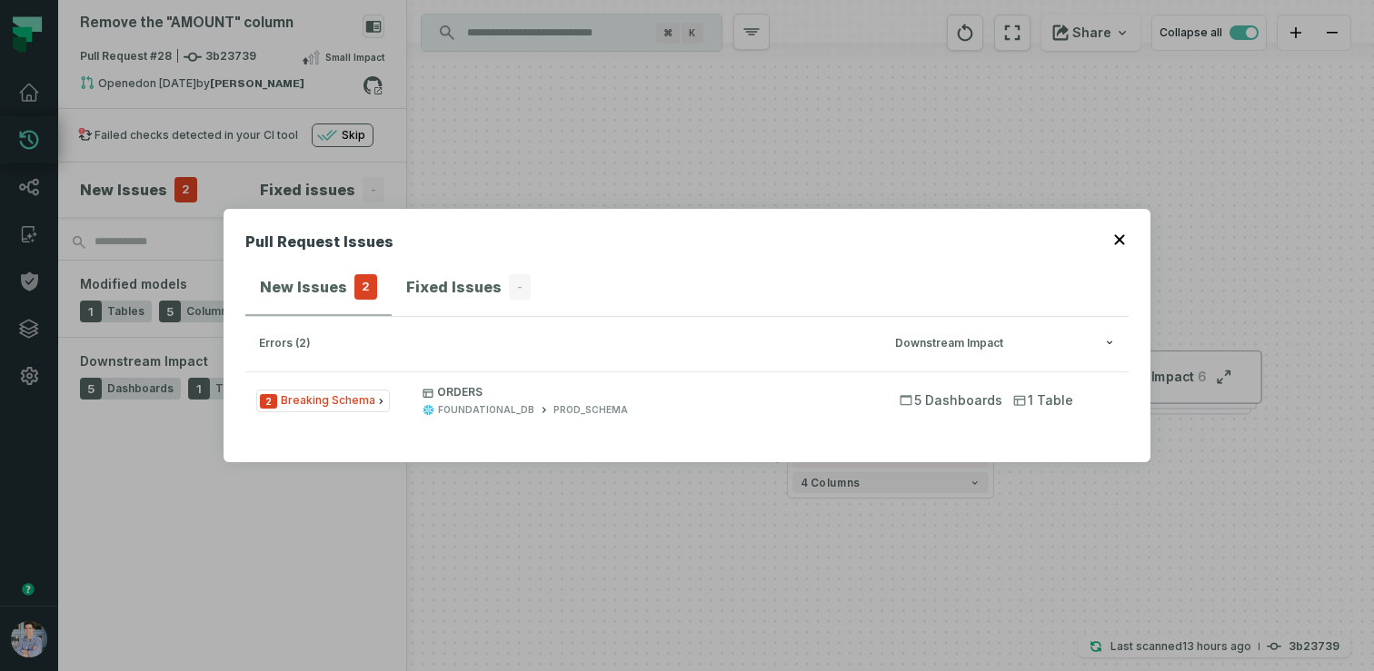
click at [1116, 248] on header "Pull Request Issues" at bounding box center [686, 245] width 883 height 29
click at [1118, 238] on icon "button" at bounding box center [1119, 240] width 10 height 10
